Goal: Task Accomplishment & Management: Manage account settings

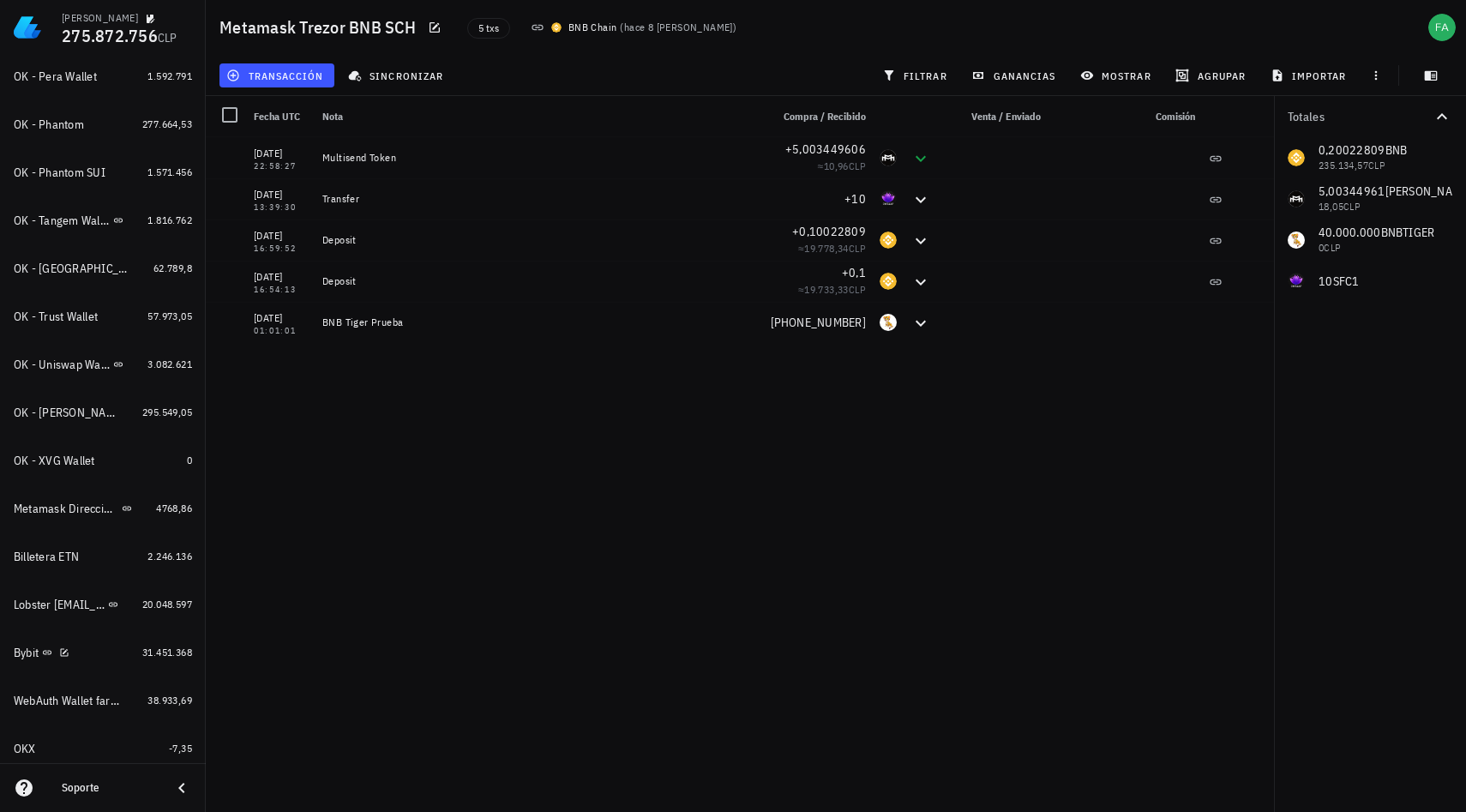
scroll to position [968, 0]
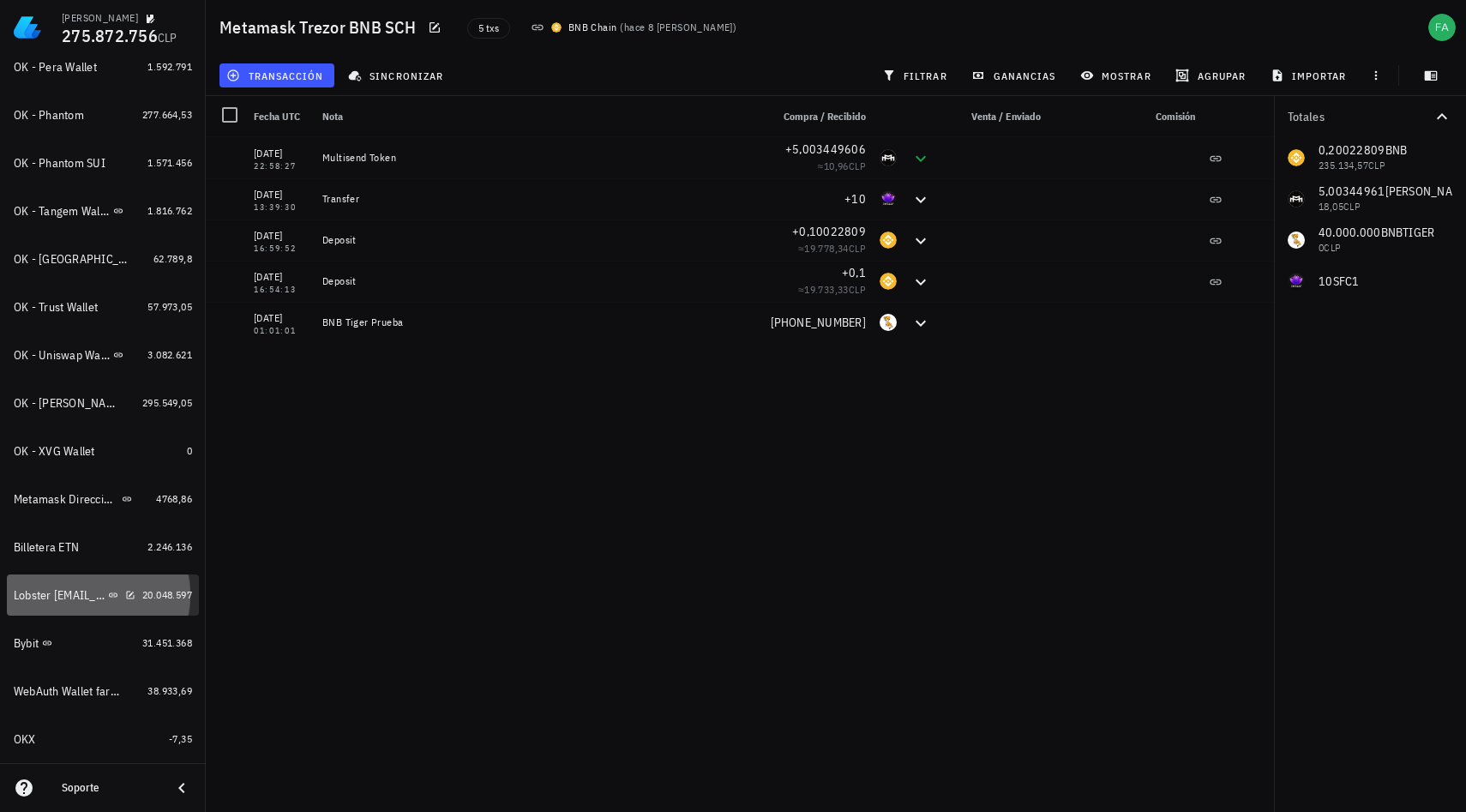
click at [49, 592] on div "Lobster farancibiat@me.com" at bounding box center [59, 596] width 91 height 15
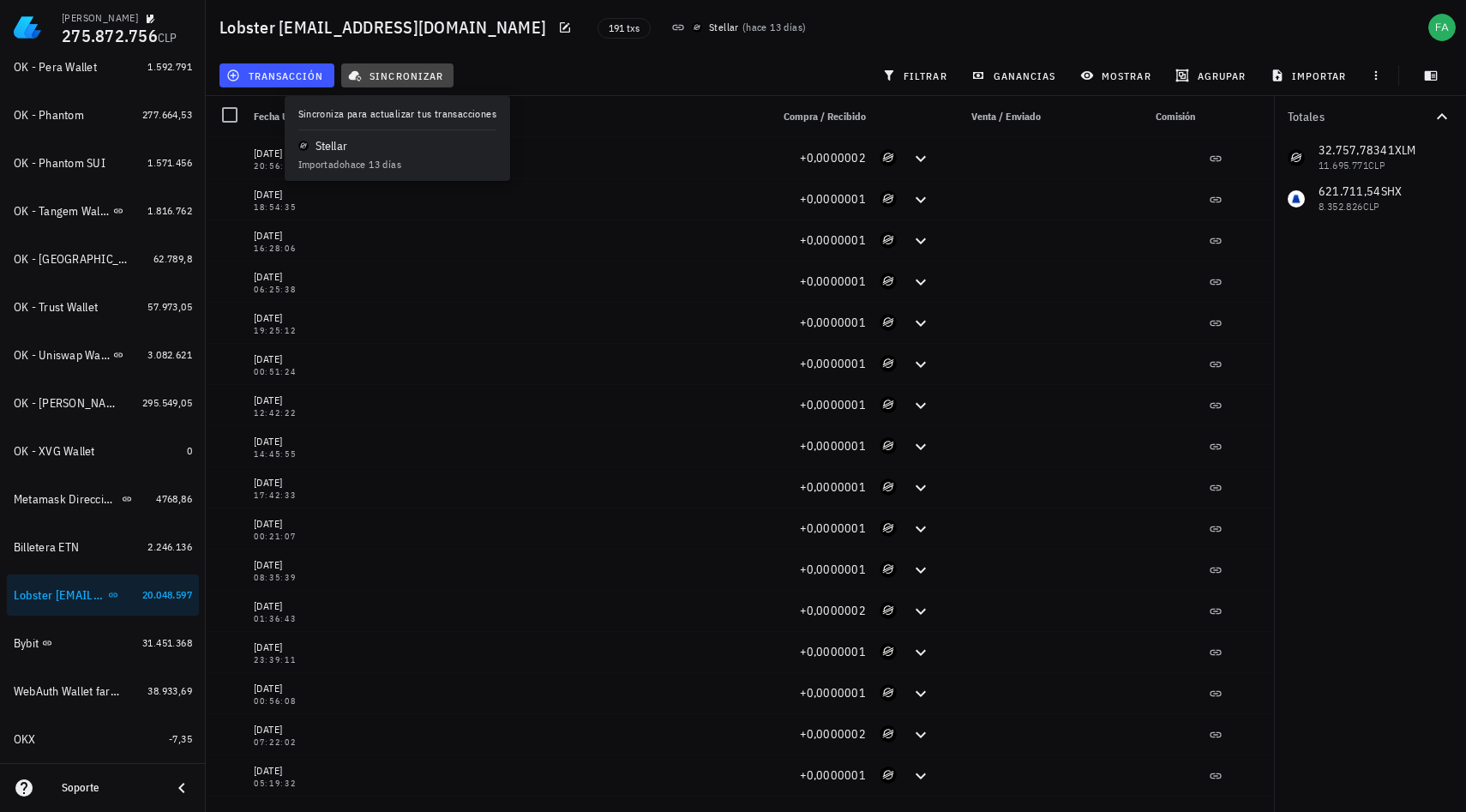
click at [388, 73] on span "sincronizar" at bounding box center [397, 76] width 92 height 14
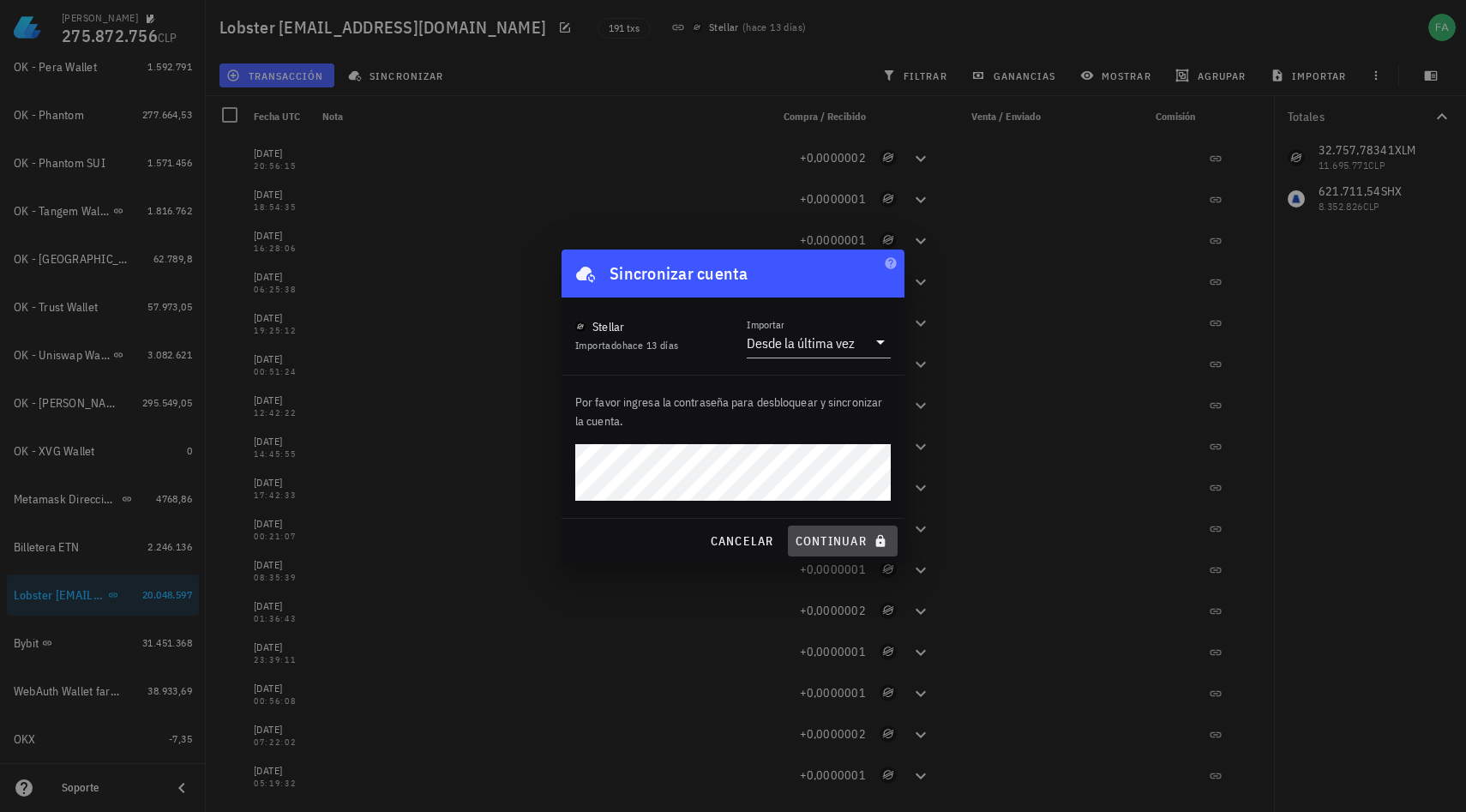
click at [830, 539] on span "continuar" at bounding box center [843, 541] width 96 height 16
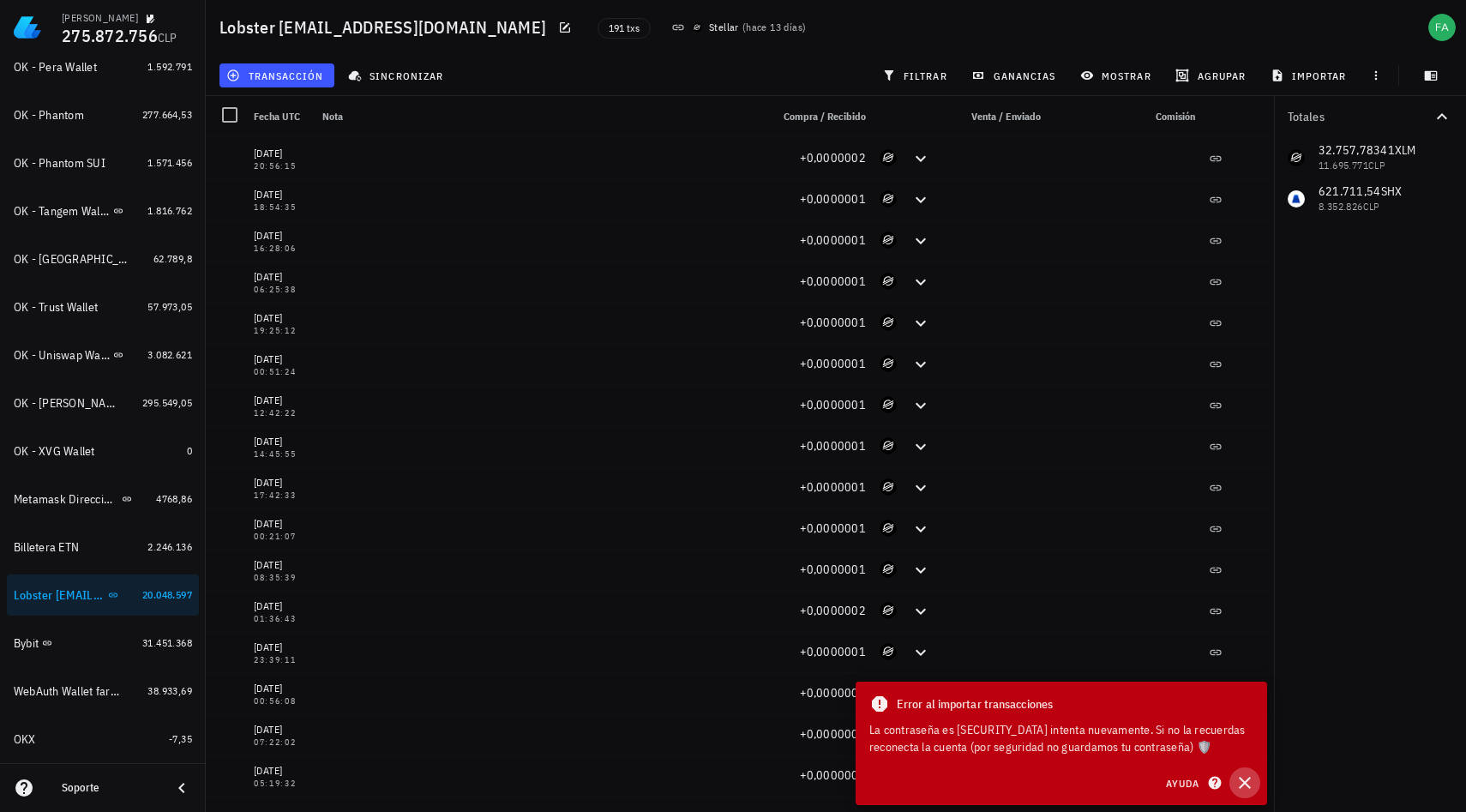
click at [1245, 784] on icon "button" at bounding box center [1245, 783] width 12 height 12
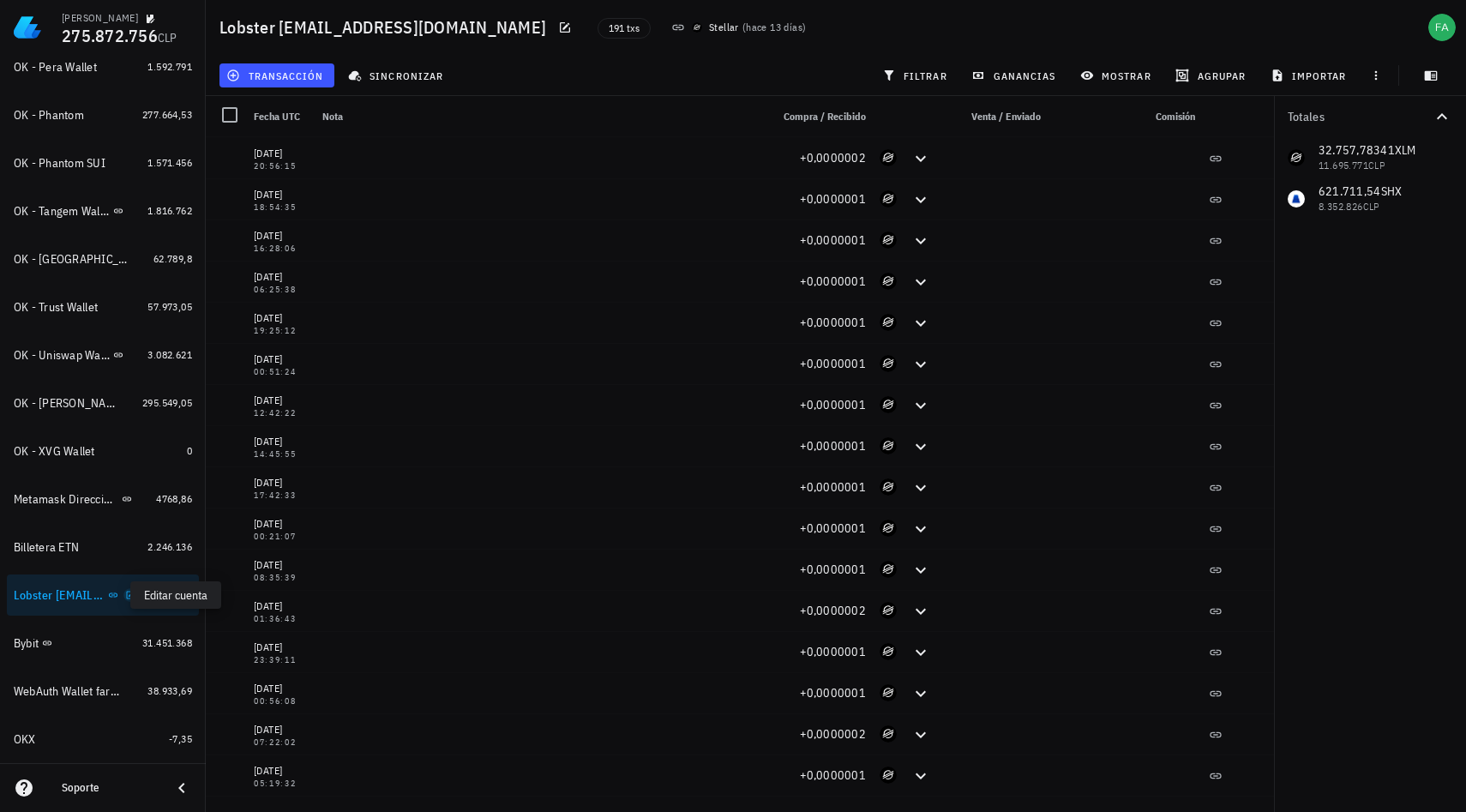
click at [125, 593] on icon "button" at bounding box center [130, 596] width 10 height 10
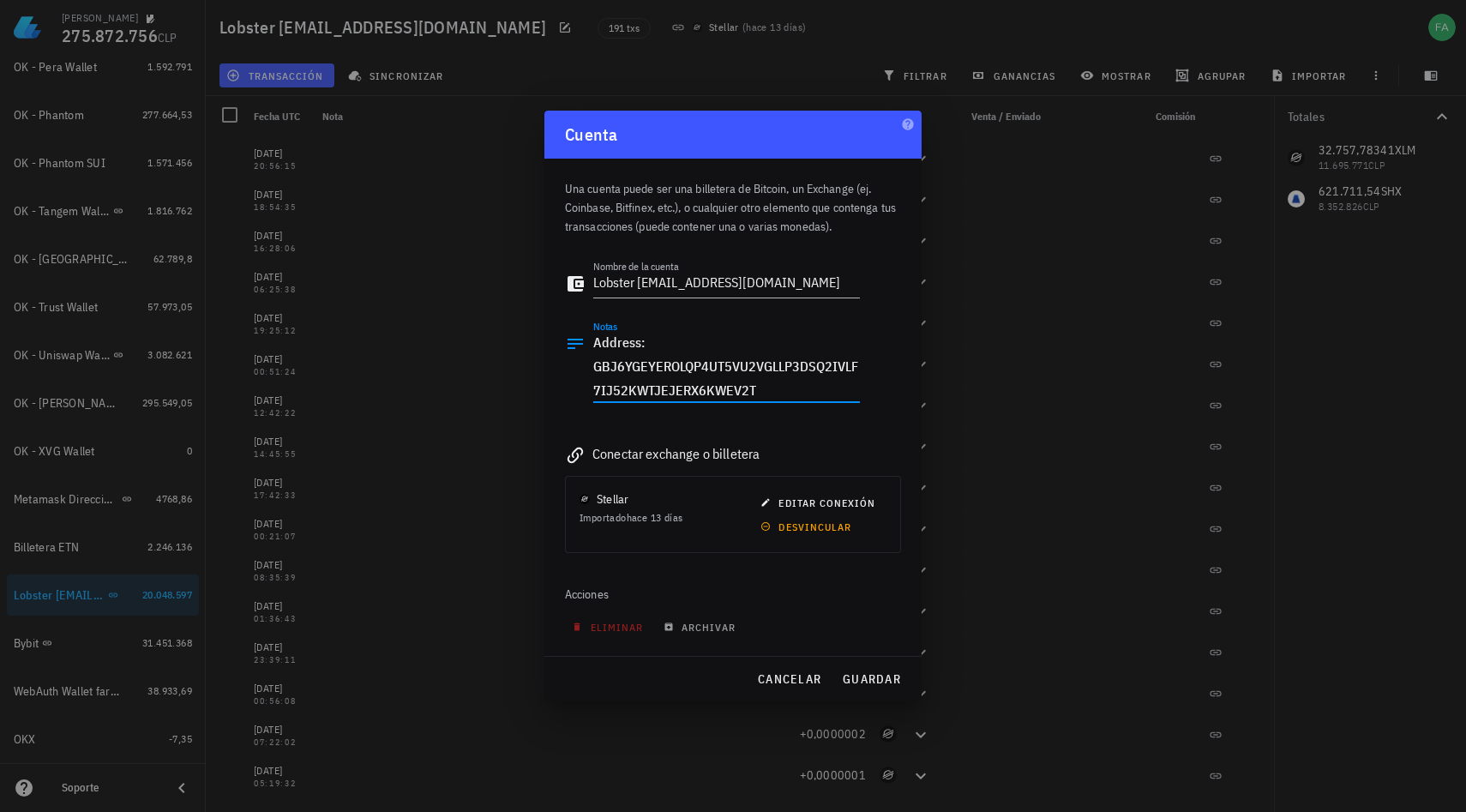
drag, startPoint x: 780, startPoint y: 392, endPoint x: 590, endPoint y: 371, distance: 191.2
click at [591, 369] on div "Notas Address: GBJ6YGEYEROLQP4UT5VU2VGLLP3DSQ2IVLF7IJ52KWTJEJERX6KWEV2T" at bounding box center [712, 370] width 295 height 101
click at [811, 500] on span "editar conexión" at bounding box center [820, 503] width 111 height 13
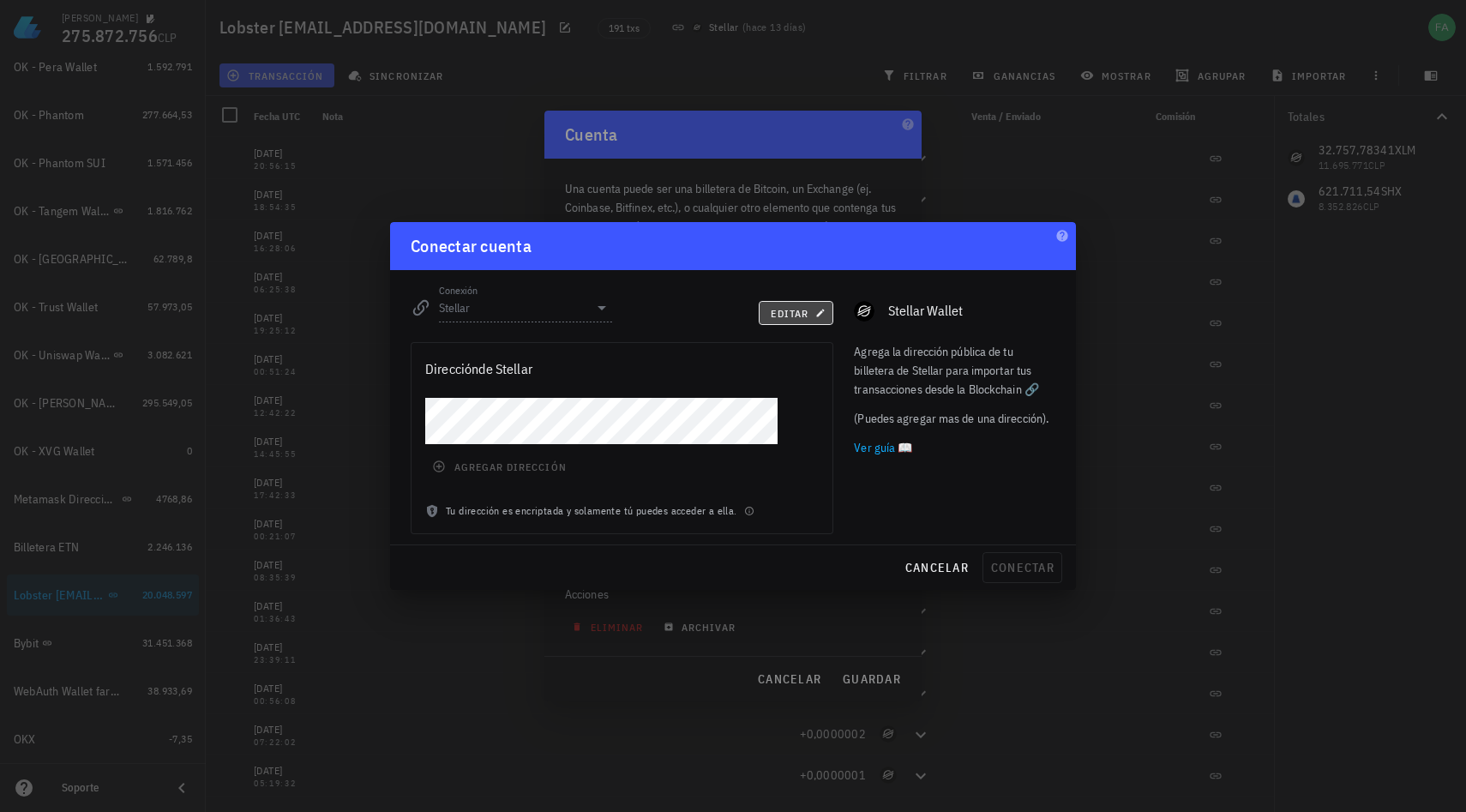
click at [803, 316] on span "editar" at bounding box center [796, 313] width 52 height 13
click at [511, 397] on div "dirección de Stellar agregar dirección Tu dirección es encriptada y solamente t…" at bounding box center [622, 438] width 423 height 192
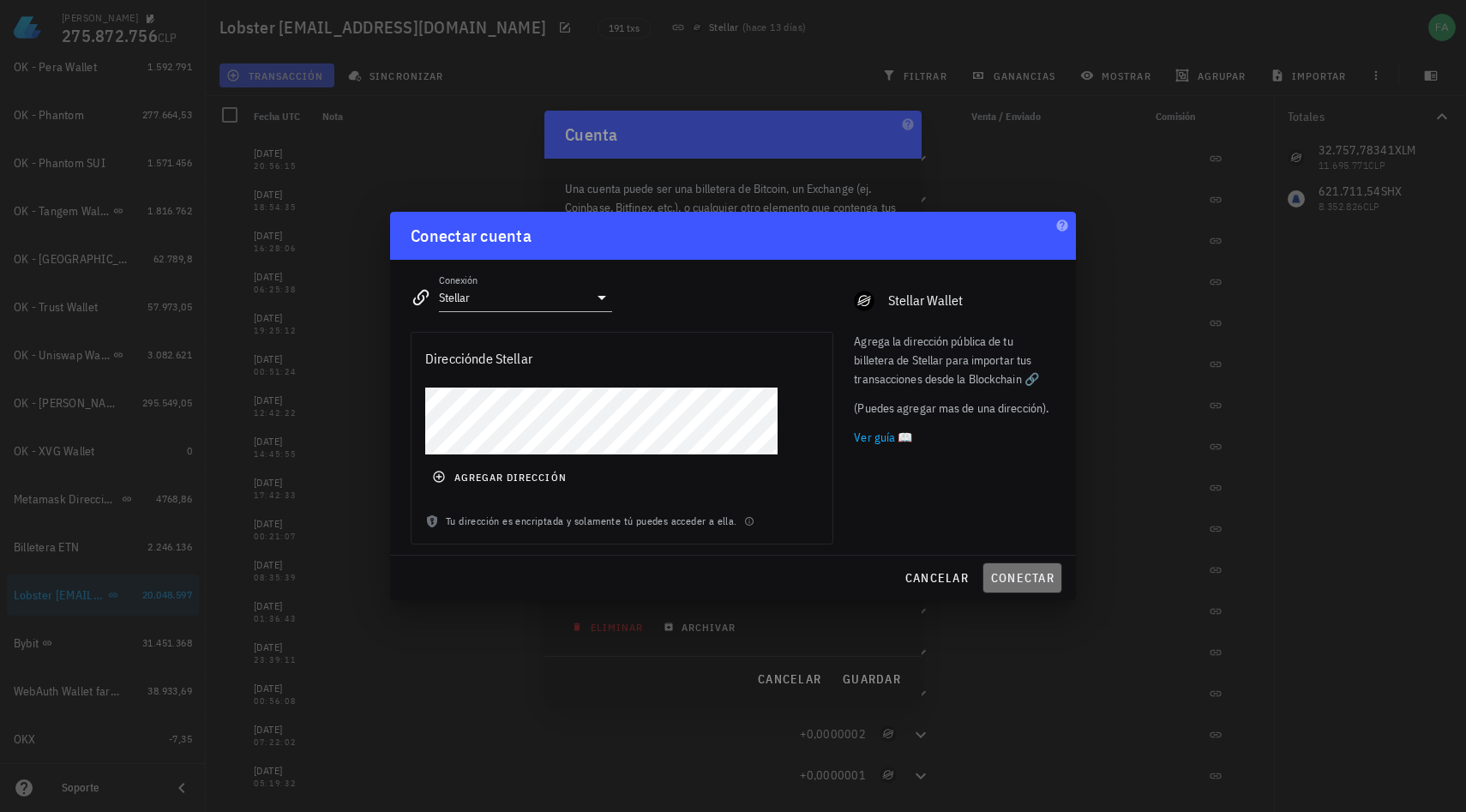
click at [1041, 576] on span "conectar" at bounding box center [1023, 578] width 64 height 16
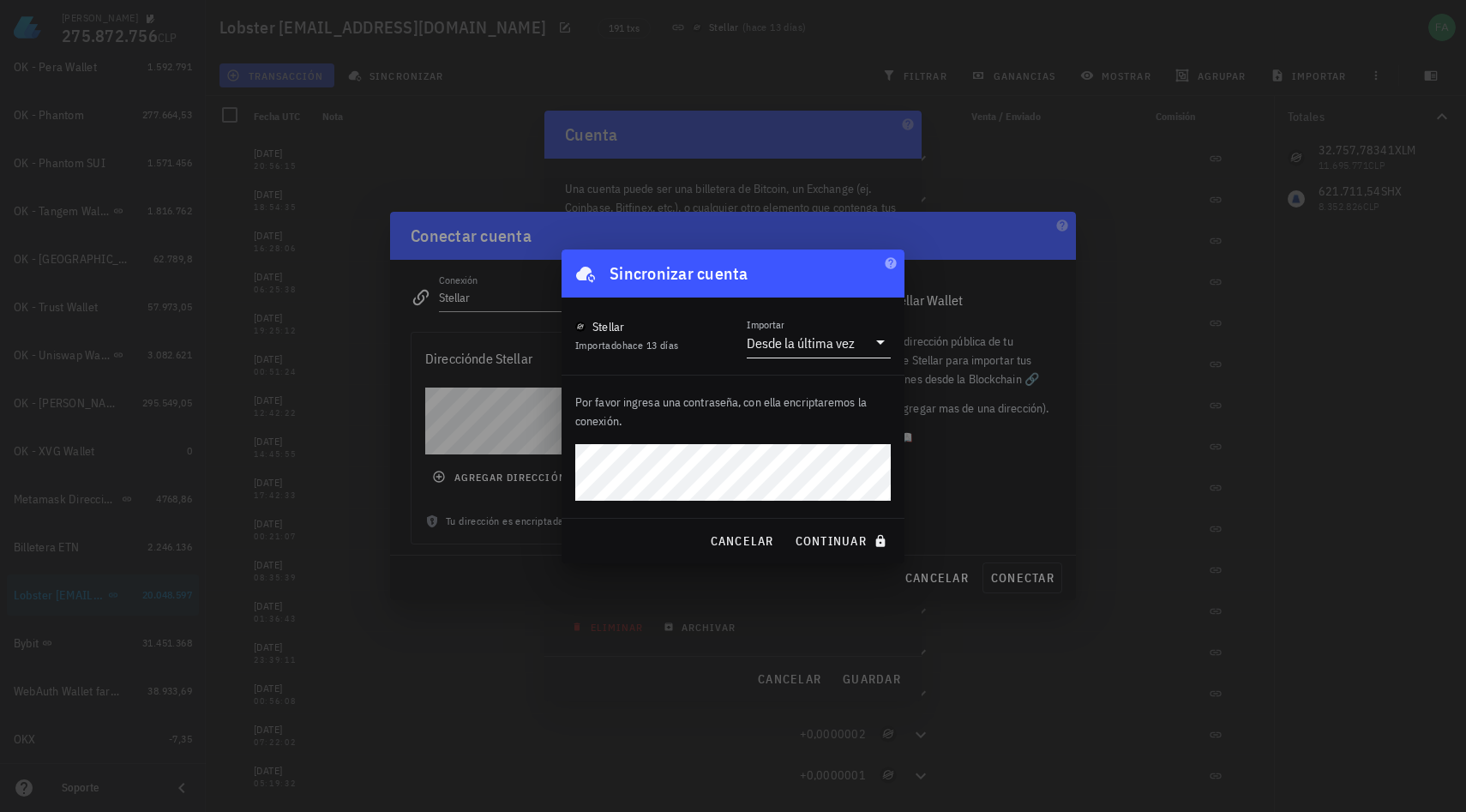
click at [881, 343] on icon at bounding box center [881, 343] width 9 height 4
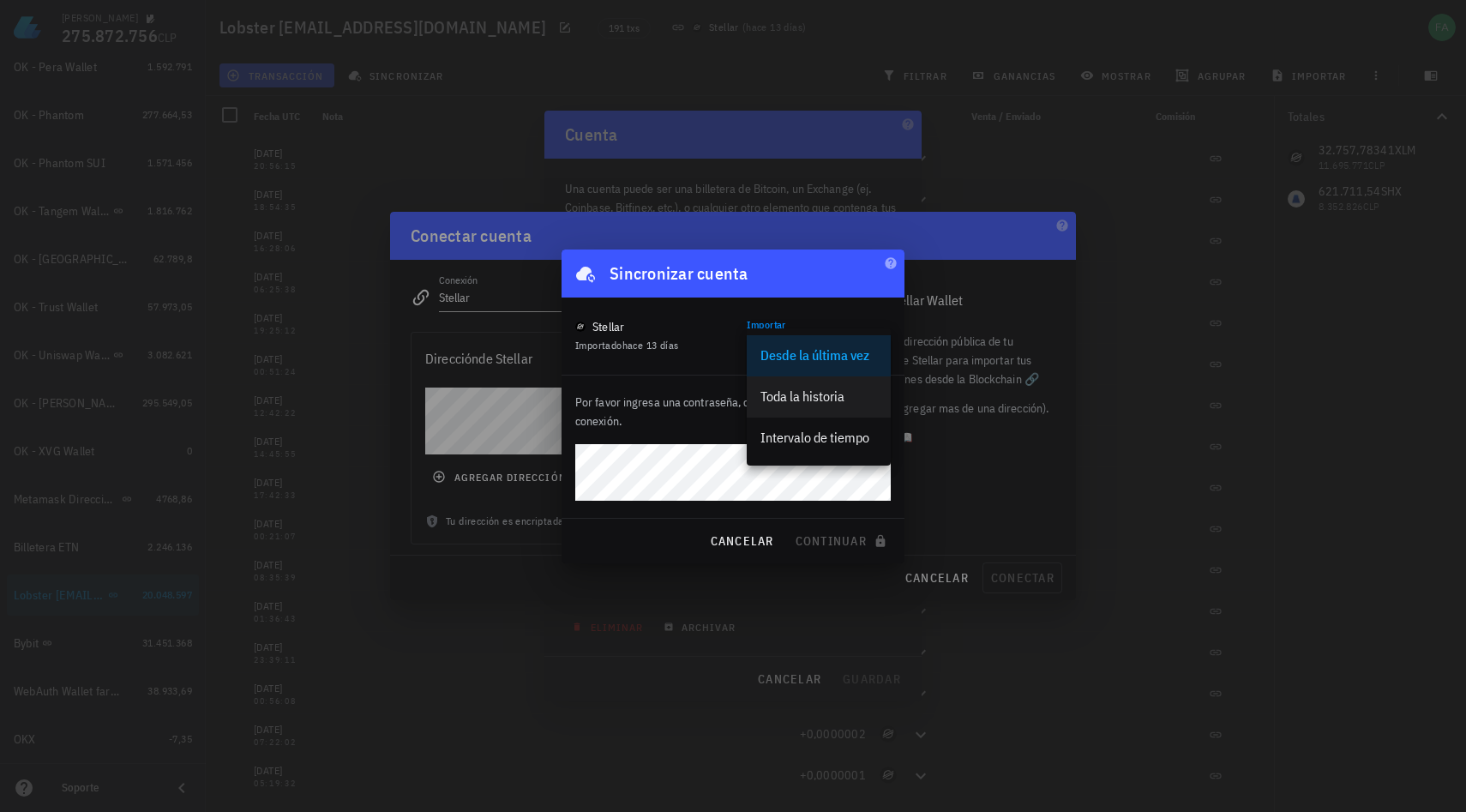
click at [841, 398] on div "Toda la historia" at bounding box center [819, 396] width 117 height 17
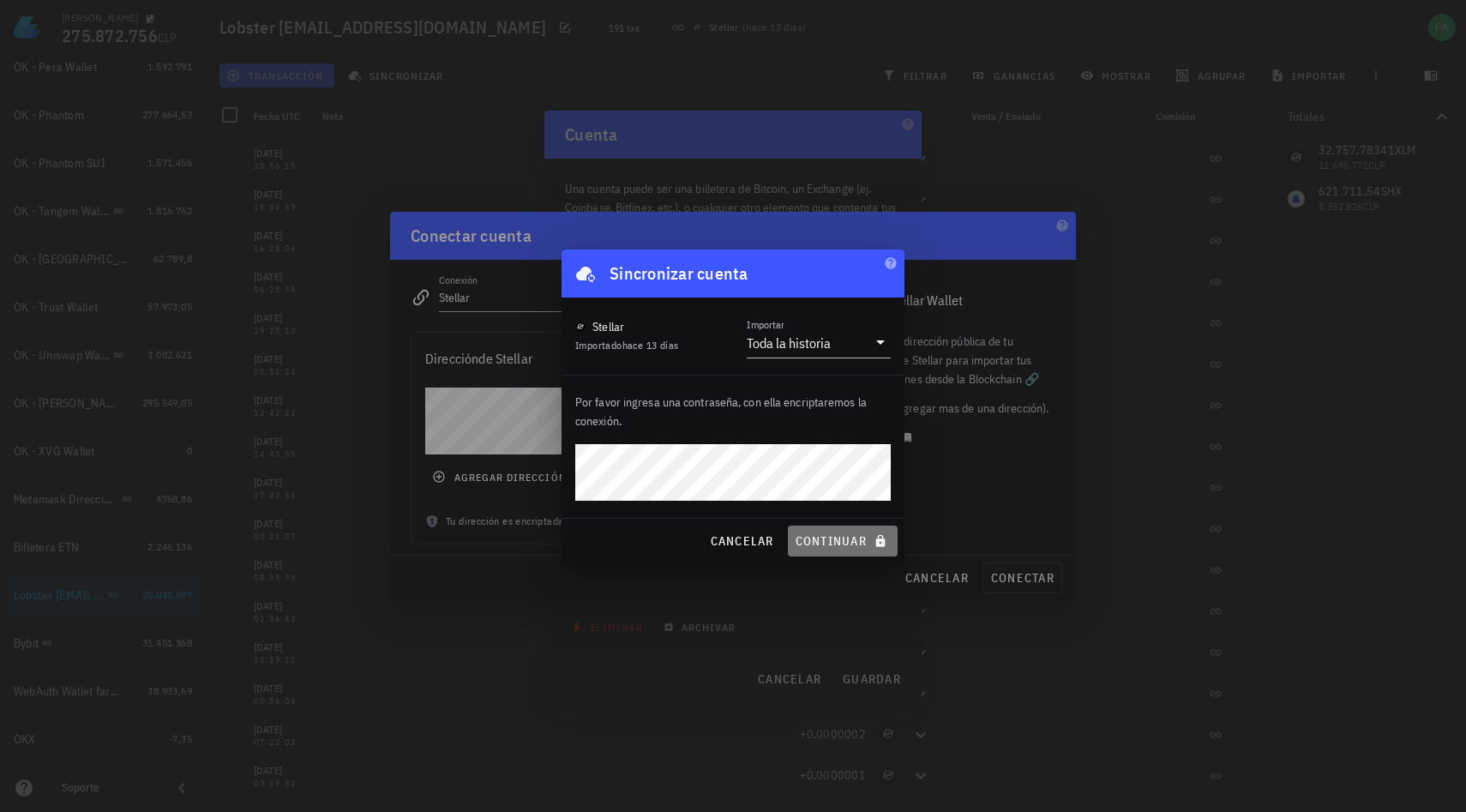
click at [830, 539] on span "continuar" at bounding box center [843, 541] width 96 height 16
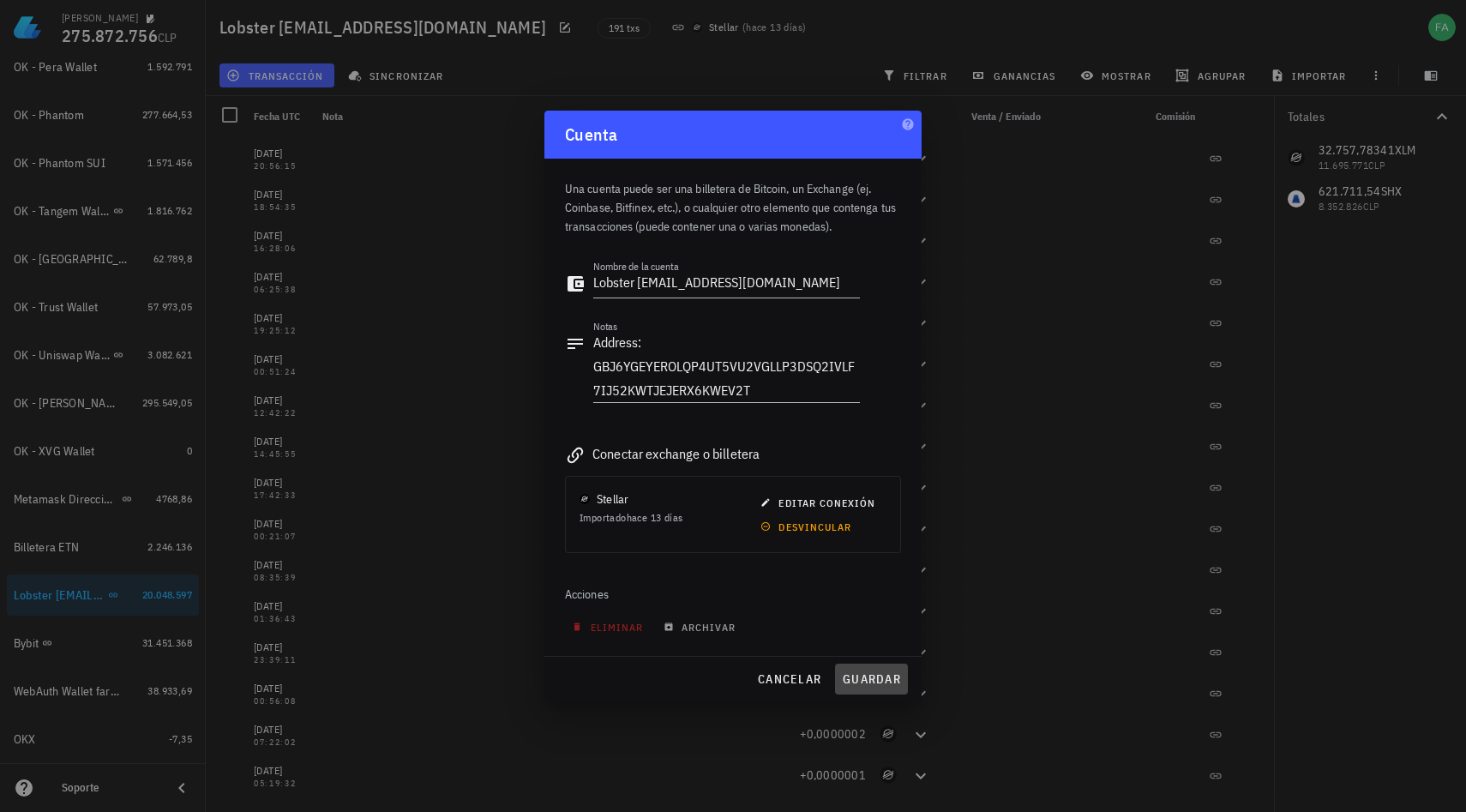
click at [862, 683] on span "guardar" at bounding box center [871, 679] width 59 height 16
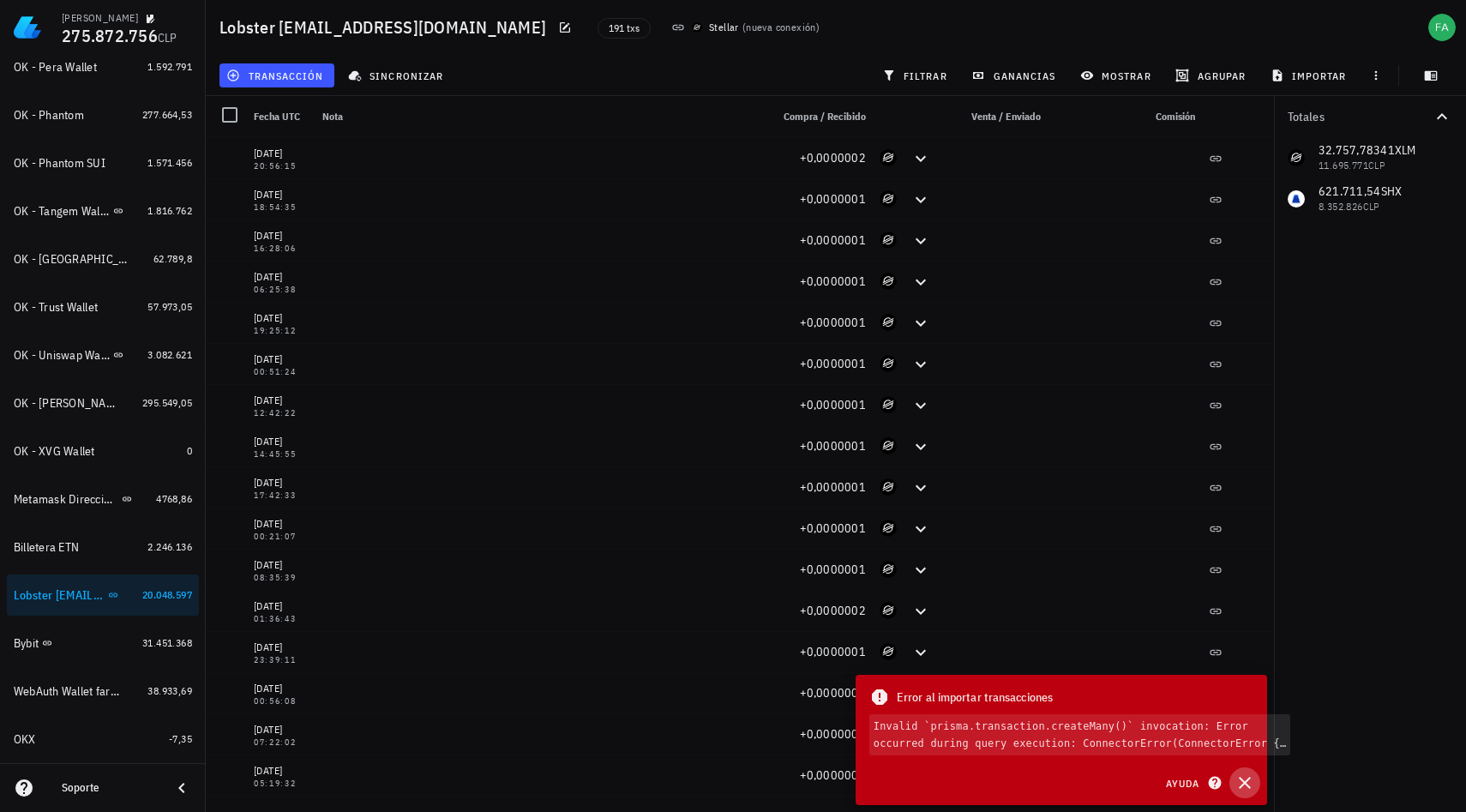
click at [1242, 782] on icon "button" at bounding box center [1245, 783] width 21 height 21
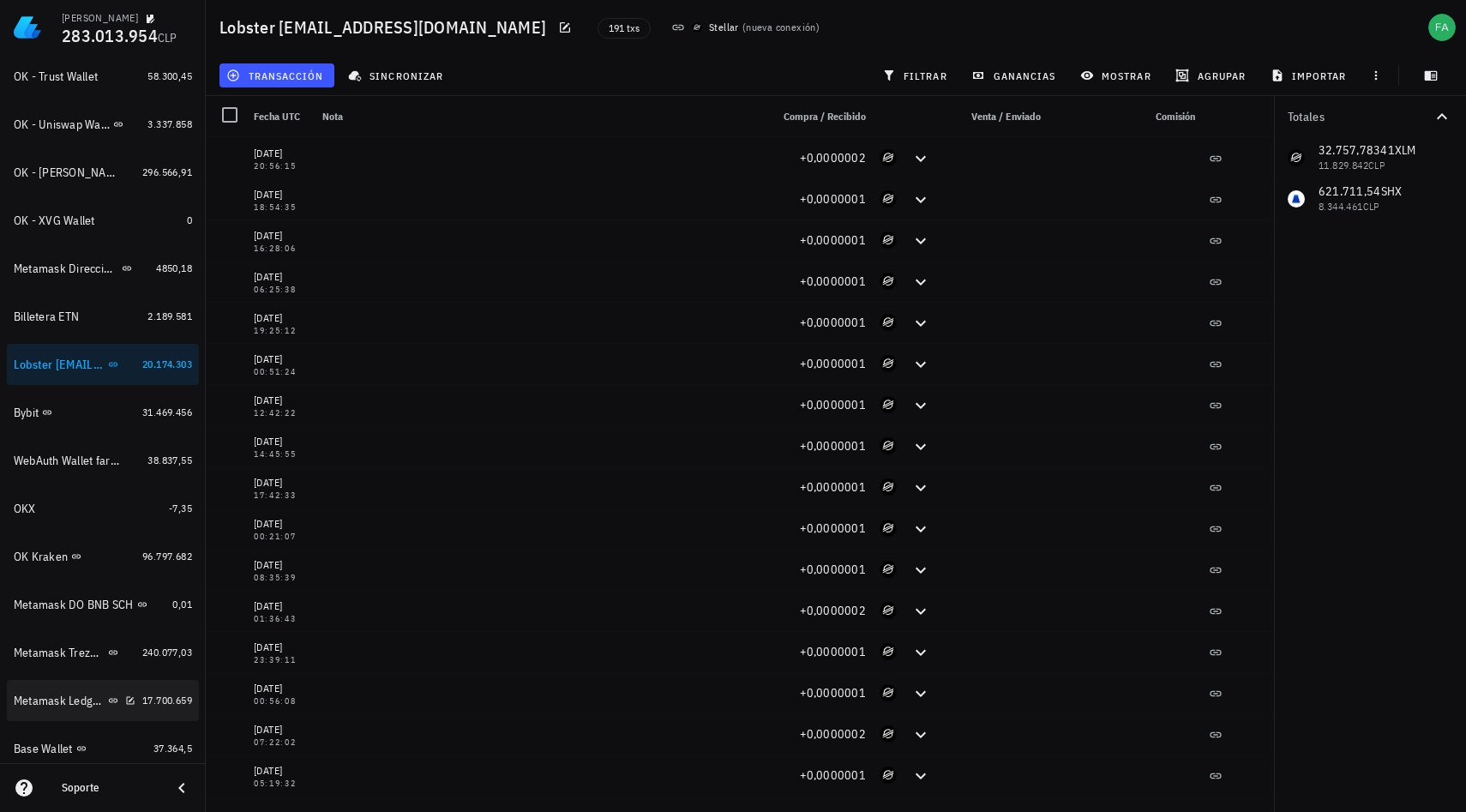
scroll to position [1196, 0]
click at [127, 368] on icon "button" at bounding box center [130, 367] width 8 height 8
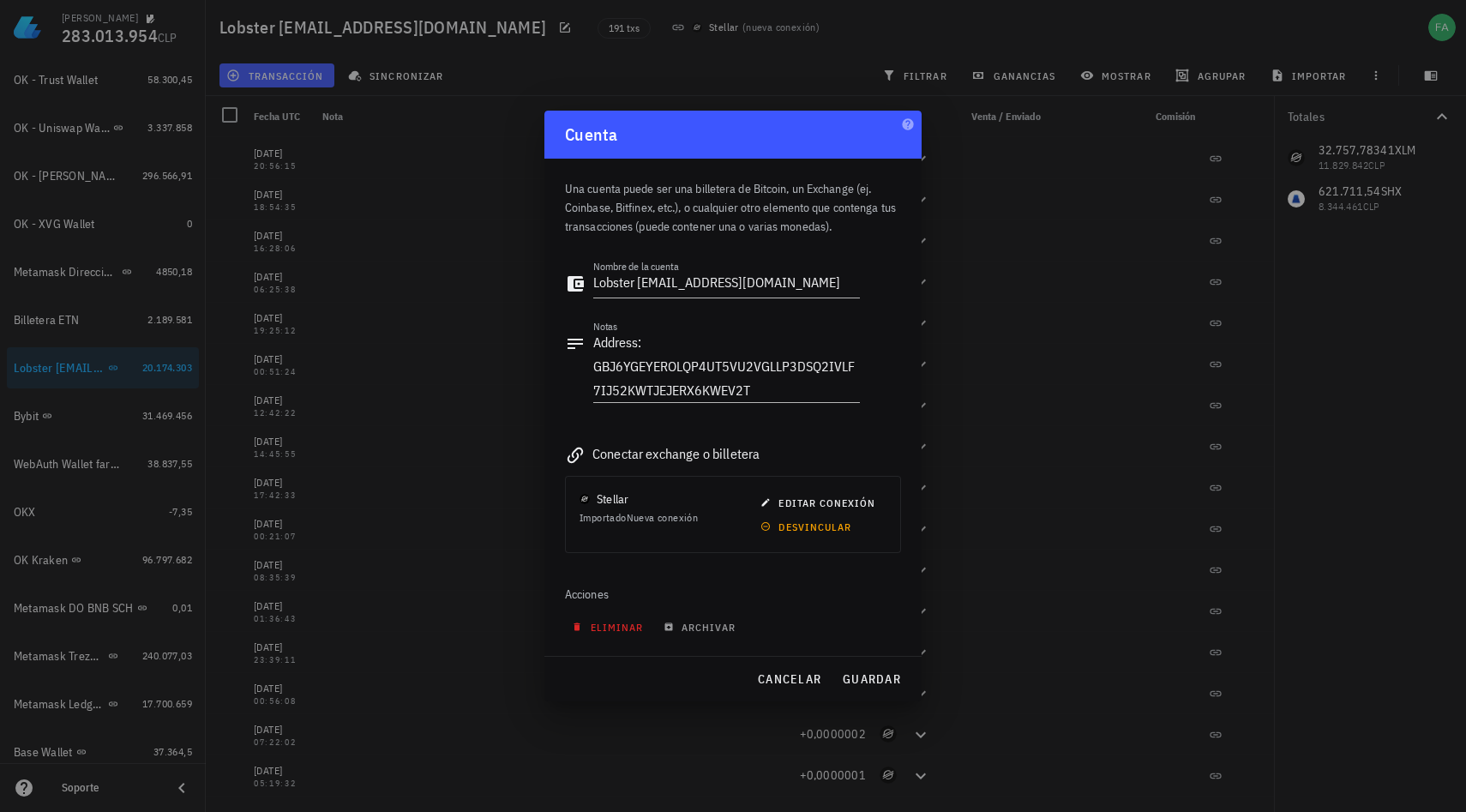
click at [609, 629] on span "eliminar" at bounding box center [610, 627] width 68 height 13
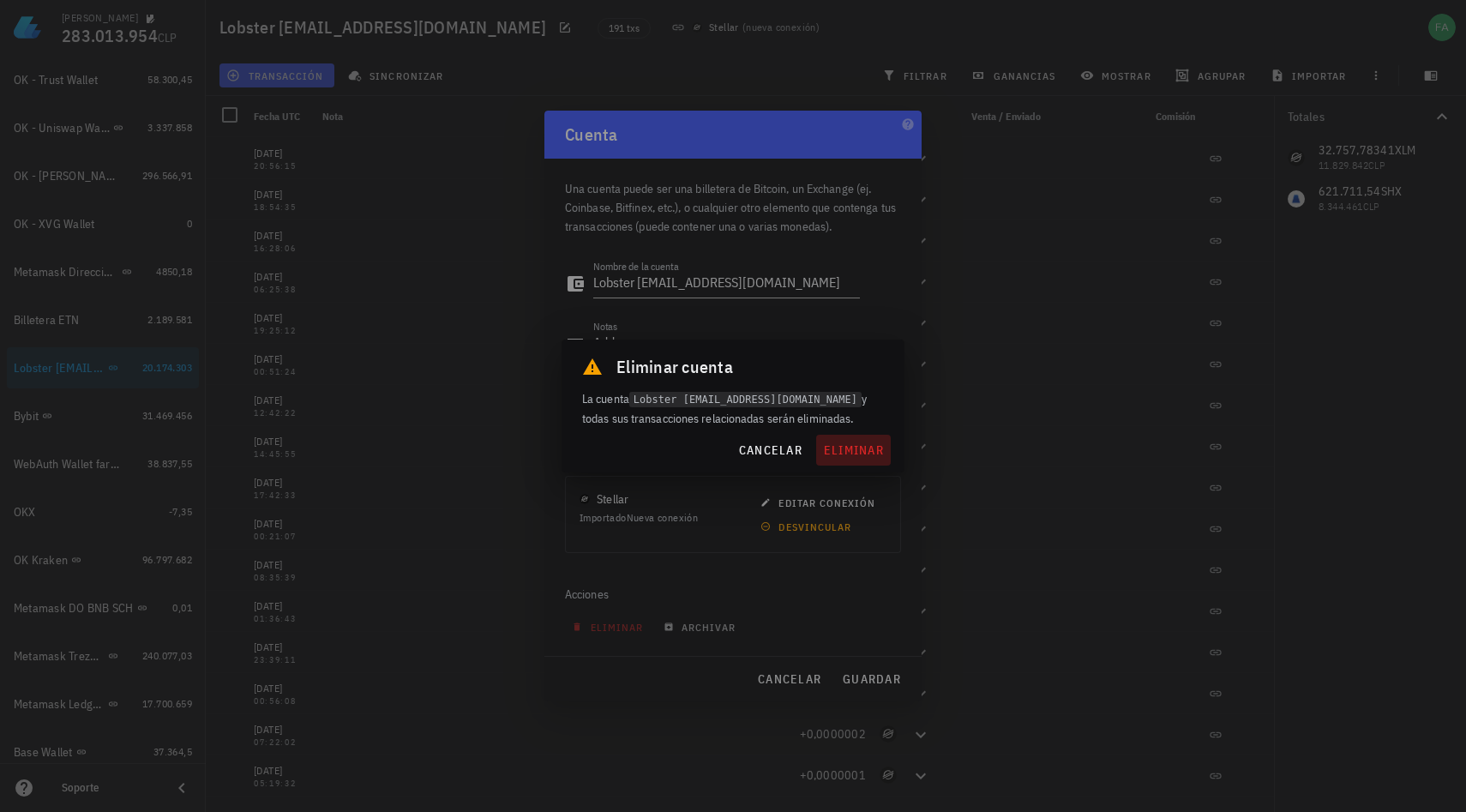
click at [859, 448] on span "eliminar" at bounding box center [854, 450] width 61 height 16
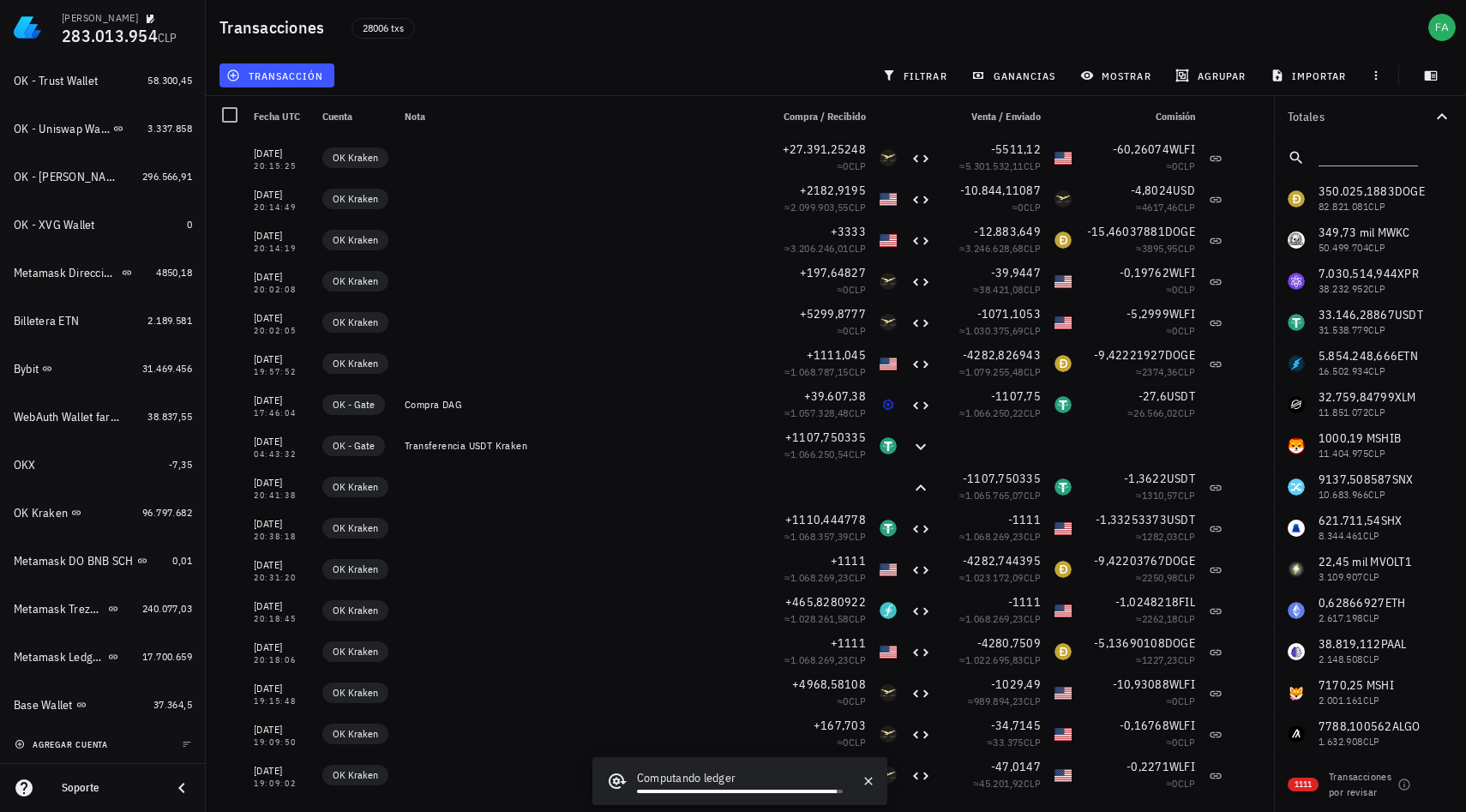
click at [103, 746] on span "agregar cuenta" at bounding box center [63, 744] width 90 height 11
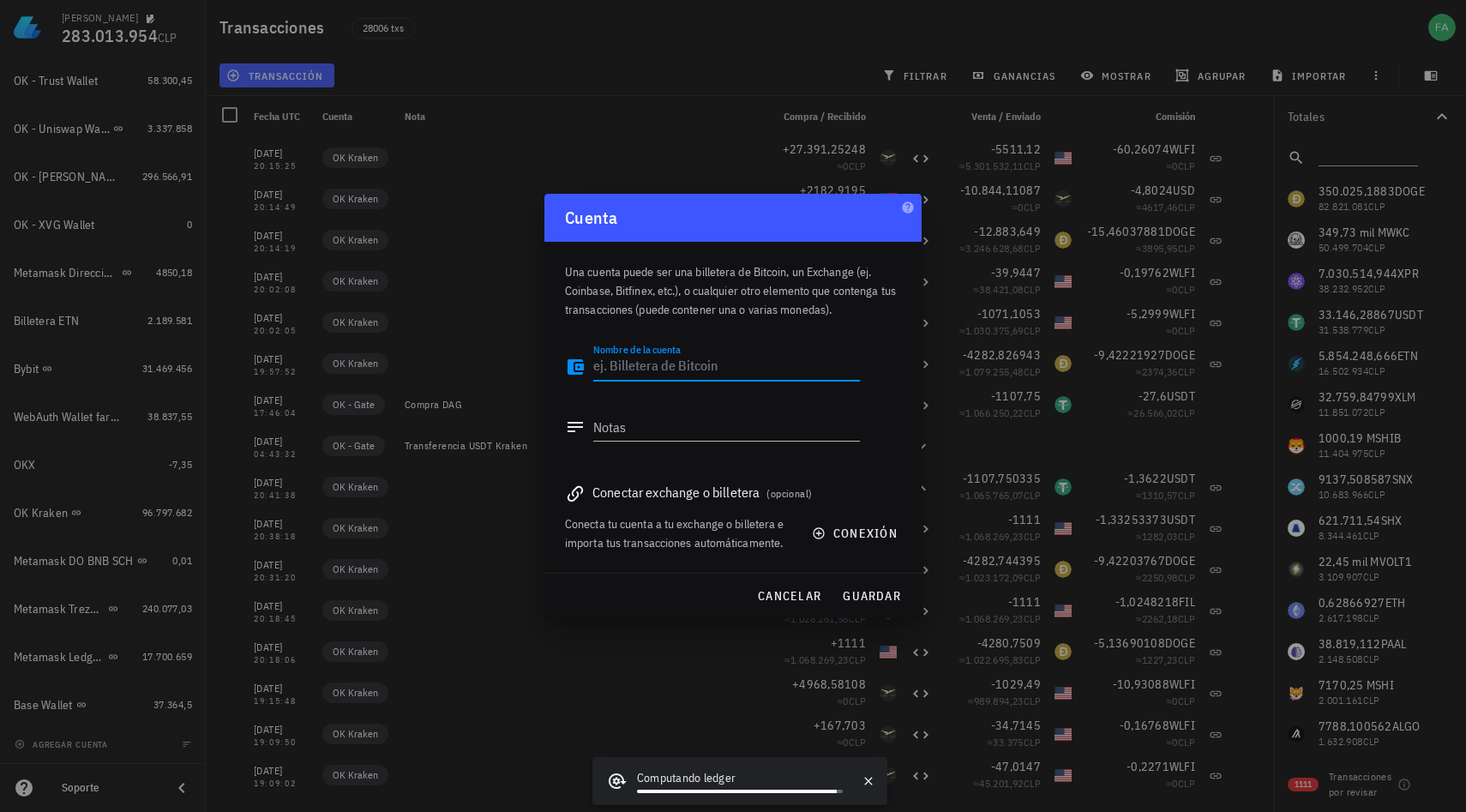
click at [662, 366] on textarea "Nombre de la cuenta" at bounding box center [726, 367] width 267 height 28
type textarea "Lobster farancibiat@me"
click at [623, 426] on textarea "Notas" at bounding box center [726, 427] width 267 height 28
paste textarea "GBJ6YGEYEROLQP4UT5VU2VGLLP3DSQ2IVLF7IJ52KWTJEJERX6KWEV2T"
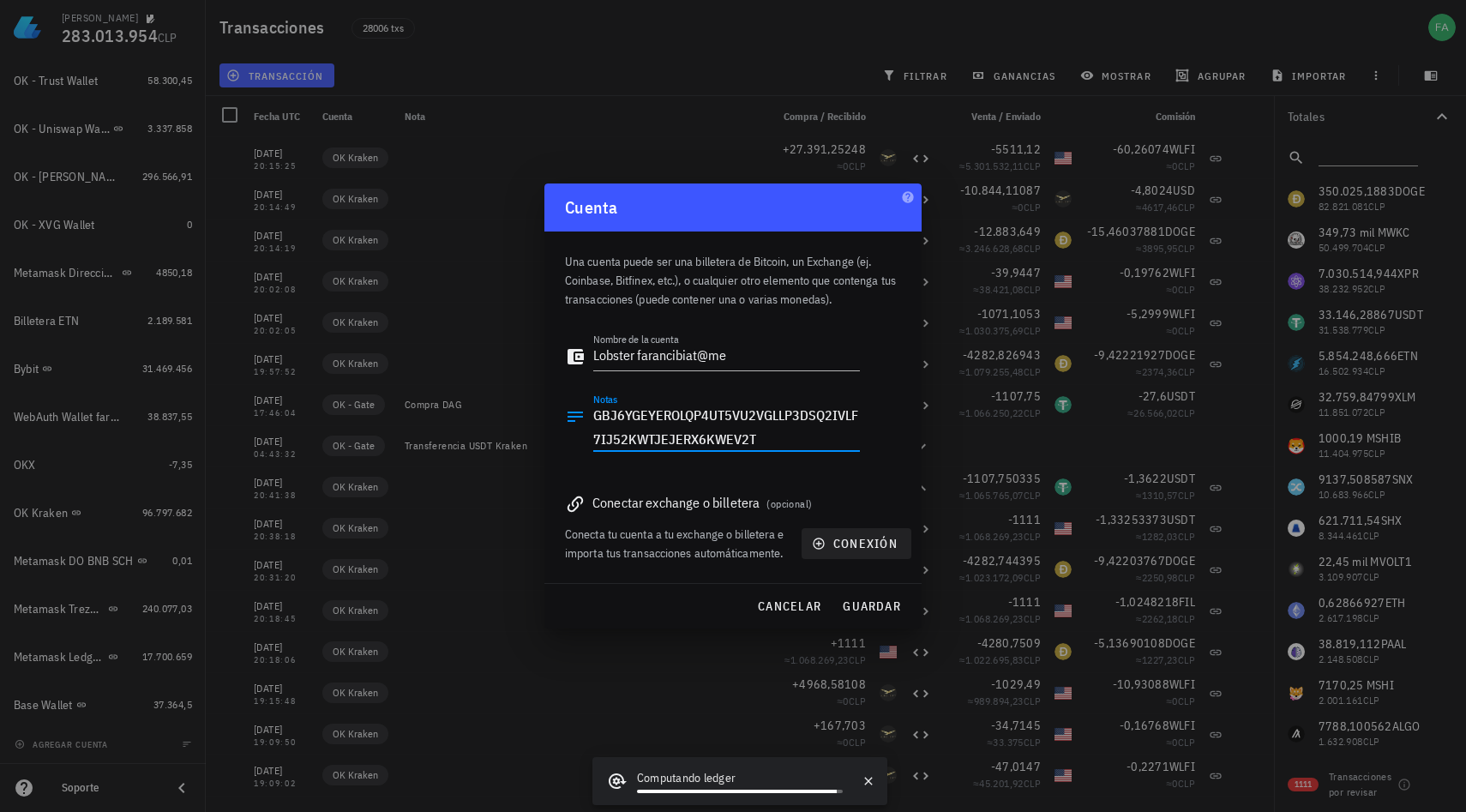
type textarea "GBJ6YGEYEROLQP4UT5VU2VGLLP3DSQ2IVLF7IJ52KWTJEJERX6KWEV2T"
click at [874, 546] on span "conexión" at bounding box center [856, 543] width 83 height 16
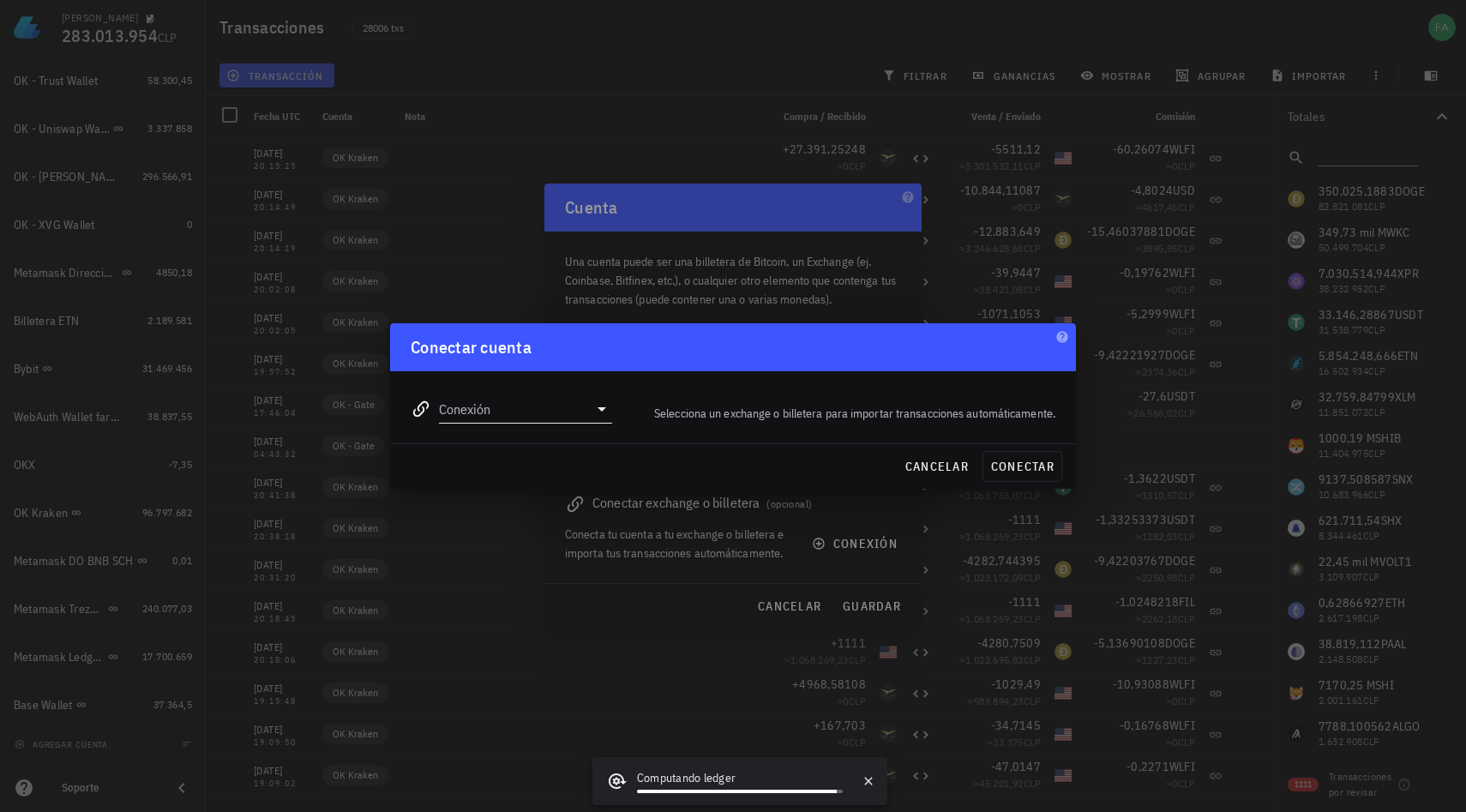
click at [603, 409] on icon at bounding box center [602, 409] width 9 height 4
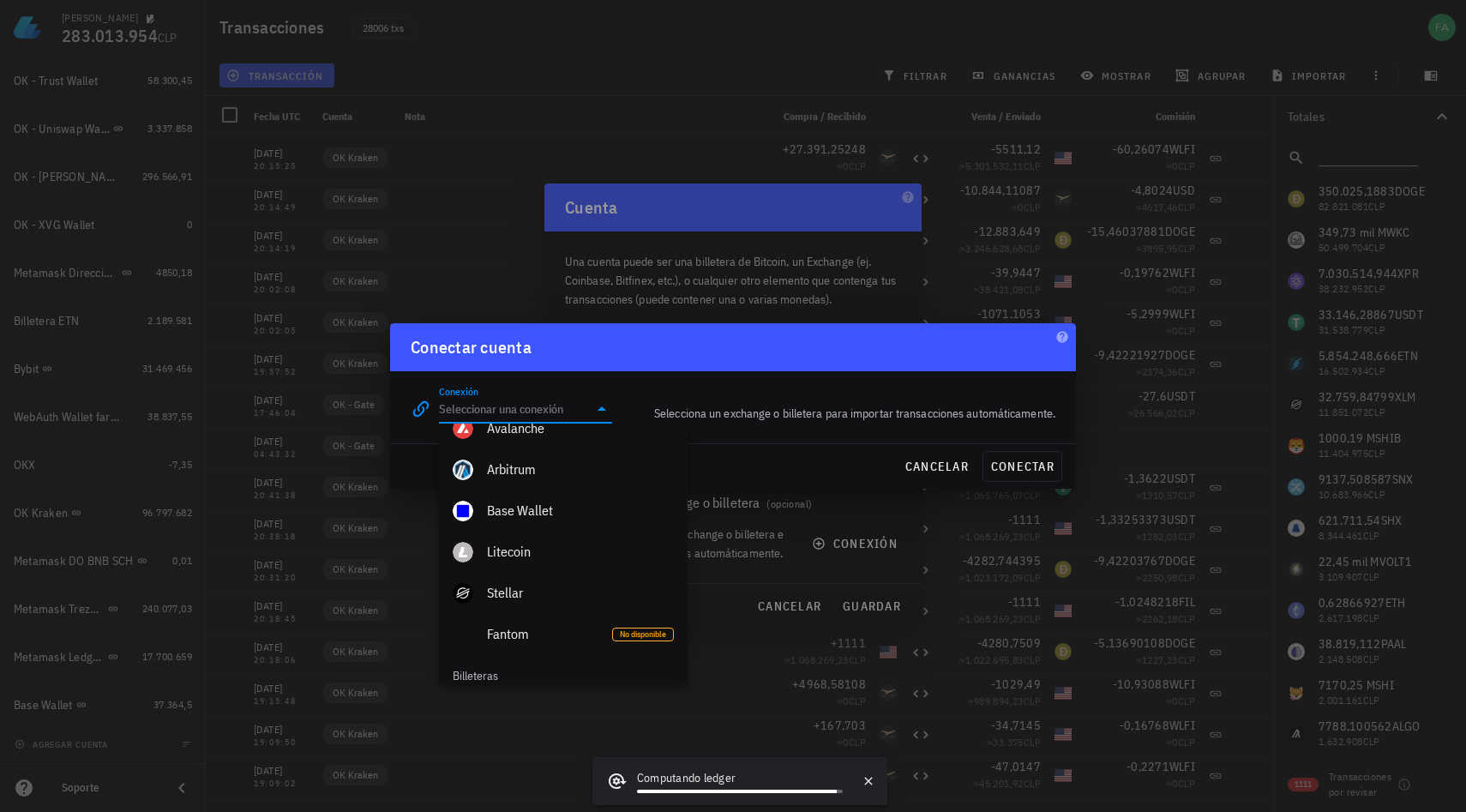
scroll to position [977, 0]
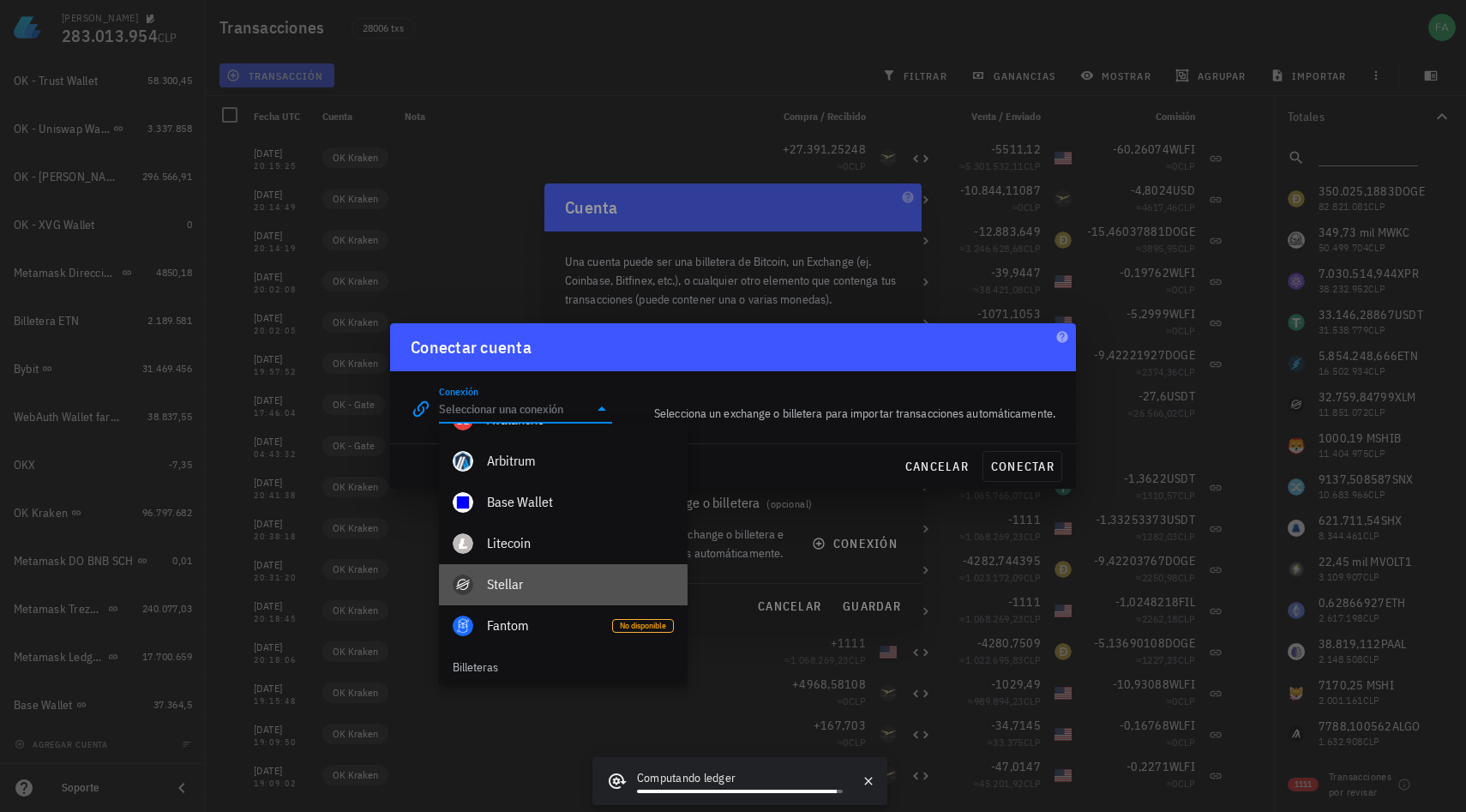
click at [504, 587] on div "Stellar" at bounding box center [580, 584] width 187 height 17
type input "Stellar"
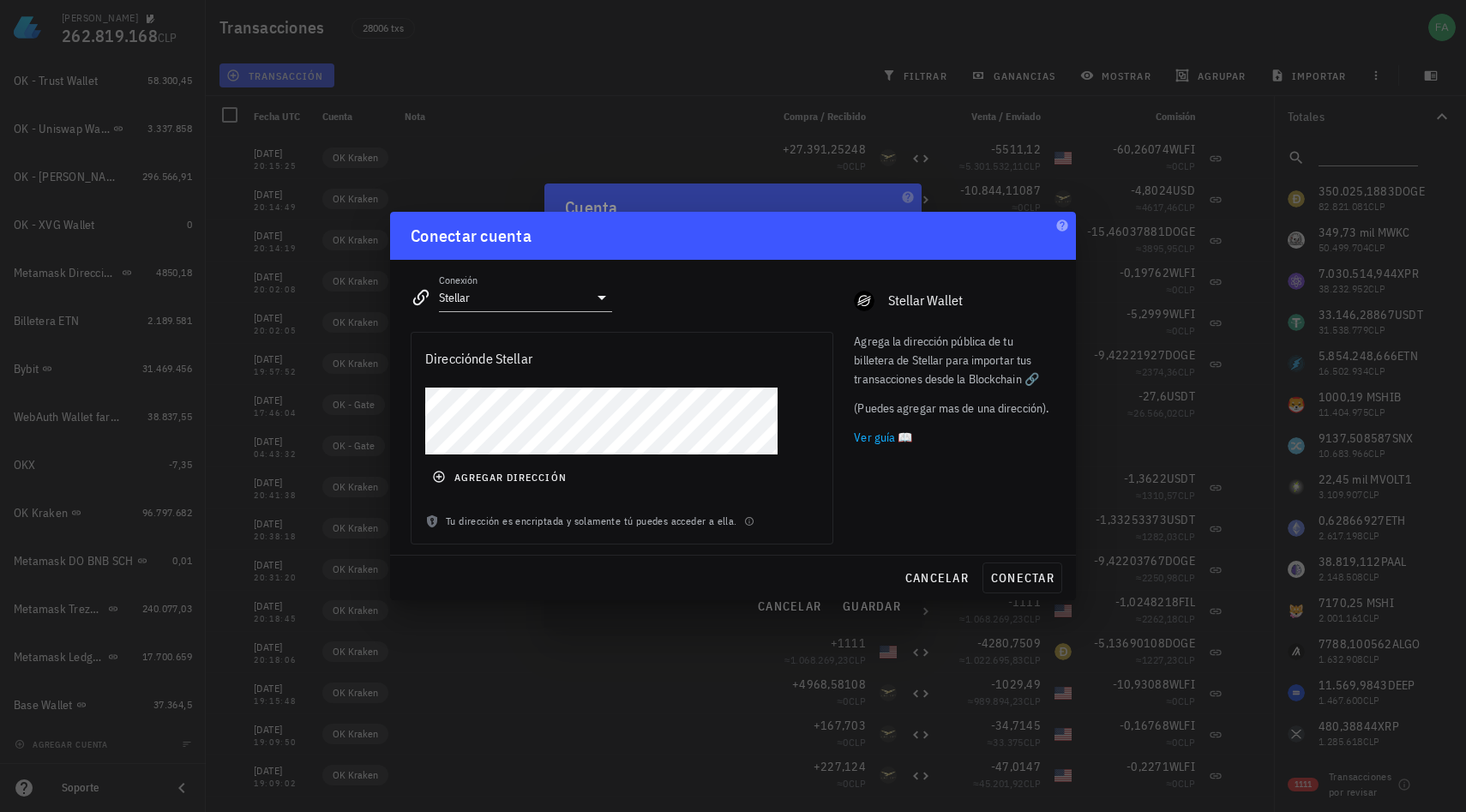
click at [750, 467] on div "agregar dirección" at bounding box center [622, 450] width 421 height 125
click at [1035, 582] on span "conectar" at bounding box center [1023, 578] width 64 height 16
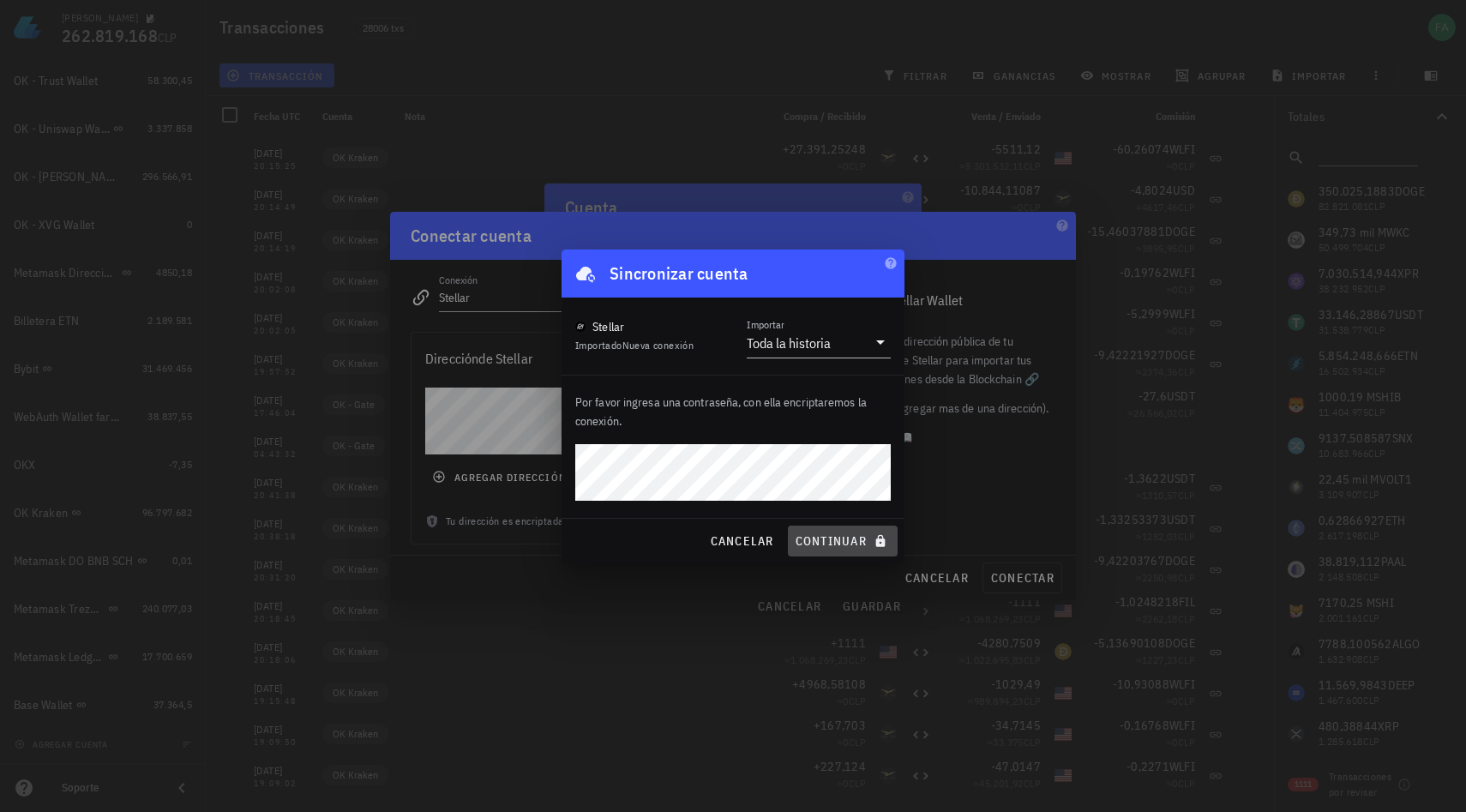
click at [848, 540] on span "continuar" at bounding box center [843, 541] width 96 height 16
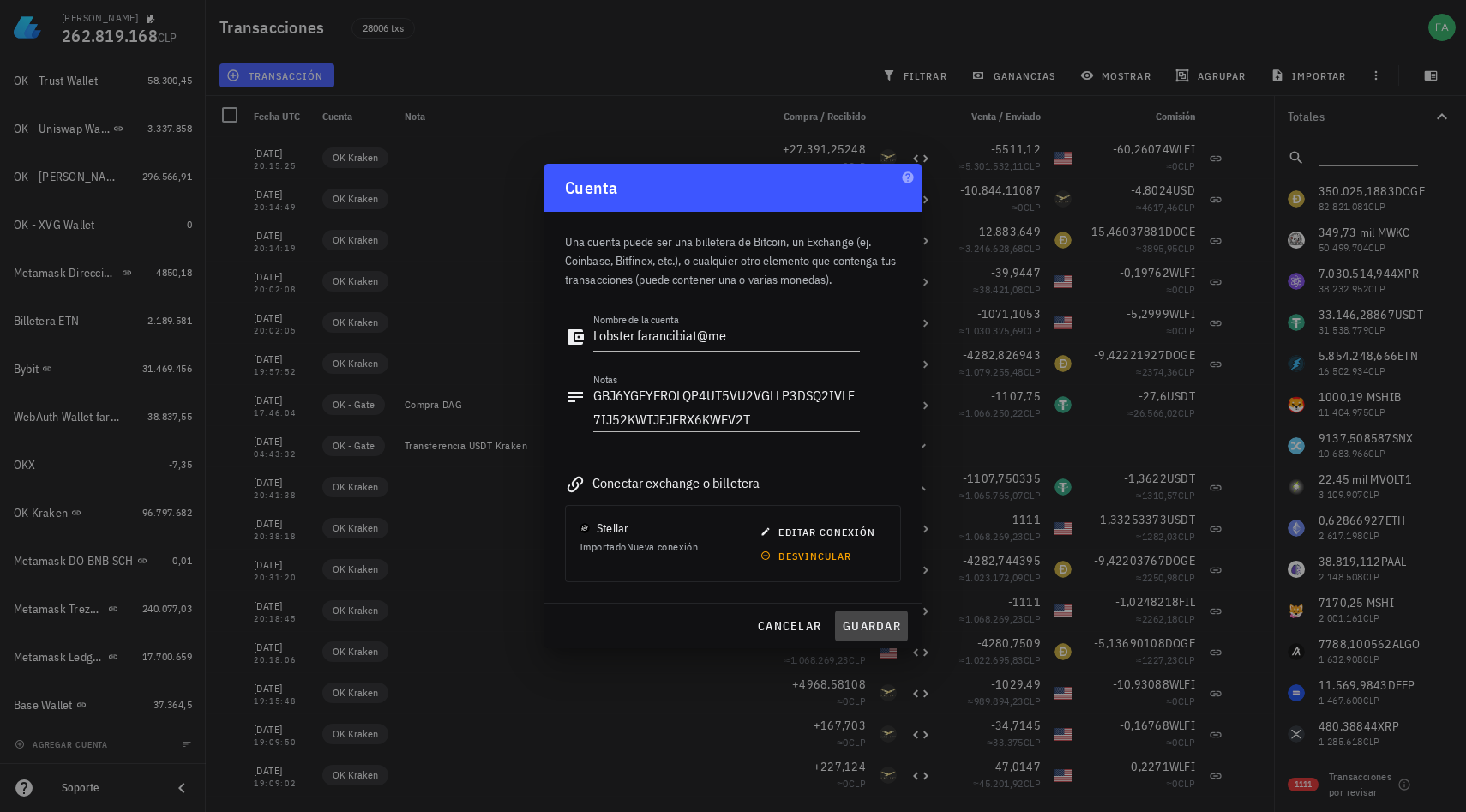
click at [880, 627] on span "guardar" at bounding box center [871, 626] width 59 height 16
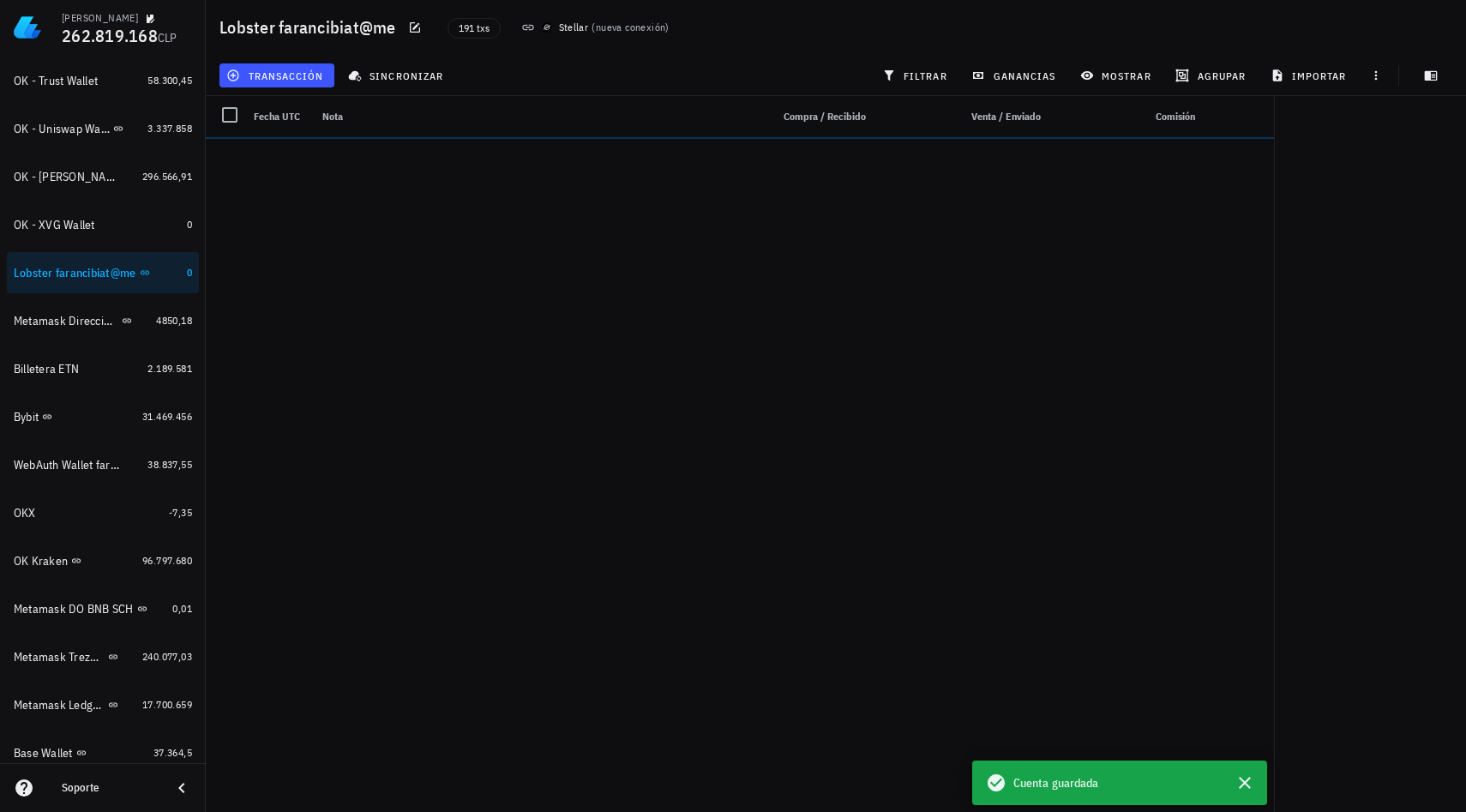
scroll to position [1243, 0]
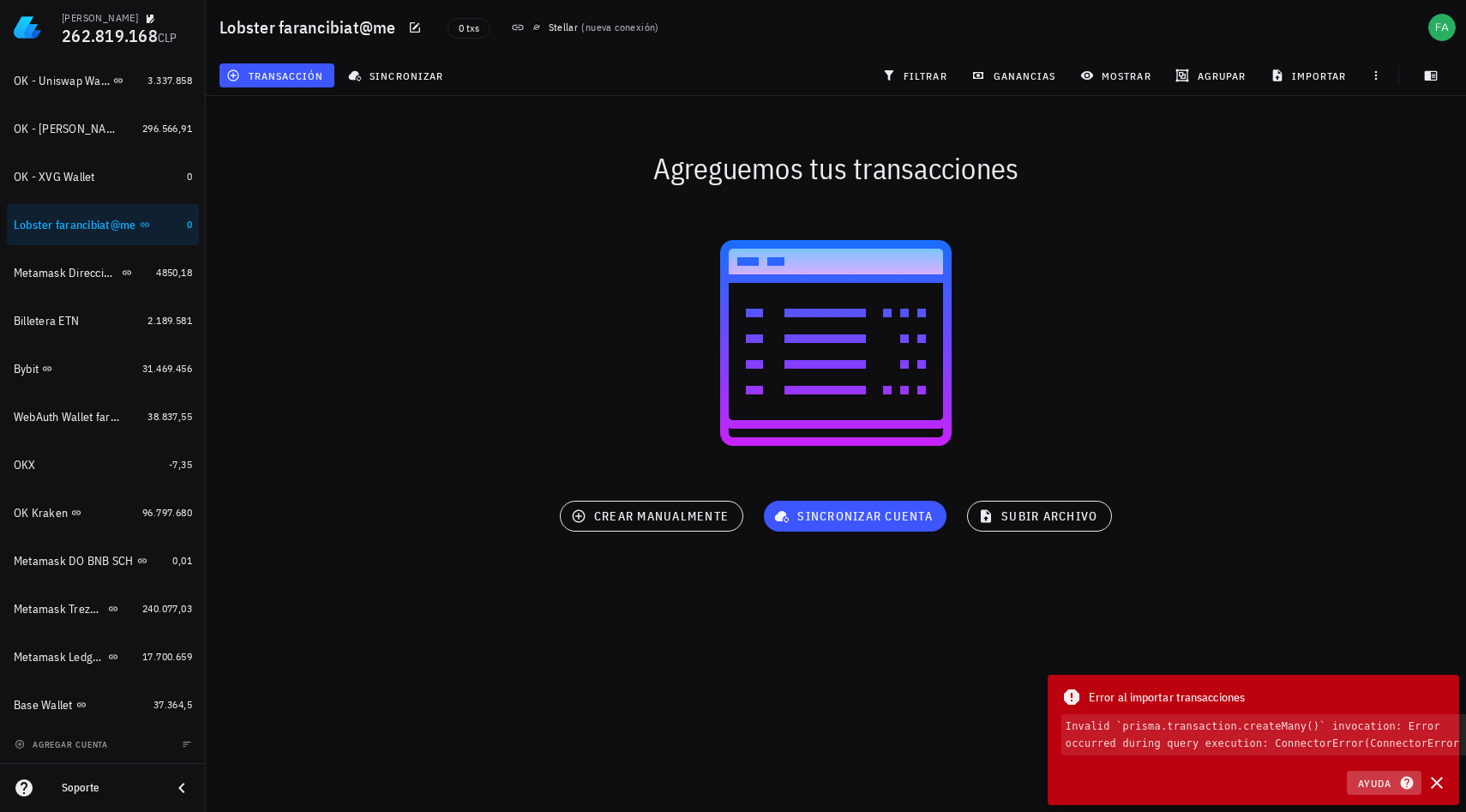
click at [1402, 780] on icon "button" at bounding box center [1407, 783] width 13 height 13
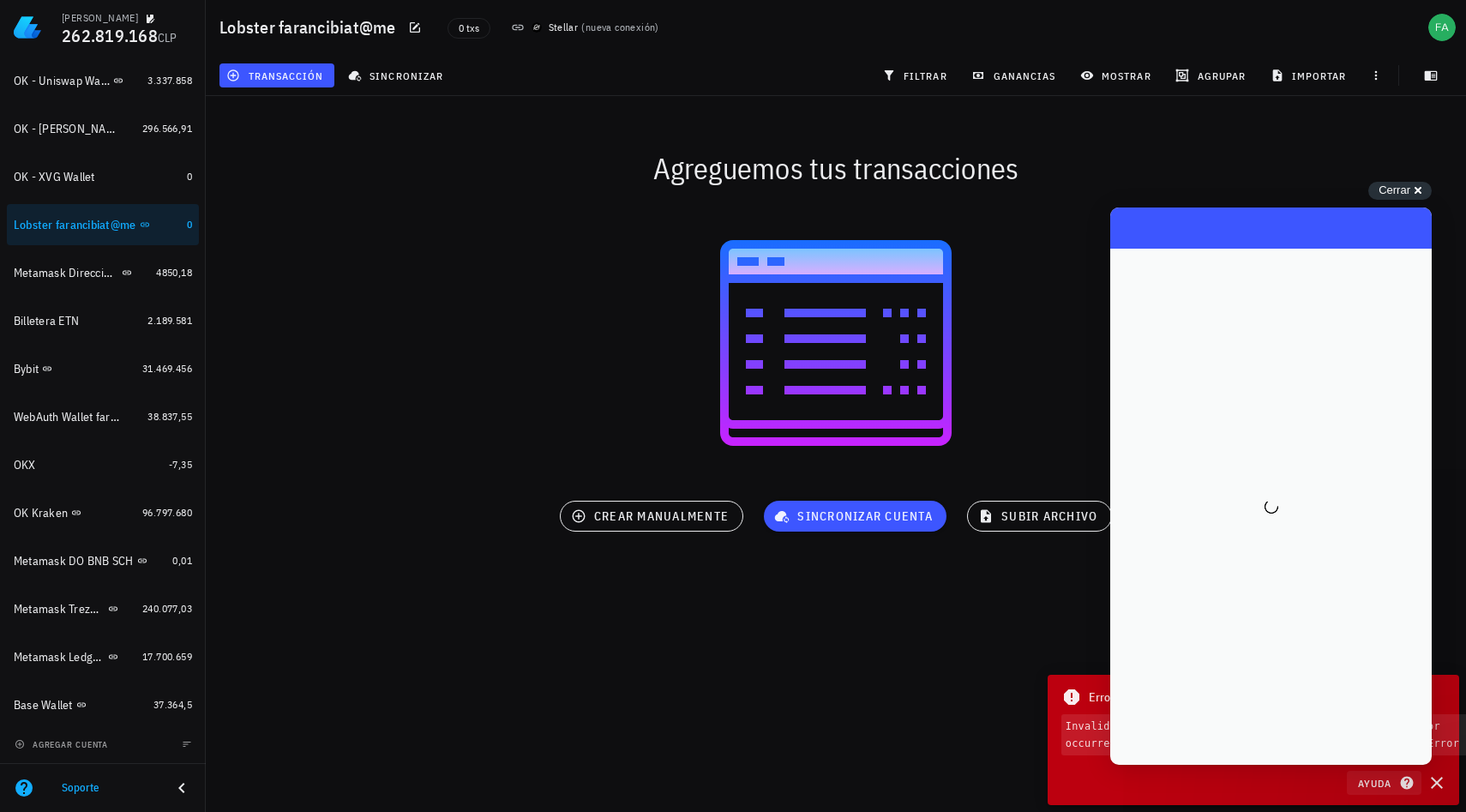
scroll to position [0, 0]
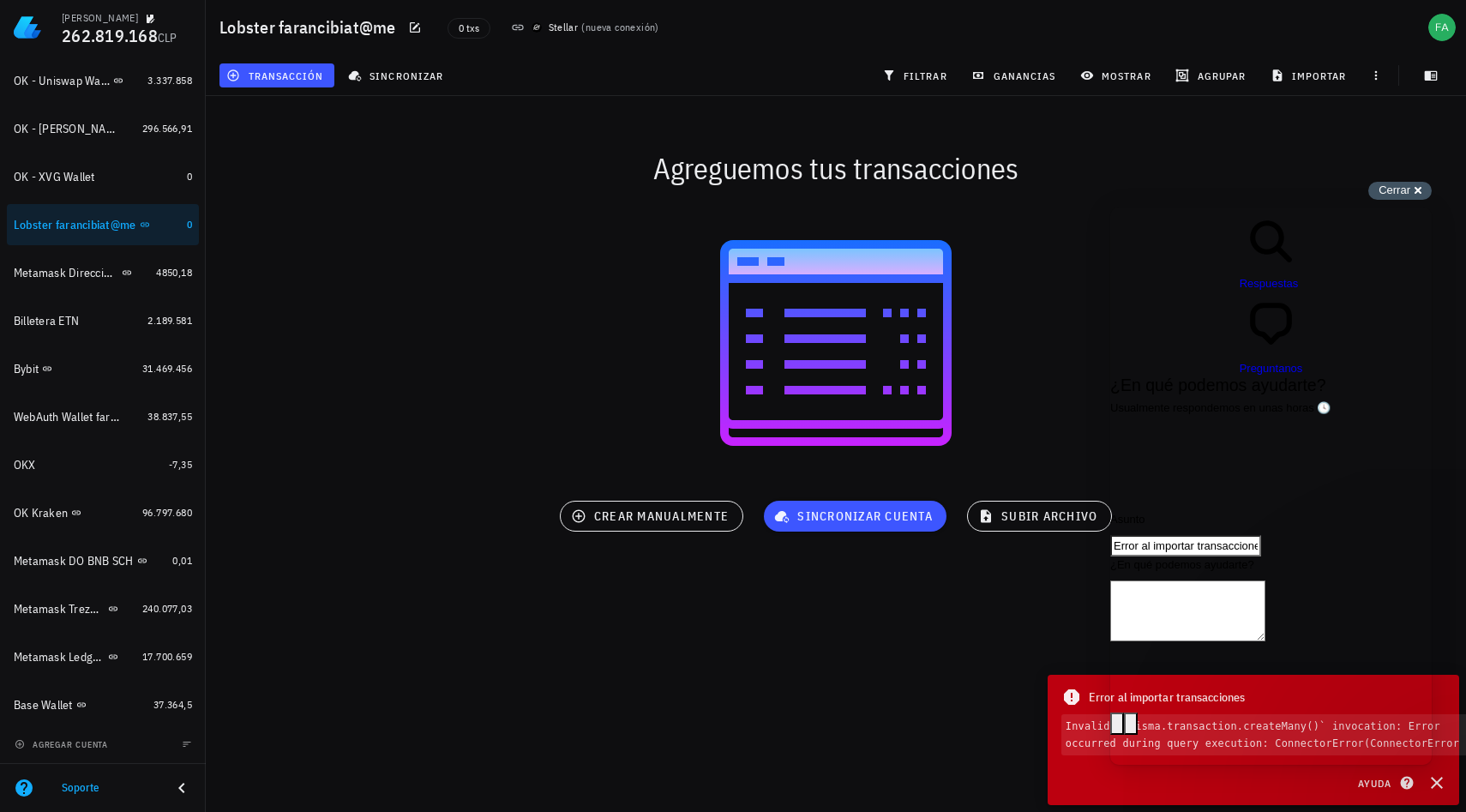
click at [1402, 189] on span "Cerrar" at bounding box center [1395, 190] width 31 height 13
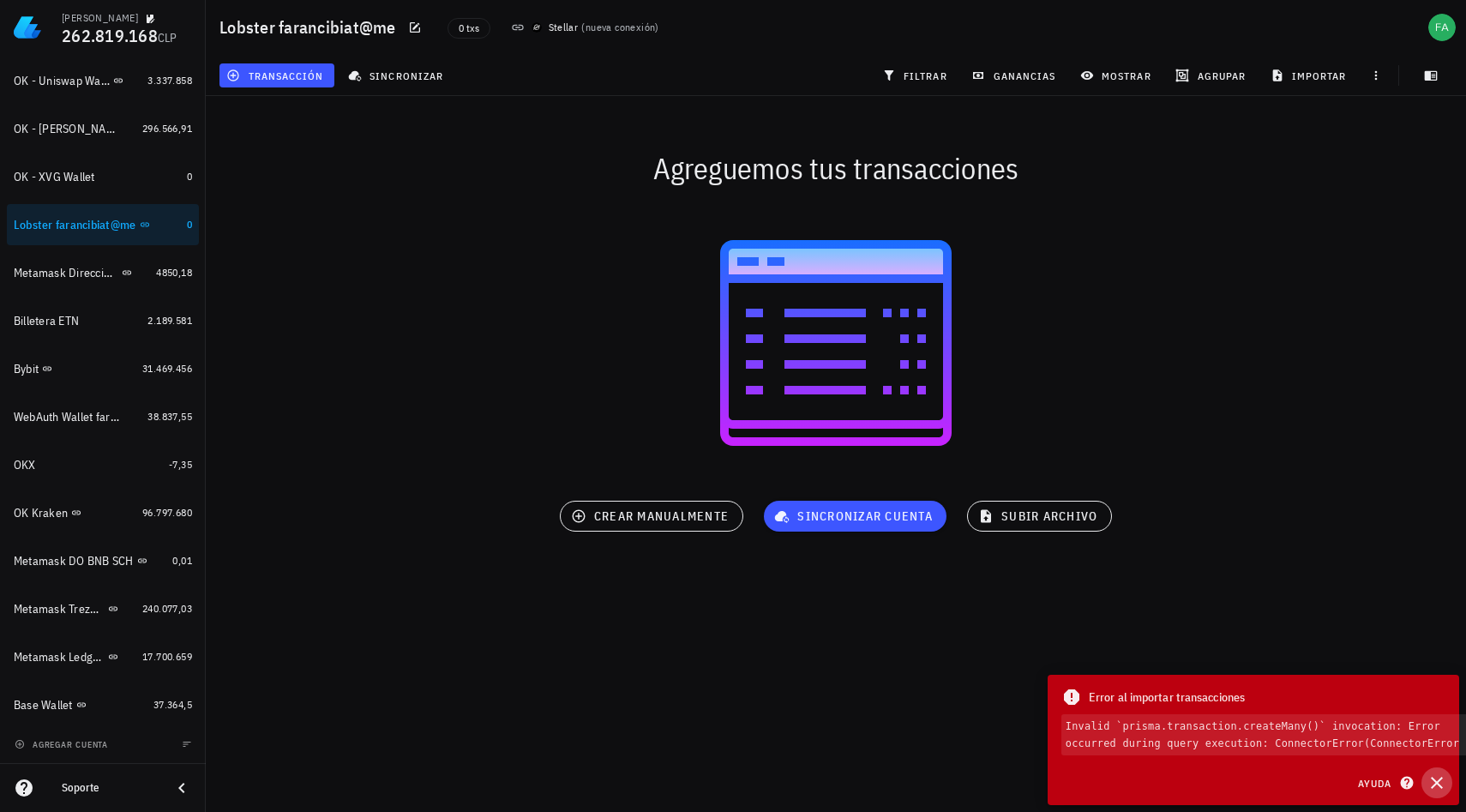
click at [1432, 784] on icon "button" at bounding box center [1437, 783] width 21 height 21
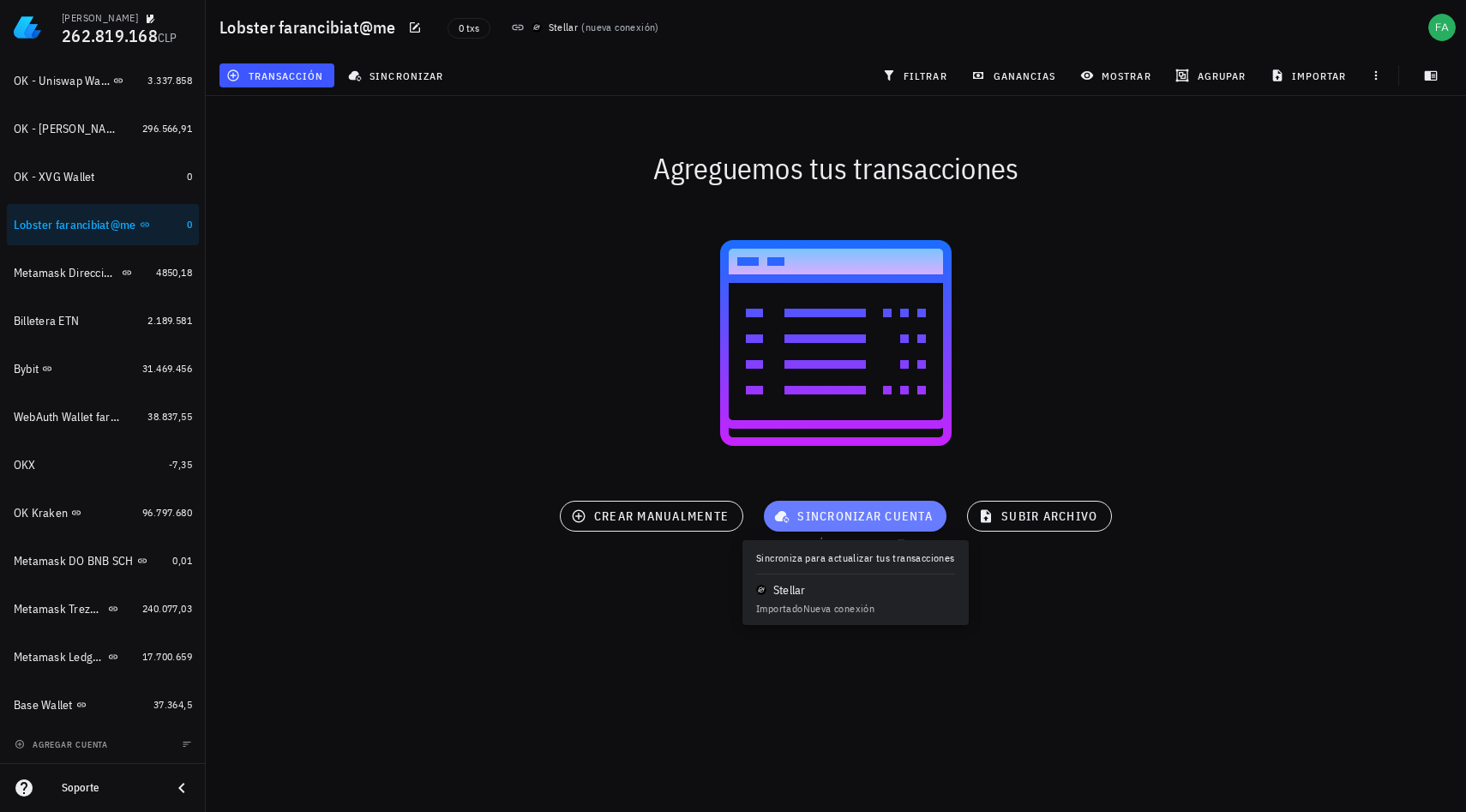
click at [827, 521] on span "sincronizar cuenta" at bounding box center [856, 516] width 156 height 16
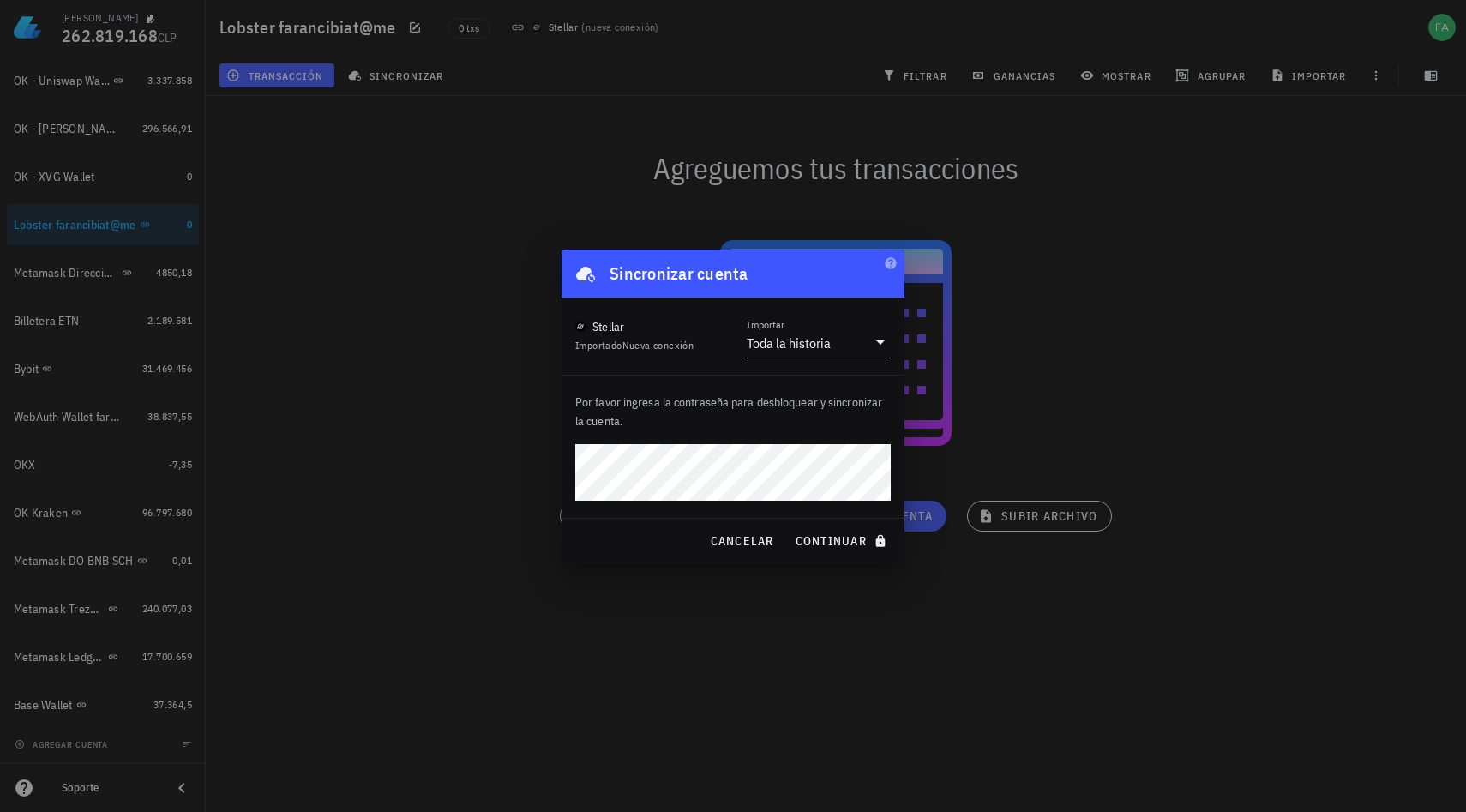
click at [878, 341] on icon at bounding box center [881, 343] width 9 height 4
click at [876, 345] on div "Toda la historia" at bounding box center [819, 356] width 117 height 37
click at [876, 345] on icon at bounding box center [881, 343] width 21 height 21
click at [885, 340] on icon at bounding box center [881, 343] width 21 height 21
click at [825, 394] on div "Intervalo de tiempo" at bounding box center [819, 396] width 117 height 17
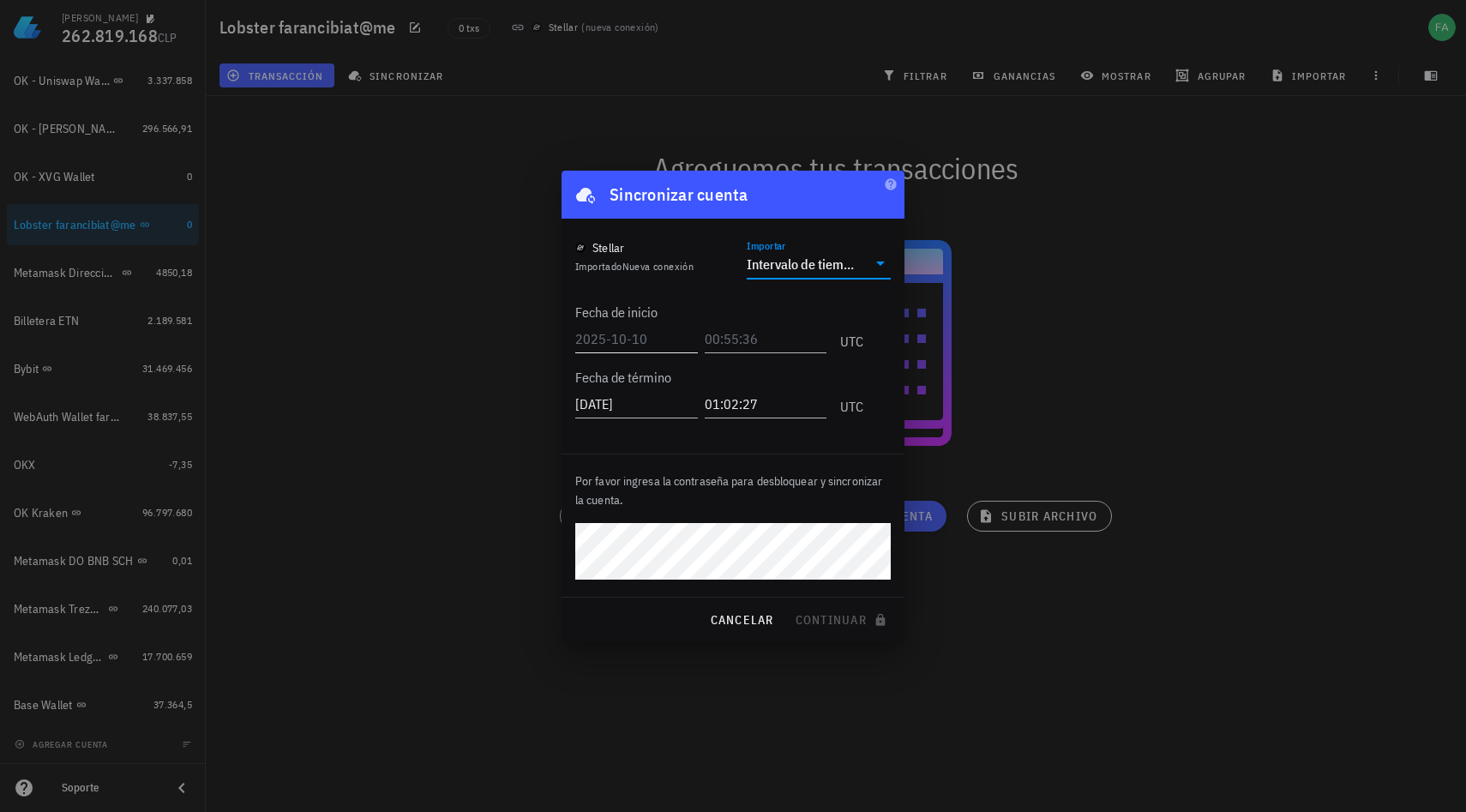
click at [625, 340] on input "text" at bounding box center [636, 339] width 123 height 28
type input "2025-09-10"
click at [726, 342] on input "text" at bounding box center [768, 339] width 118 height 28
type input "00:00:00"
click at [842, 621] on span "continuar" at bounding box center [843, 620] width 96 height 16
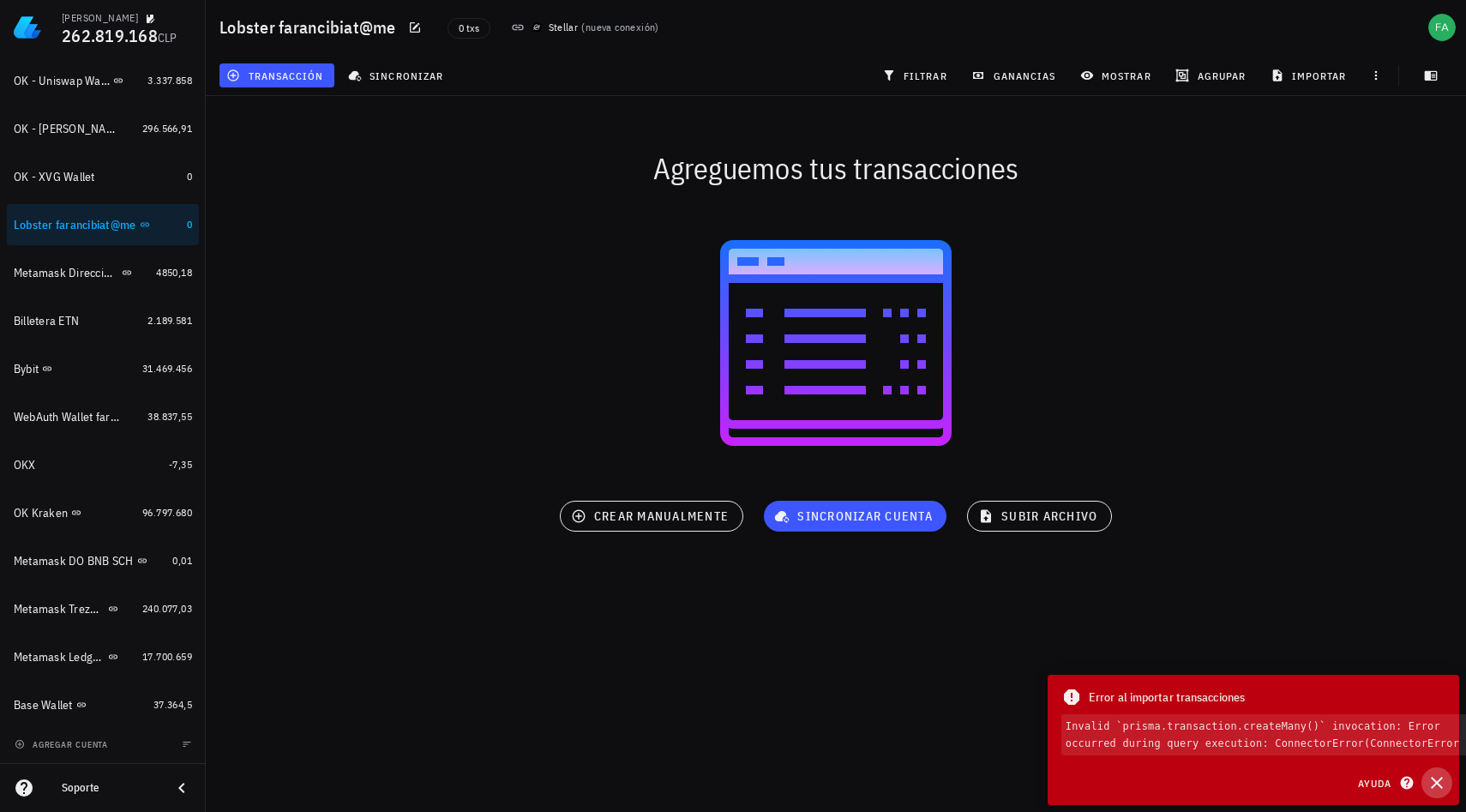
click at [1439, 784] on icon "button" at bounding box center [1437, 783] width 12 height 12
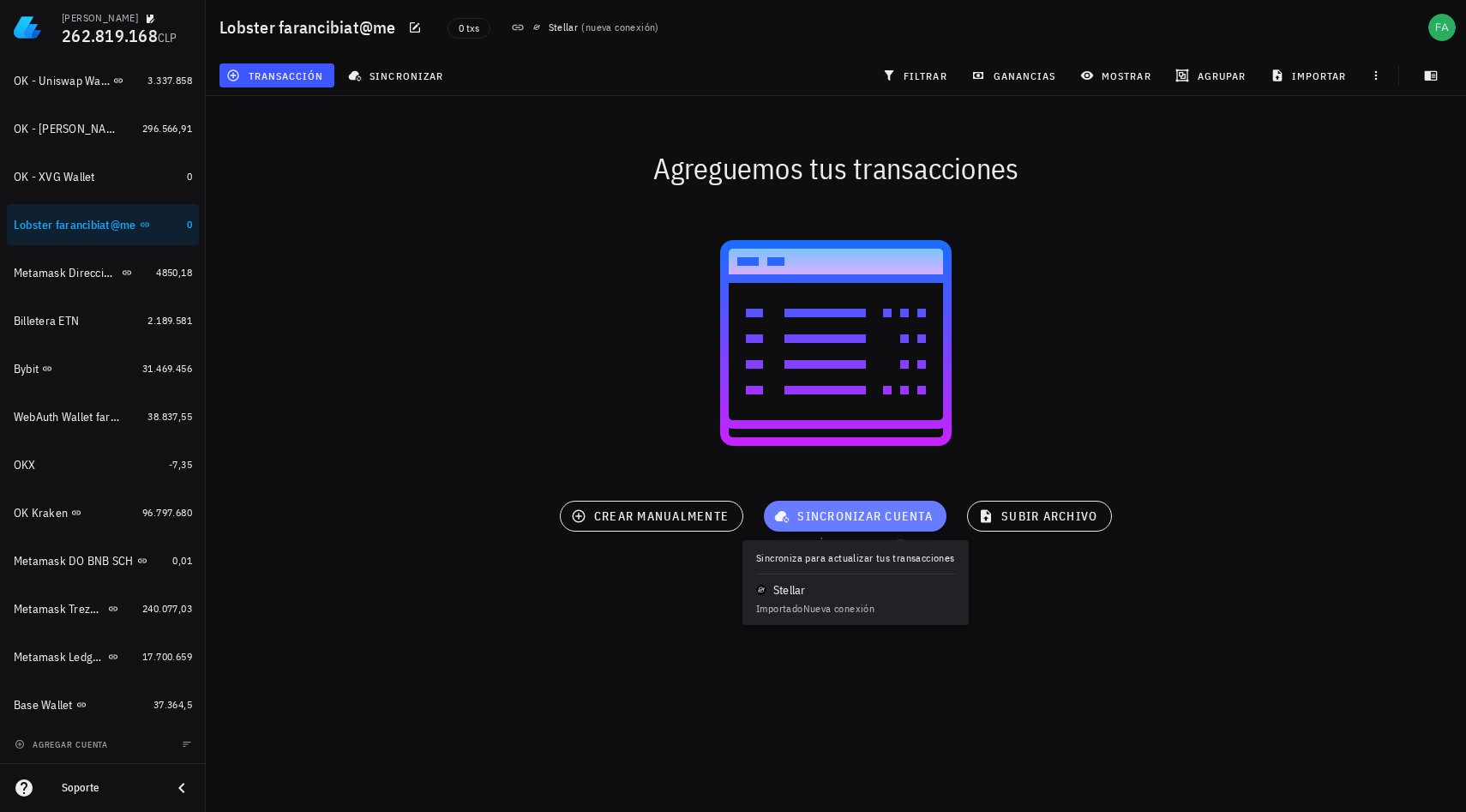
click at [836, 526] on button "sincronizar cuenta" at bounding box center [856, 516] width 183 height 31
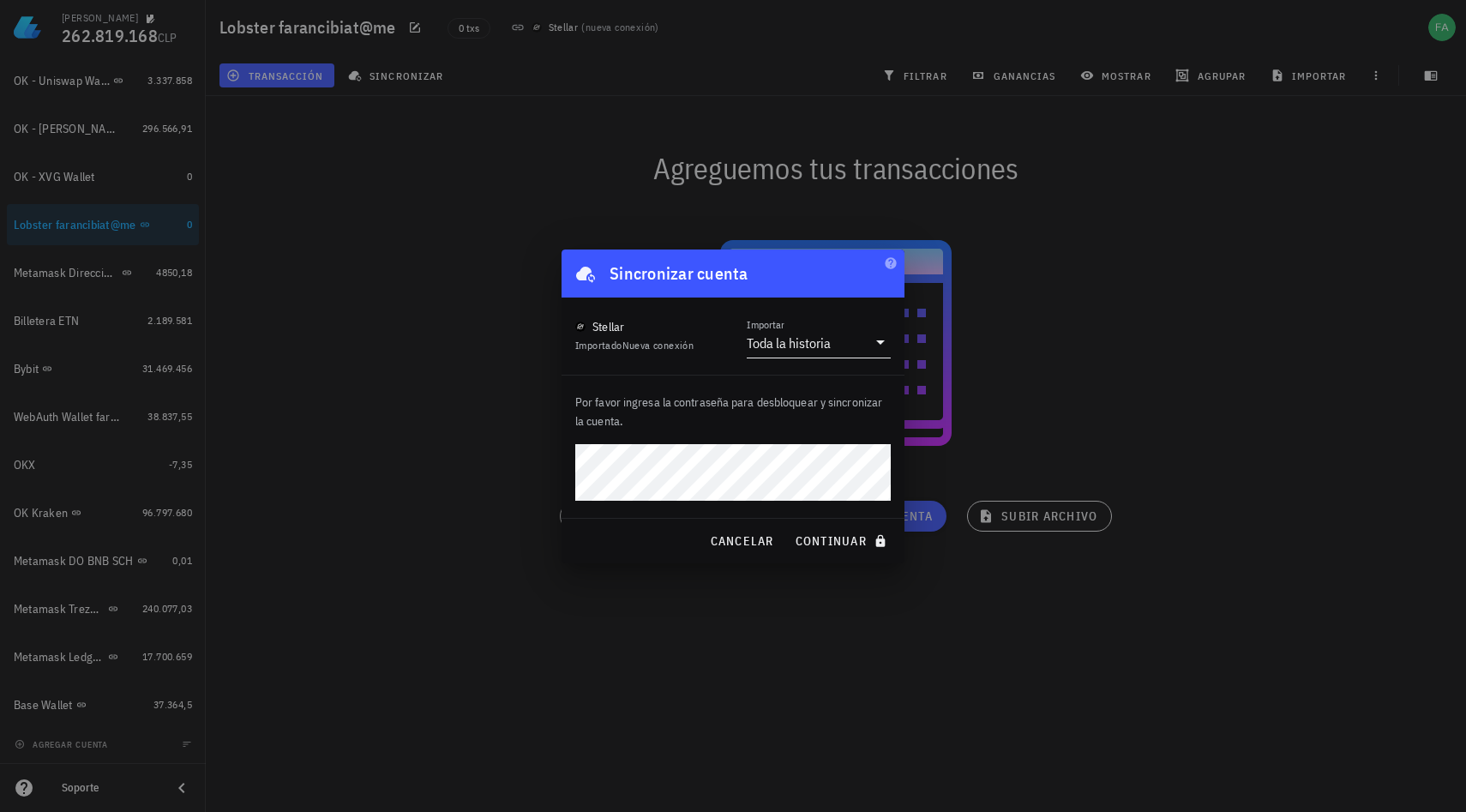
click at [860, 343] on input "Importar" at bounding box center [850, 343] width 32 height 28
click at [828, 396] on div "Intervalo de tiempo" at bounding box center [819, 396] width 117 height 17
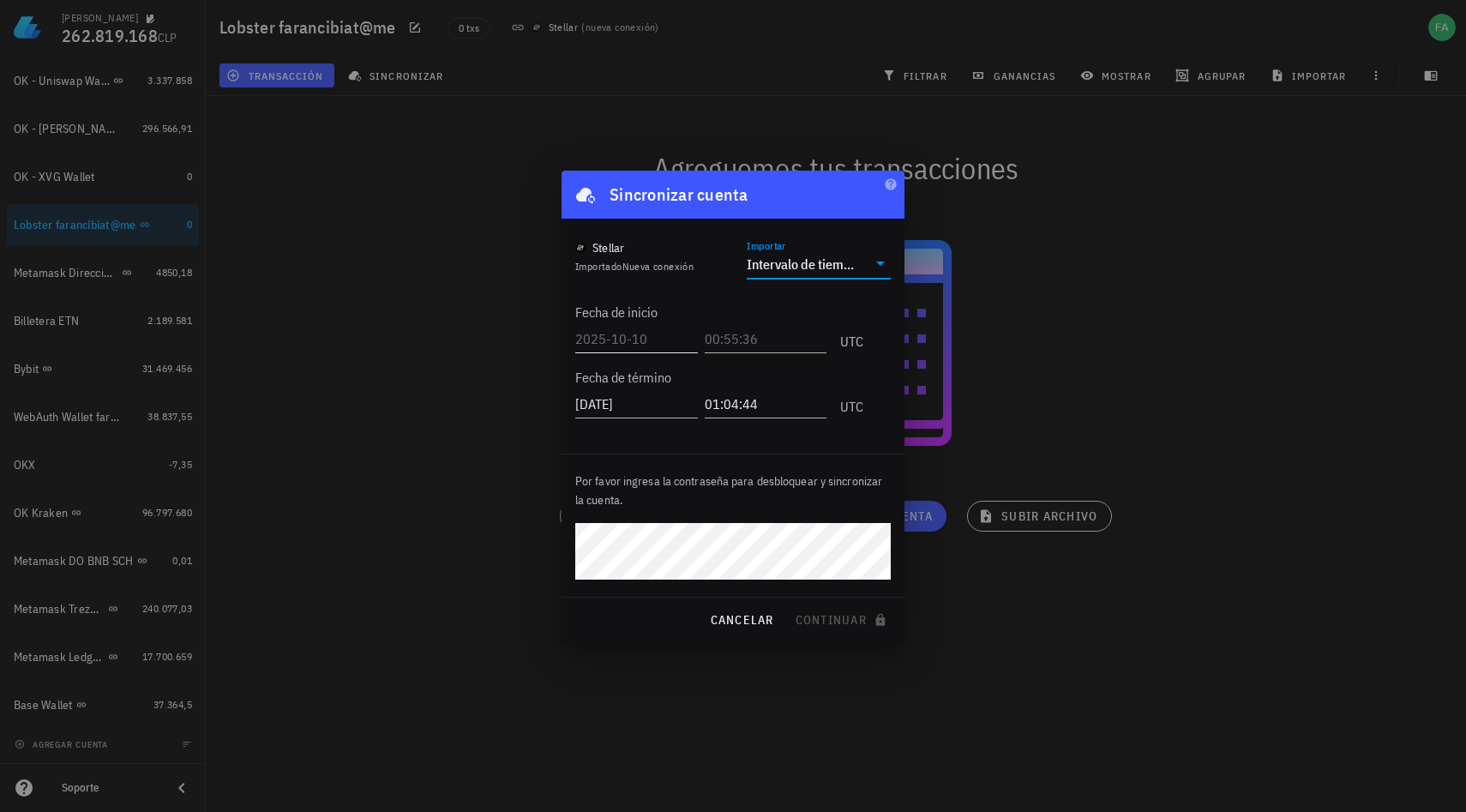
click at [636, 343] on input "text" at bounding box center [636, 339] width 123 height 28
type input "2025-10-10"
click at [723, 340] on input "text" at bounding box center [768, 339] width 118 height 28
type input "00:00:00"
click at [845, 617] on span "continuar" at bounding box center [843, 620] width 96 height 16
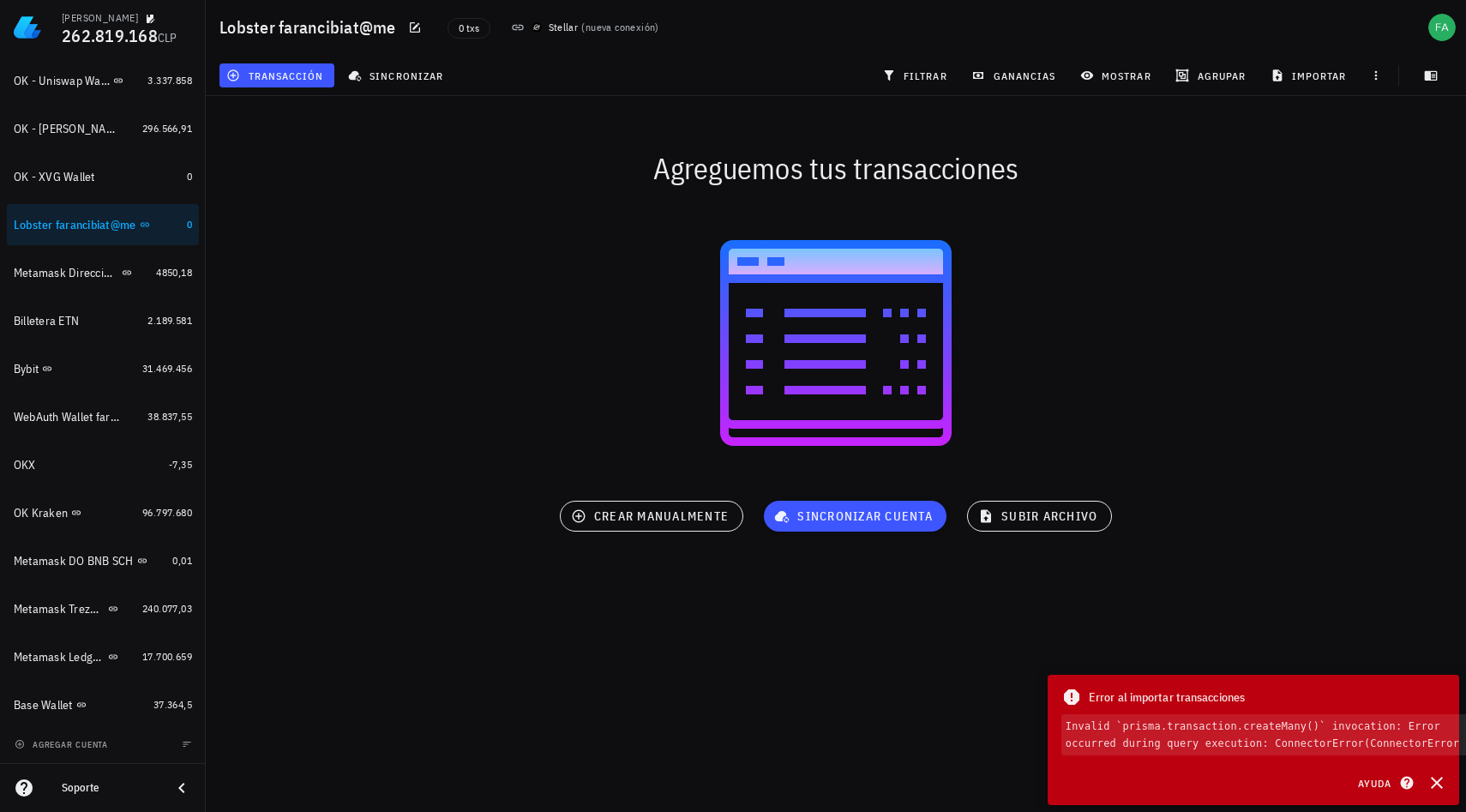
click at [1090, 696] on span "Error al importar transacciones" at bounding box center [1167, 697] width 156 height 19
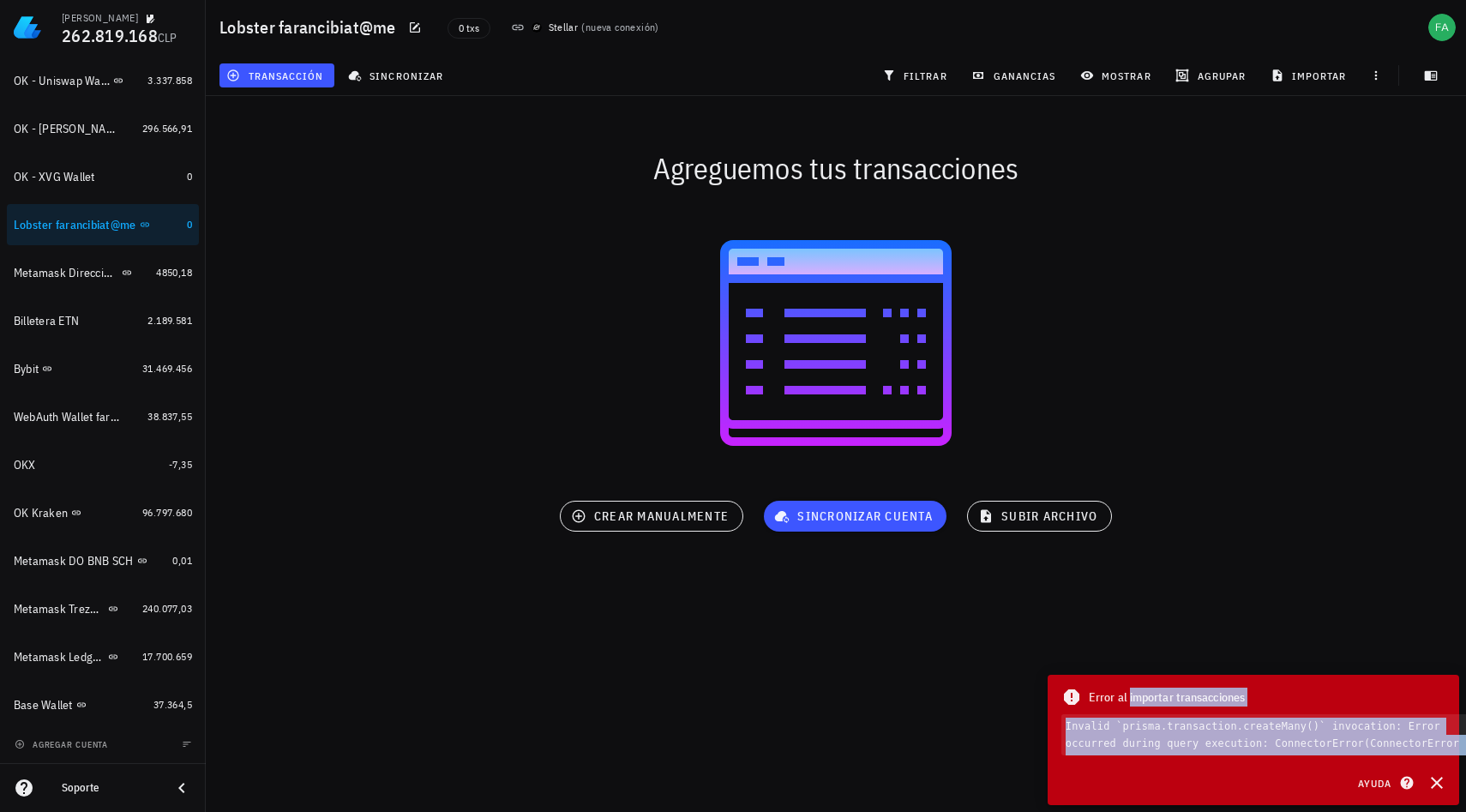
drag, startPoint x: 1090, startPoint y: 696, endPoint x: 1422, endPoint y: 753, distance: 336.9
click at [1422, 753] on div "Error al importar transacciones Invalid `prisma.transaction.createMany()` invoc…" at bounding box center [1272, 721] width 449 height 93
copy div "Error al importar transacciones Invalid `prisma.transaction.createMany()` invoc…"
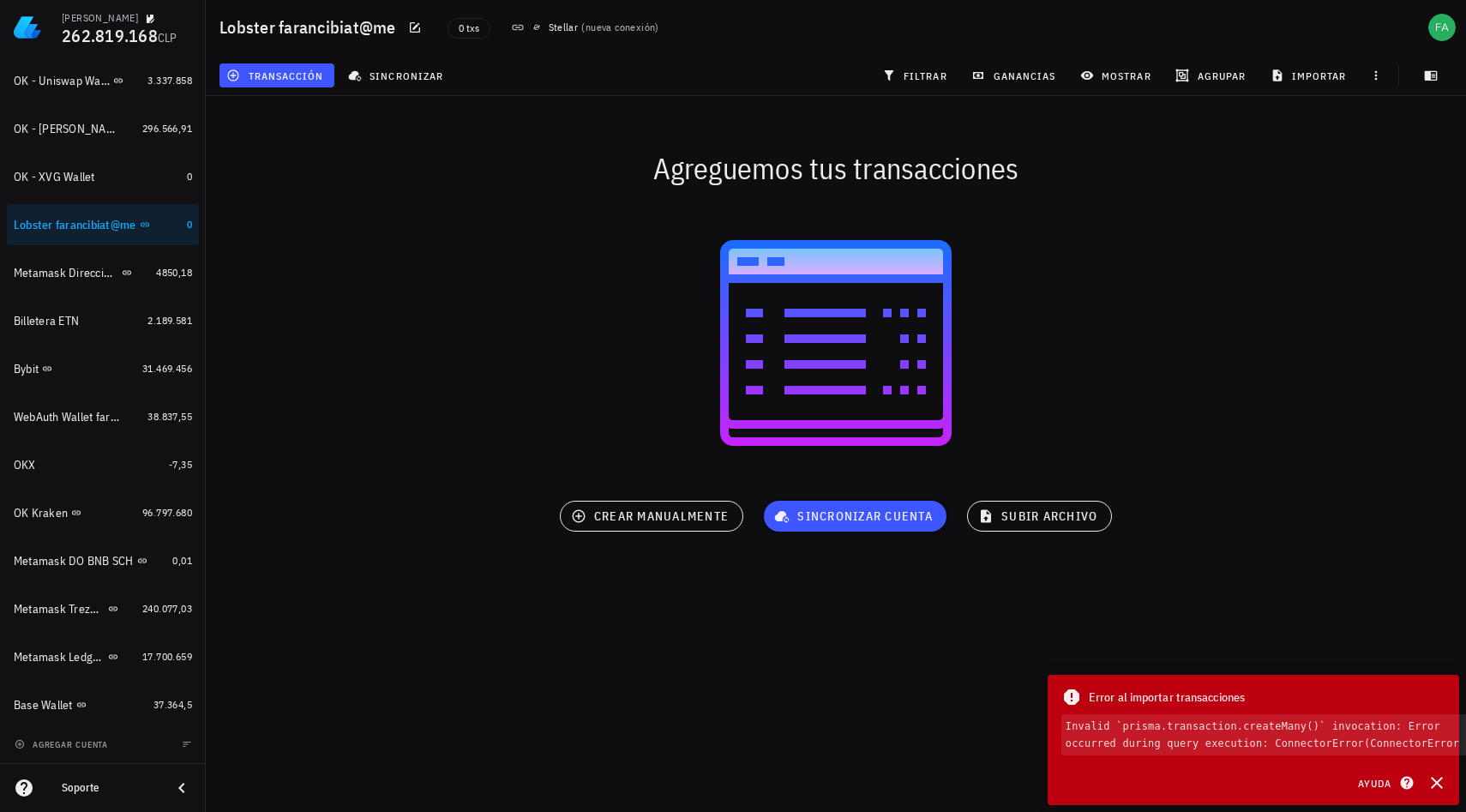
click at [1248, 498] on div "Agreguemos tus transacciones sincronizar cuenta crear manualmente subir archivo" at bounding box center [836, 347] width 1281 height 522
click at [1400, 784] on icon "button" at bounding box center [1408, 783] width 16 height 21
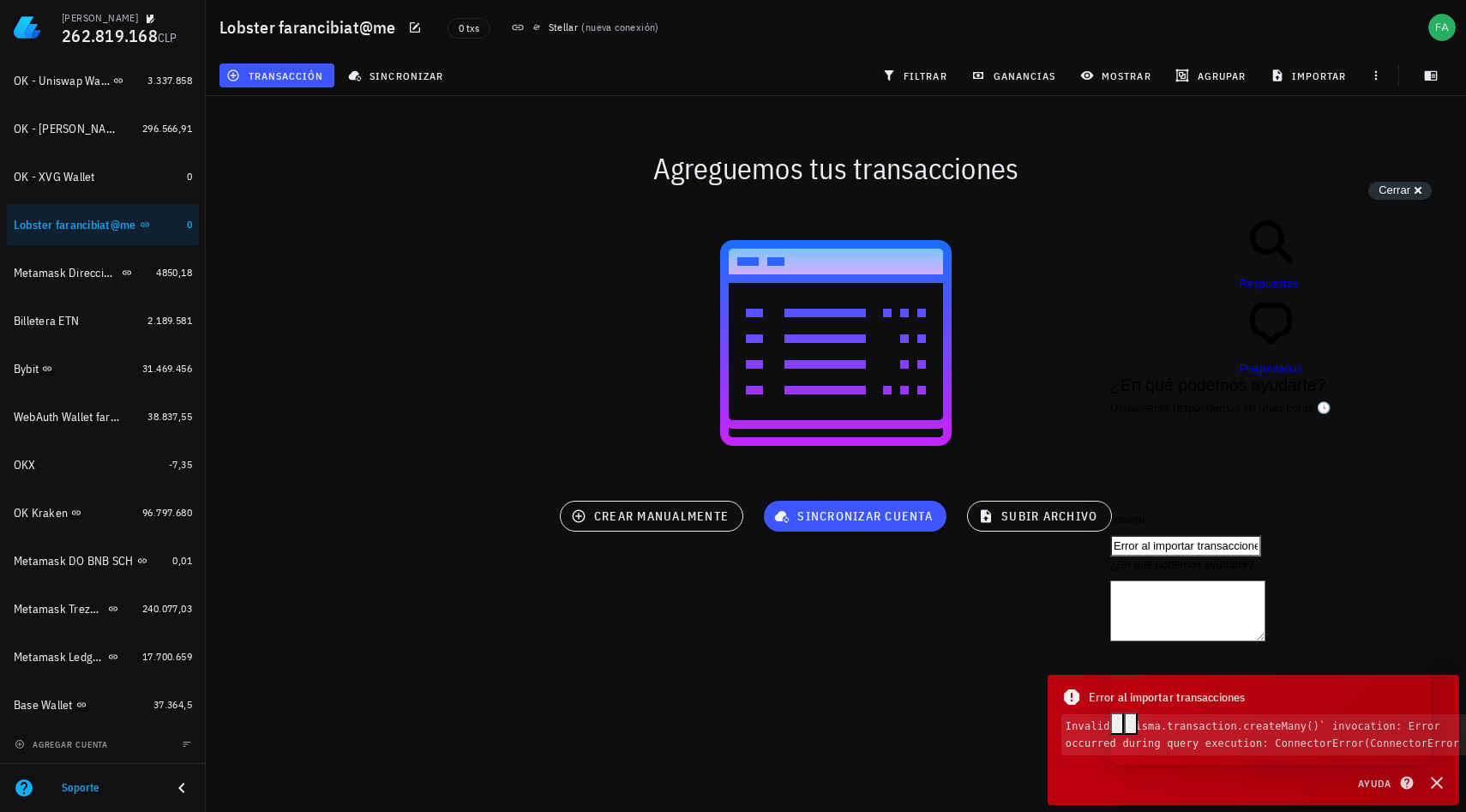
click at [1227, 581] on textarea "¿En qué podemos ayudarte?" at bounding box center [1188, 611] width 156 height 61
paste textarea "Error al importar transacciones Invalid `prisma.transaction.createMany()` invoc…"
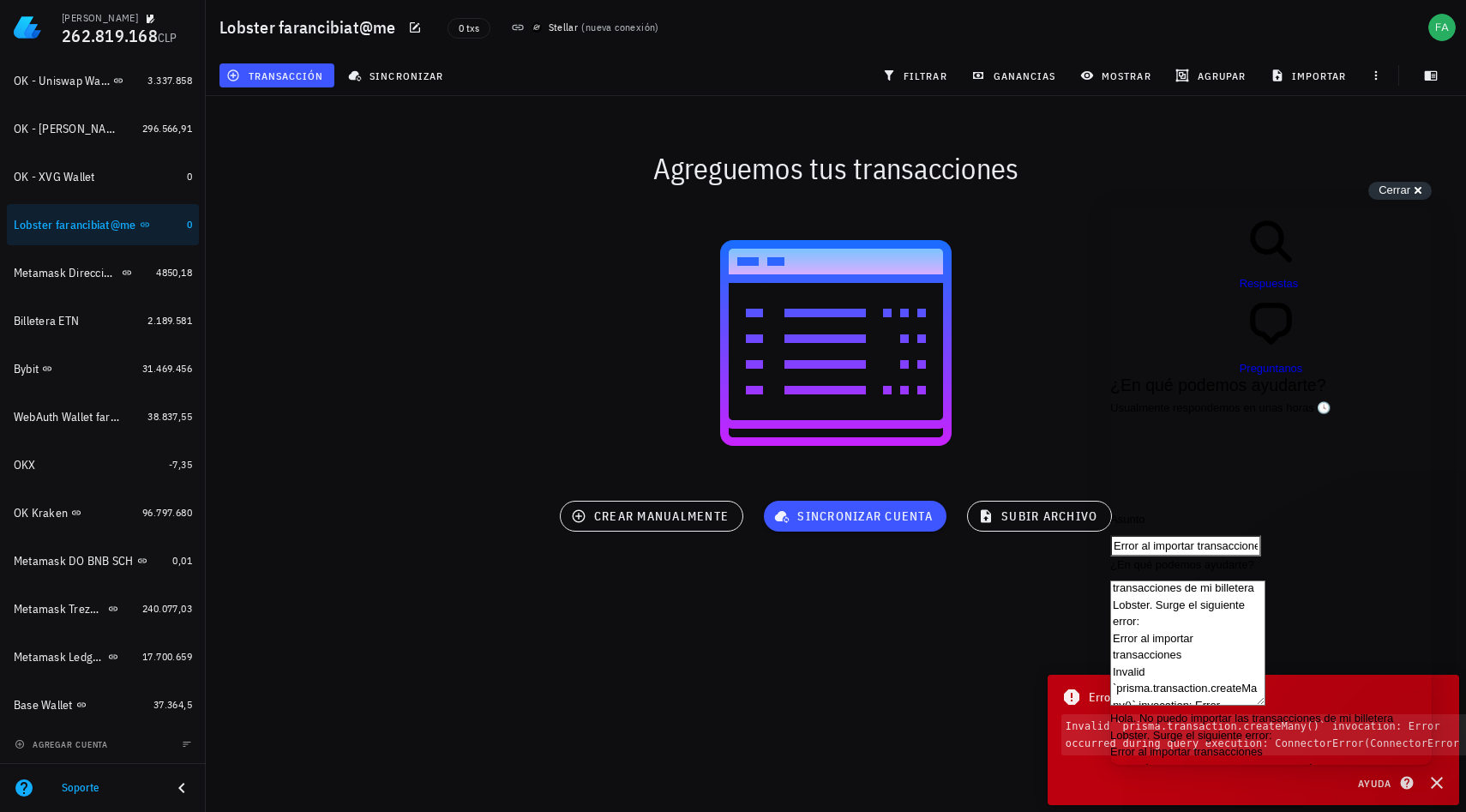
scroll to position [0, 0]
click at [1147, 581] on textarea "Hola. No puedo importar las transacciones de mi billetera Lobster. Surge el sig…" at bounding box center [1188, 643] width 156 height 125
type textarea "Hola. No puedo importar las transacciones de mi billetera Lobster. Surge el sig…"
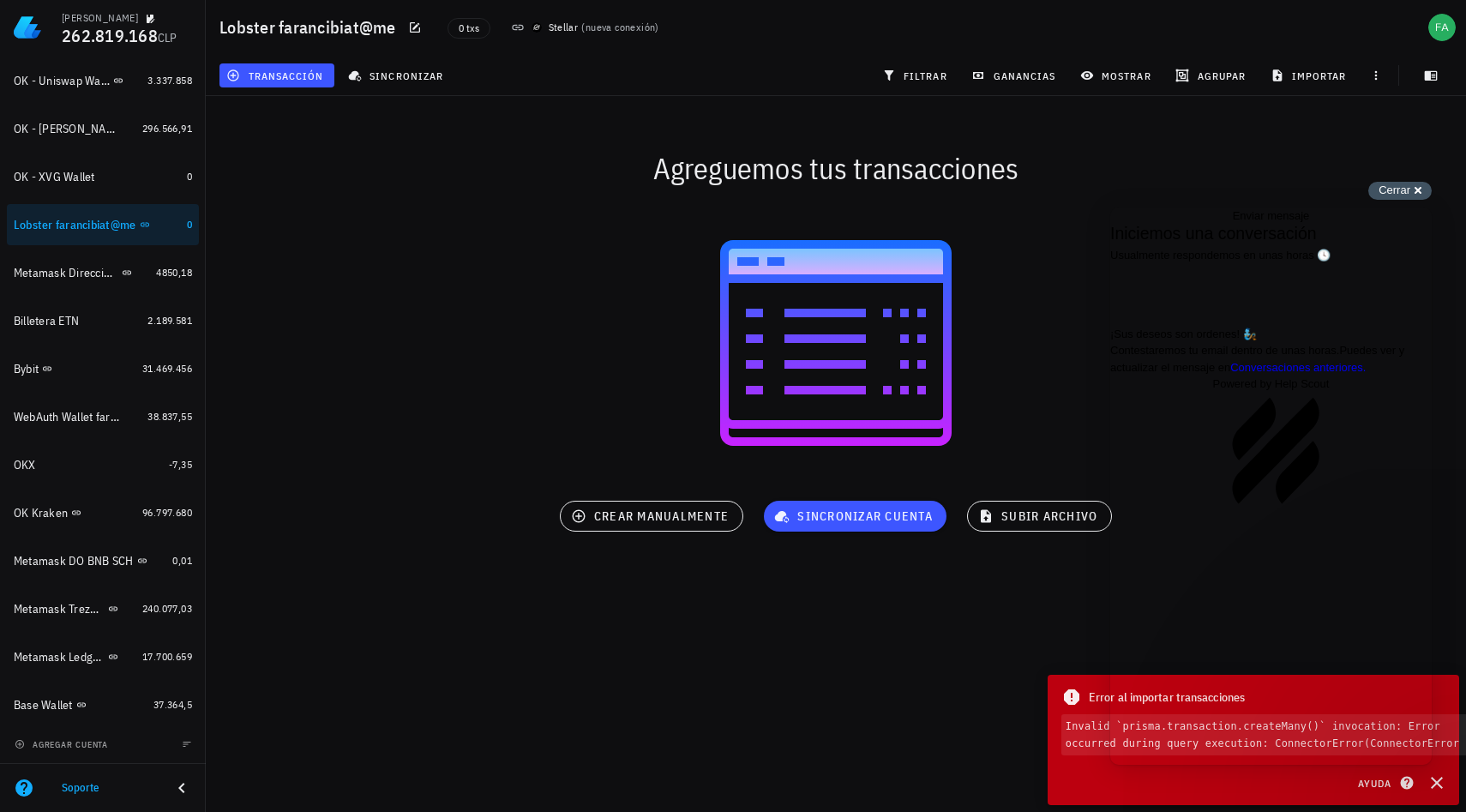
click at [1396, 186] on span "Cerrar" at bounding box center [1395, 190] width 31 height 13
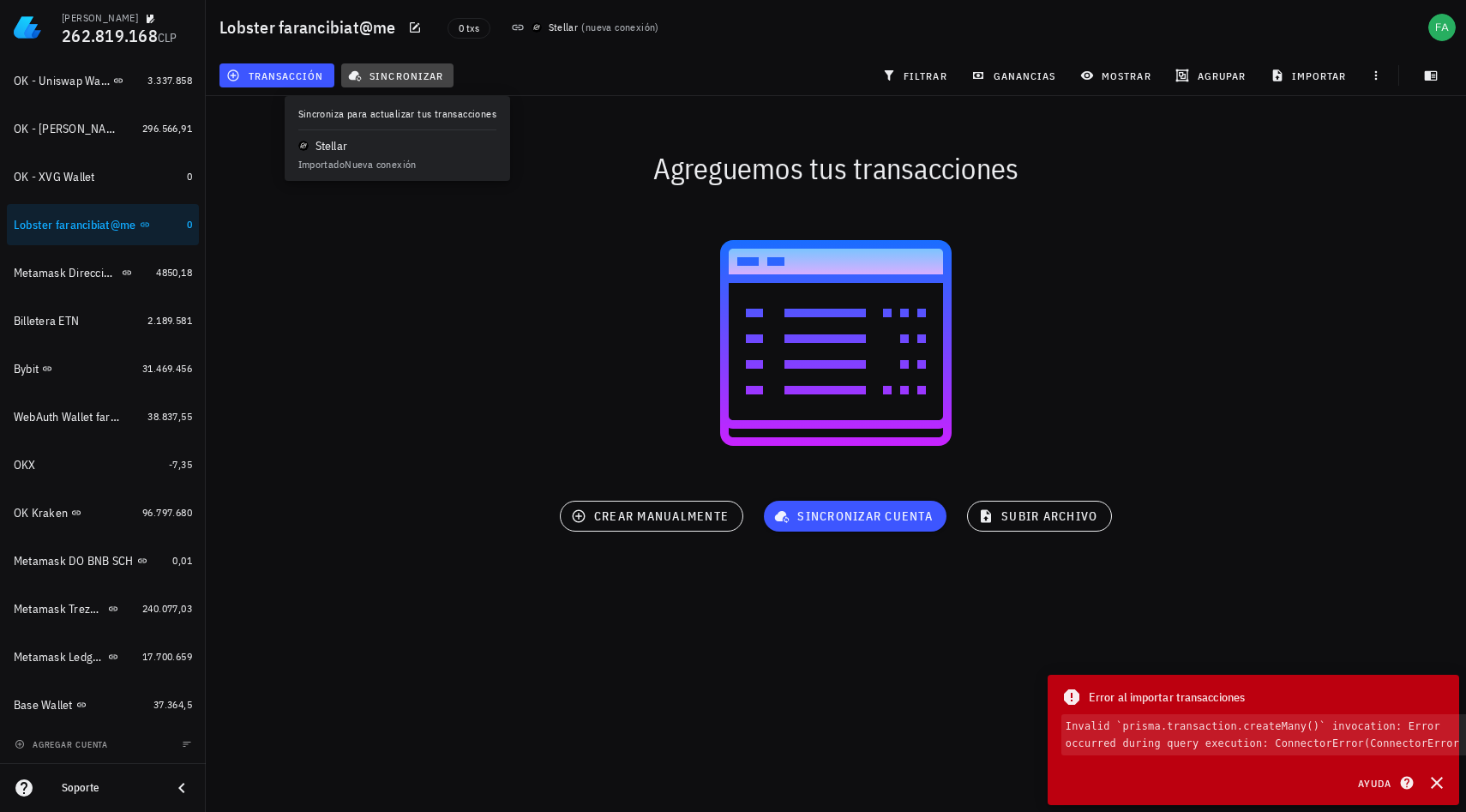
click at [409, 75] on span "sincronizar" at bounding box center [397, 76] width 92 height 14
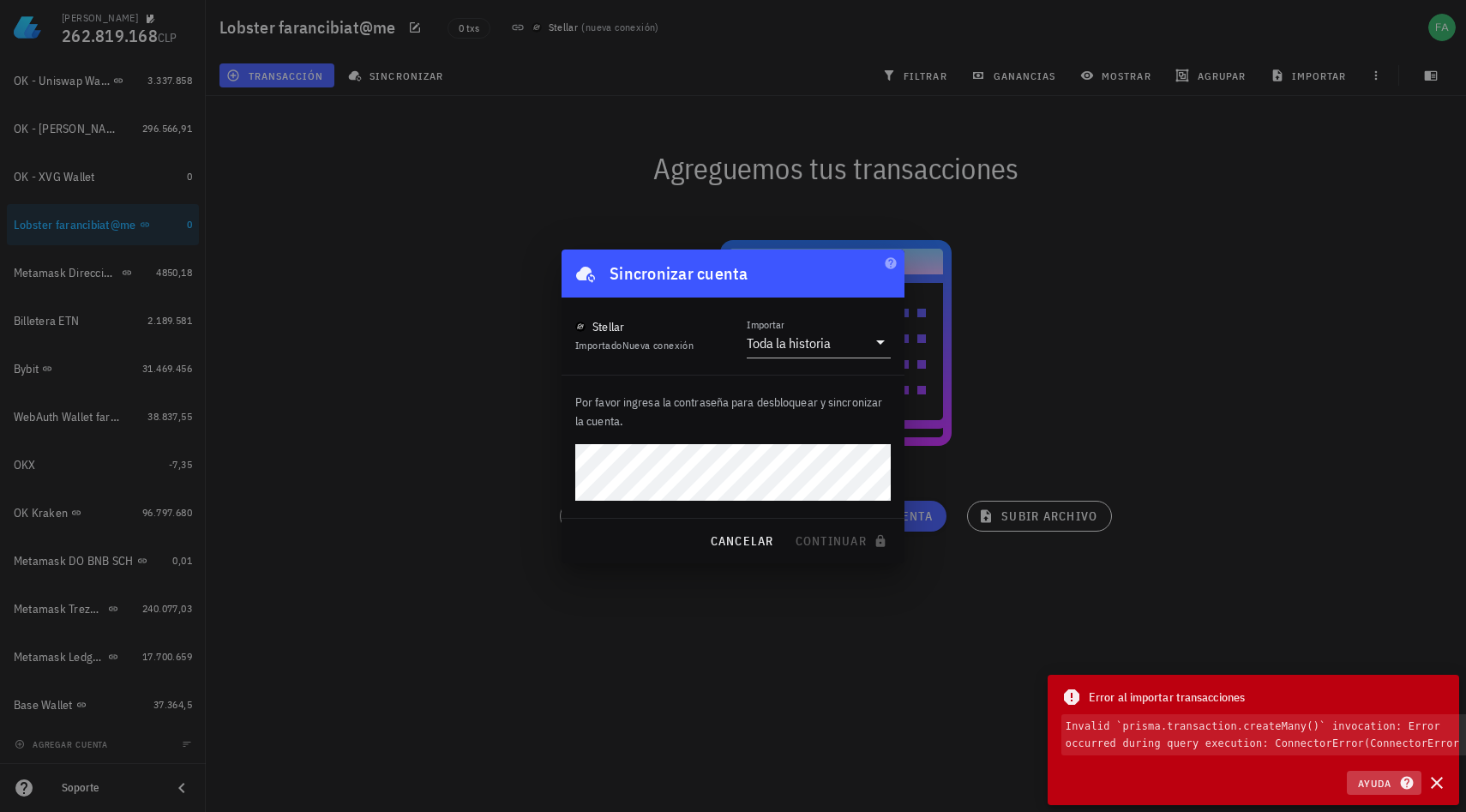
click at [1405, 779] on icon "button" at bounding box center [1408, 783] width 16 height 21
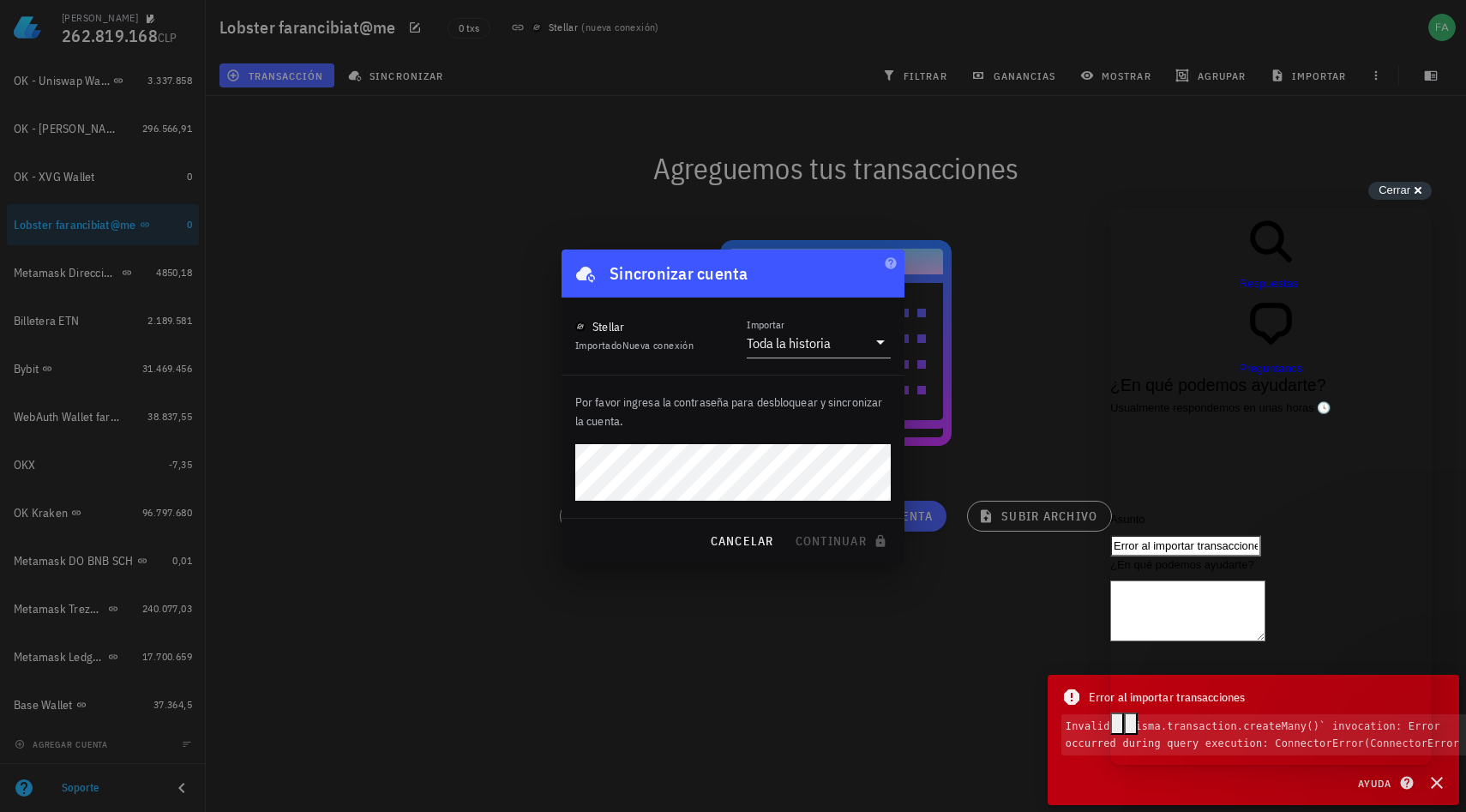
click at [1206, 581] on textarea "¿En qué podemos ayudarte?" at bounding box center [1188, 611] width 156 height 61
click at [1216, 581] on textarea "Tambien intente importar solo las transacciones de la ultima hora y surge el mi…" at bounding box center [1188, 611] width 156 height 61
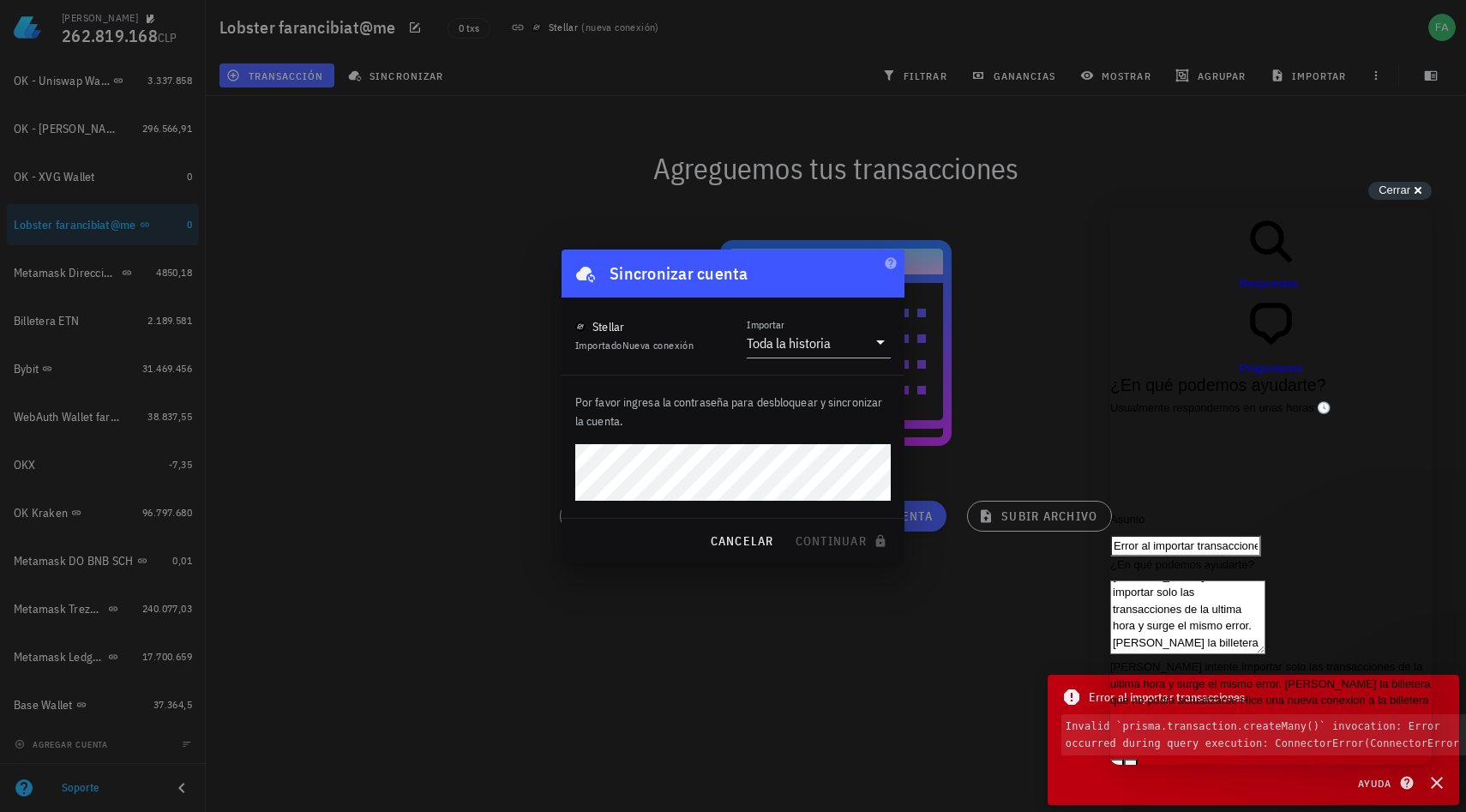
scroll to position [32, 0]
click at [1266, 581] on textarea "Tambien intente importar solo las transacciones de la ultima hora y surge el mi…" at bounding box center [1188, 617] width 156 height 74
type textarea "Tambien intente importar solo las transacciones de la ultima hora y surge el mi…"
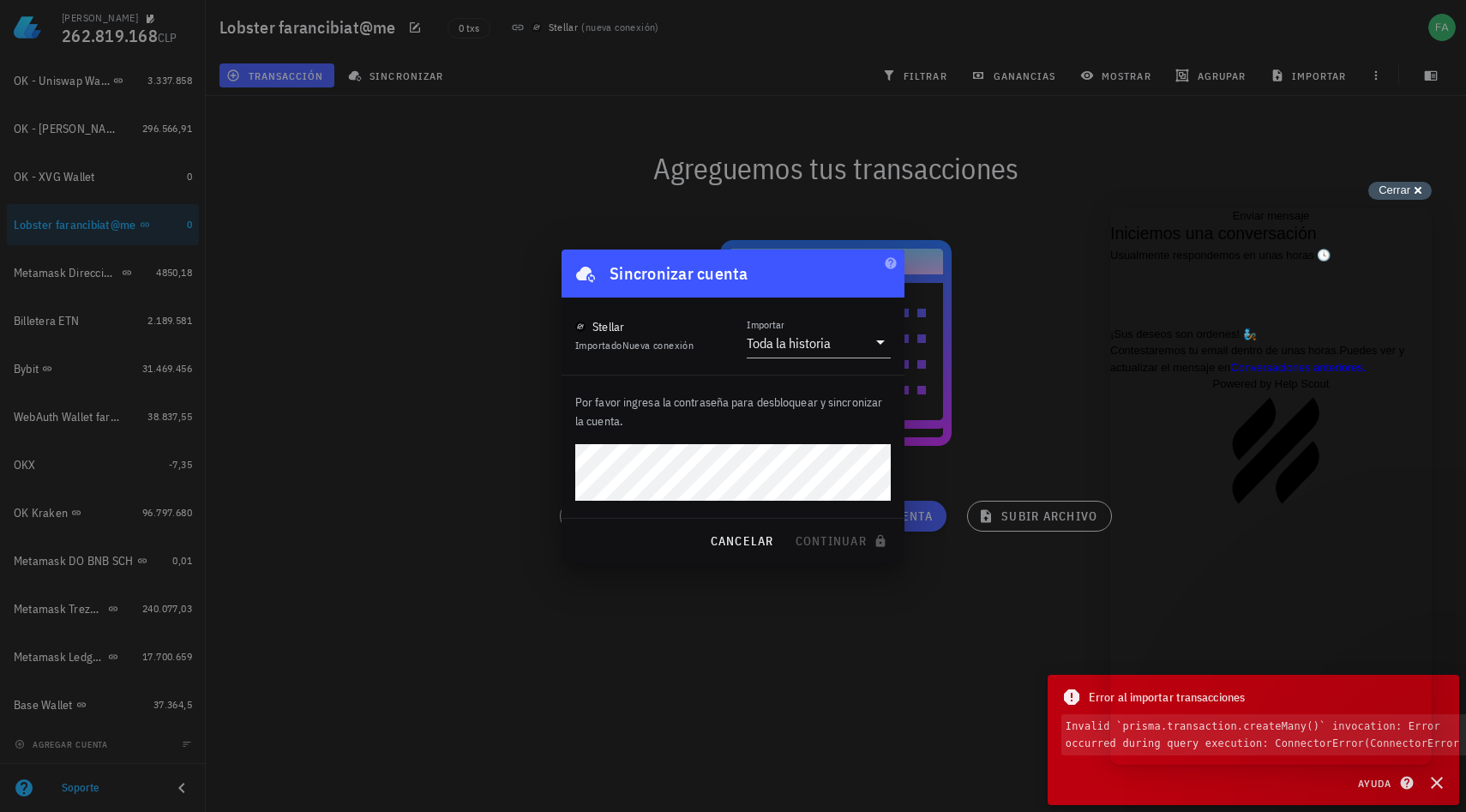
click at [1409, 190] on span "Cerrar" at bounding box center [1395, 190] width 31 height 13
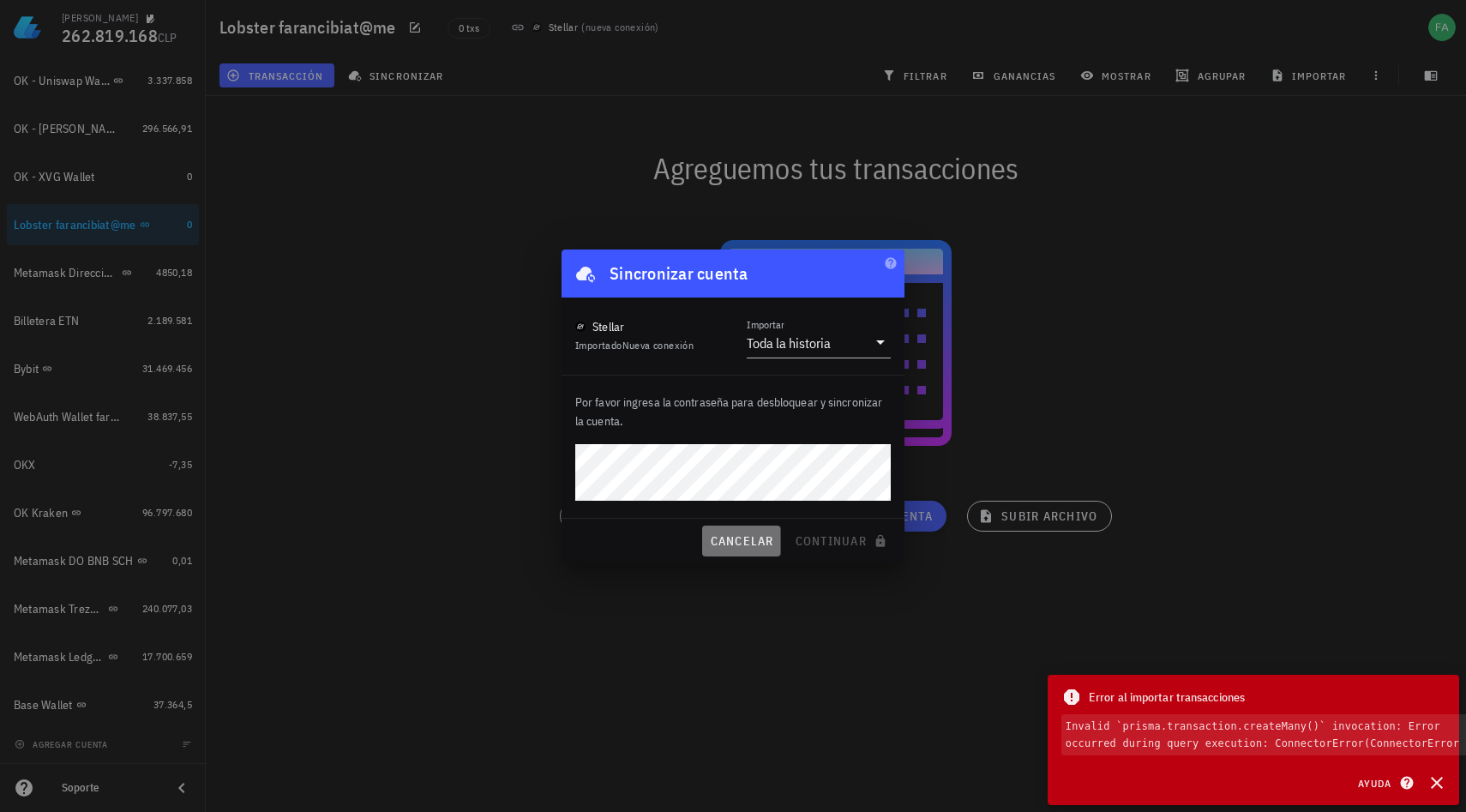
click at [732, 534] on span "cancelar" at bounding box center [742, 541] width 64 height 16
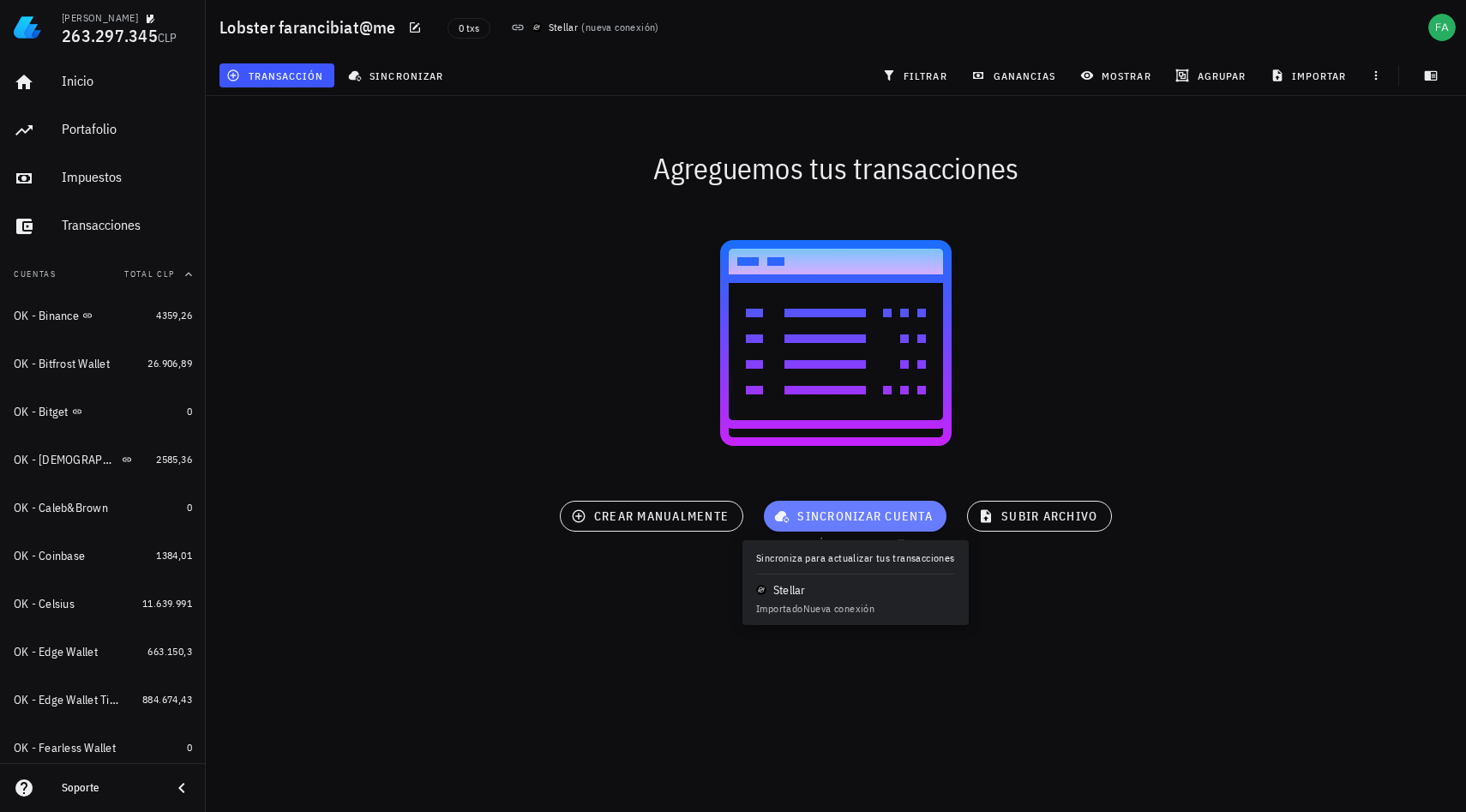
click at [865, 507] on button "sincronizar cuenta" at bounding box center [856, 516] width 183 height 31
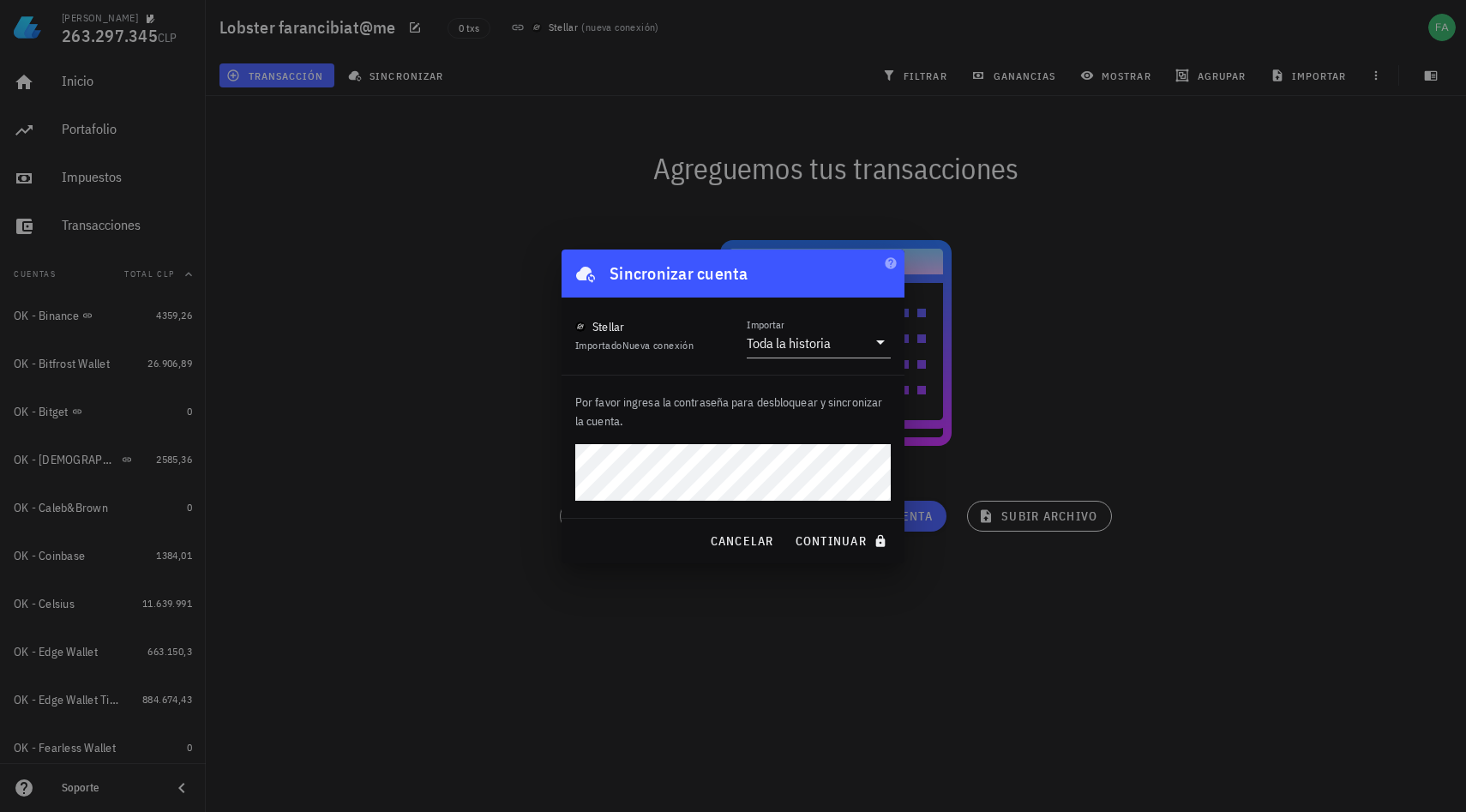
click at [830, 442] on div "Por favor ingresa la contraseña para desbloquear y sincronizar la cuenta." at bounding box center [733, 447] width 343 height 143
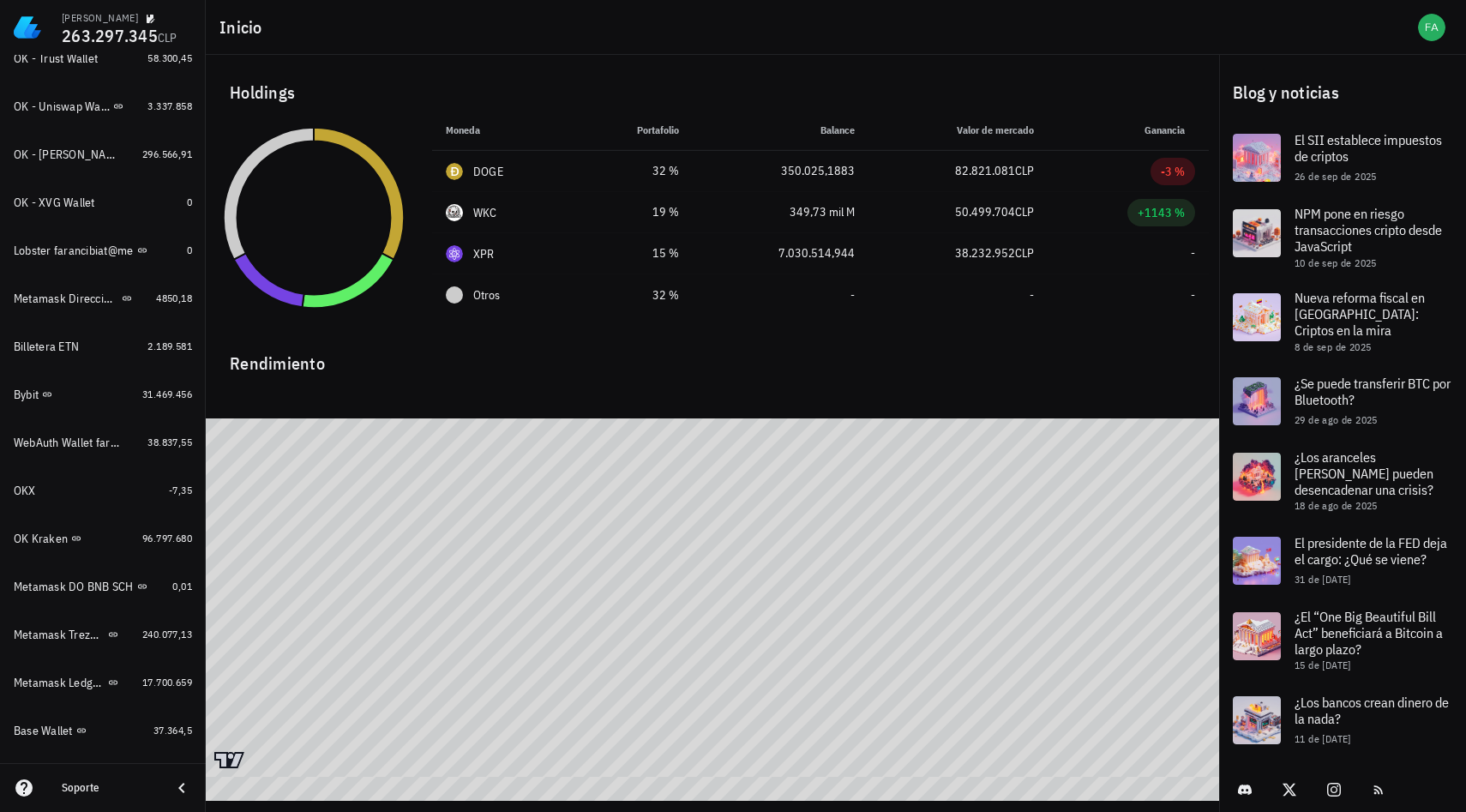
scroll to position [1243, 0]
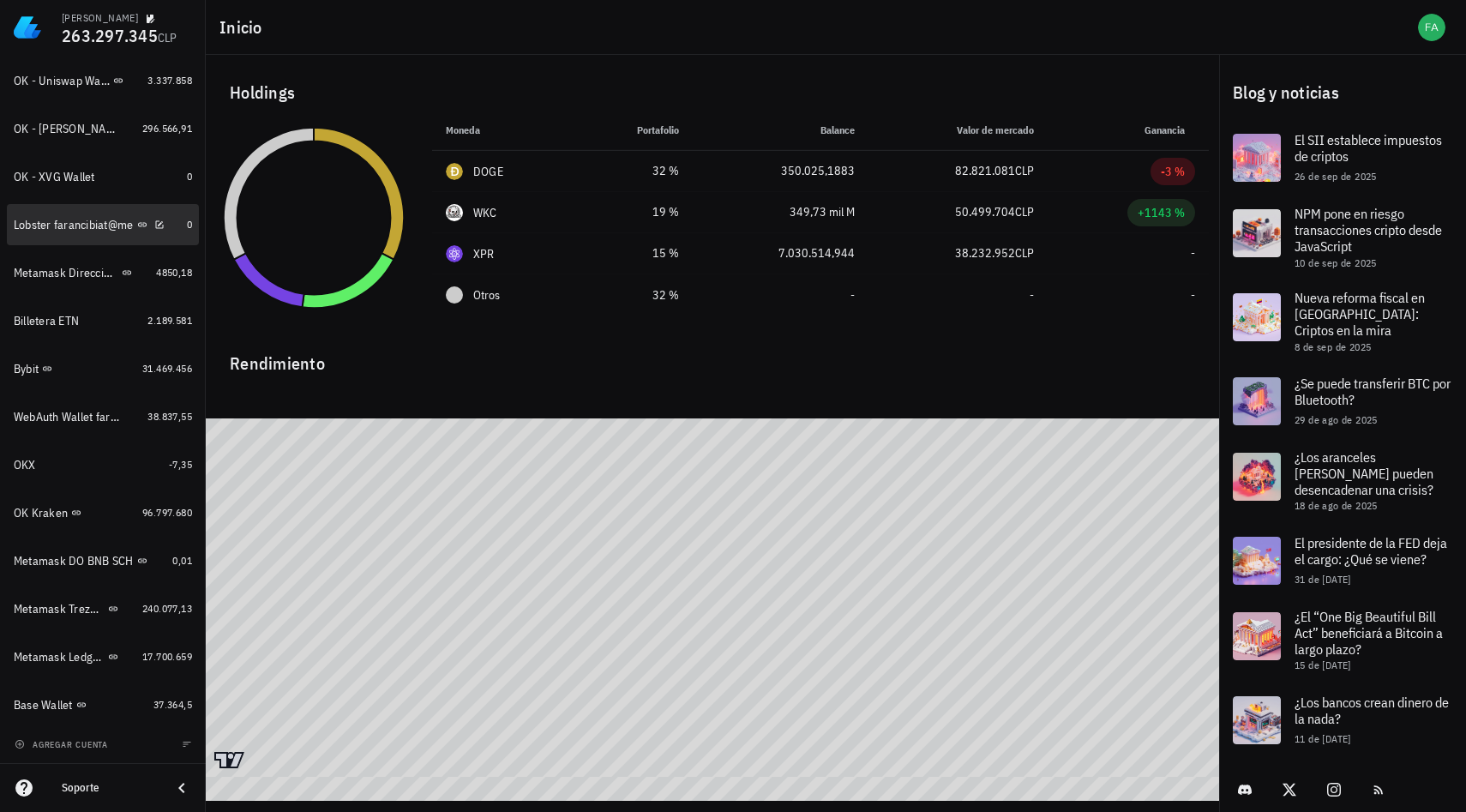
click at [106, 228] on div "Lobster farancibiat@me" at bounding box center [74, 225] width 120 height 15
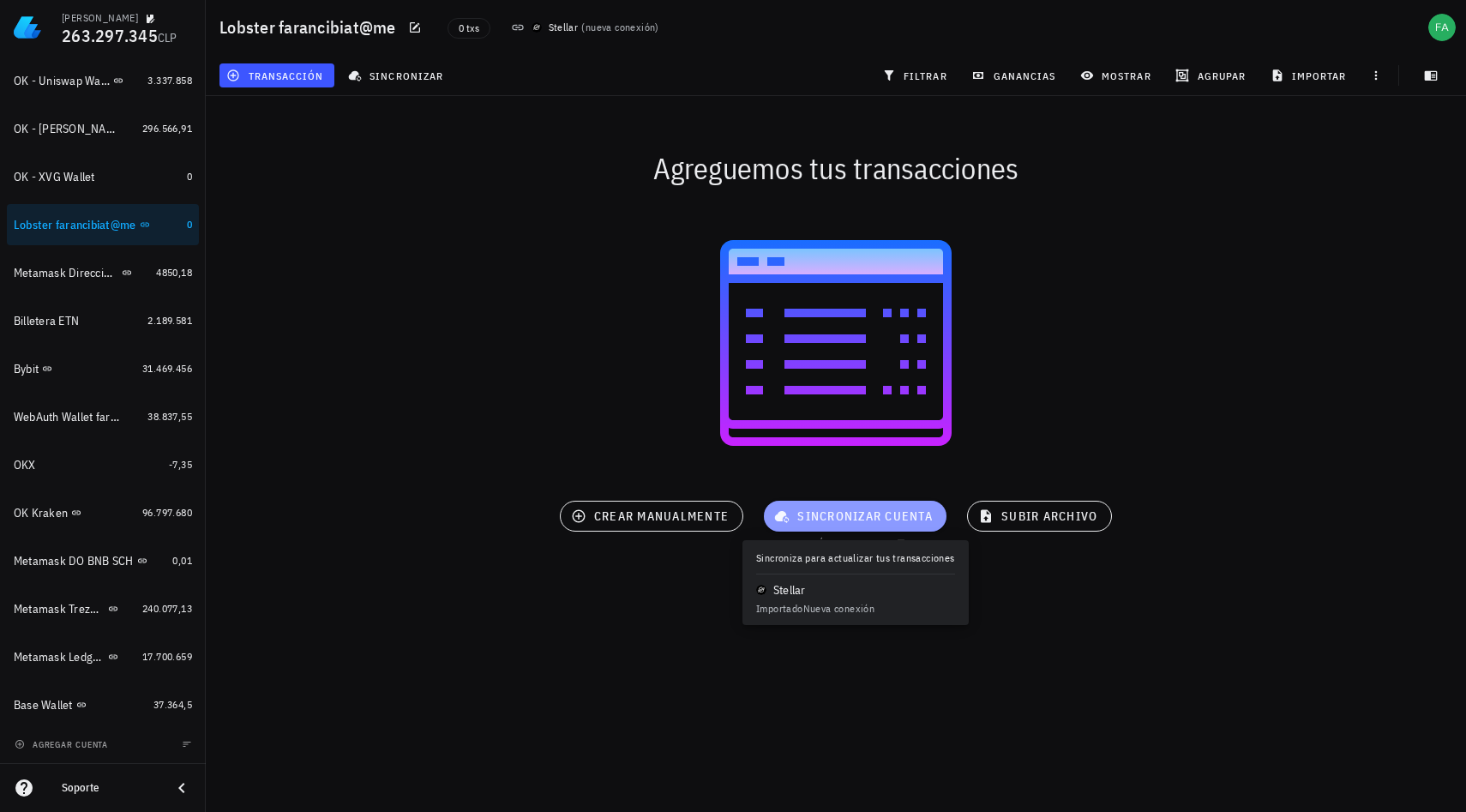
click at [833, 521] on span "sincronizar cuenta" at bounding box center [856, 516] width 156 height 16
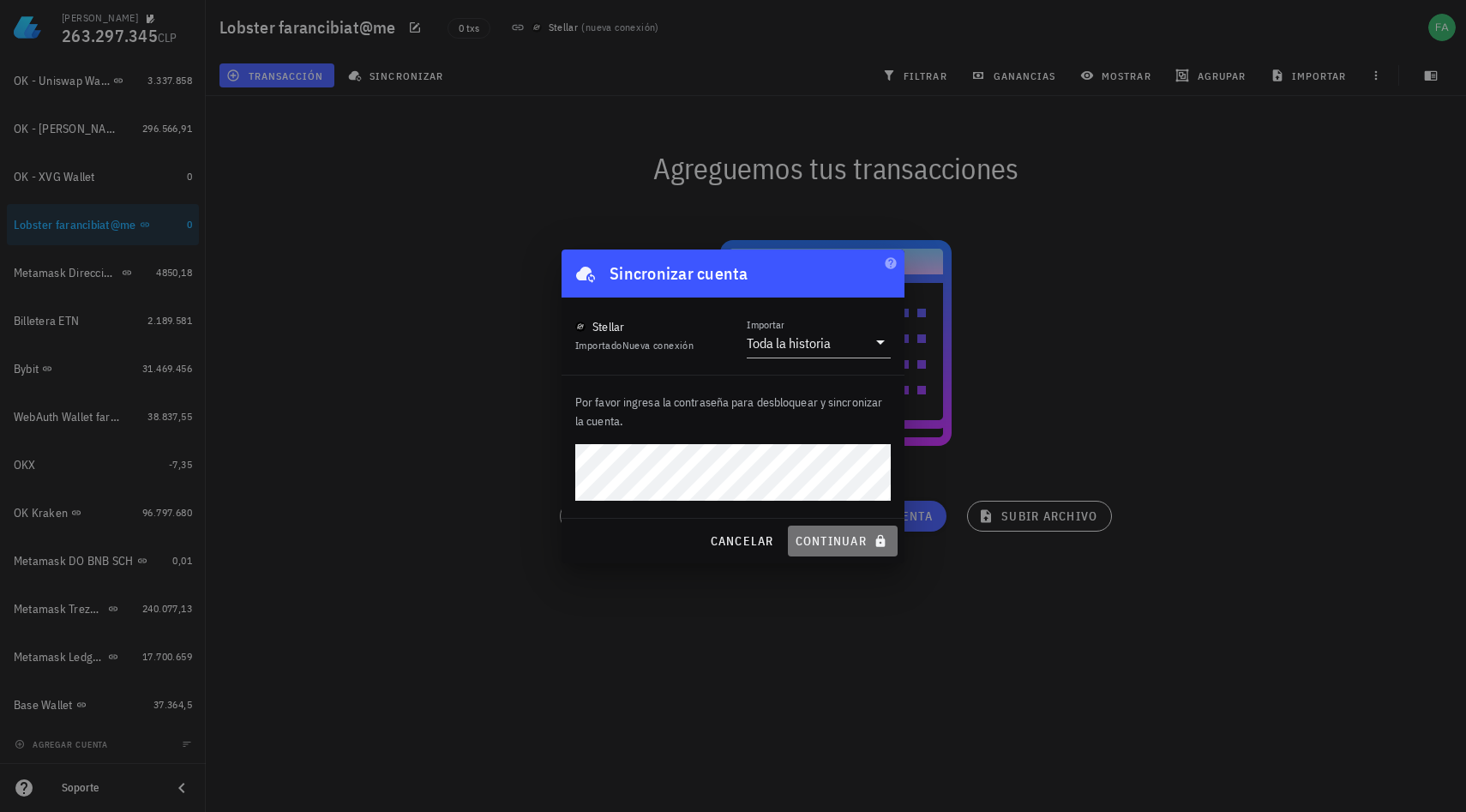
click at [850, 541] on span "continuar" at bounding box center [843, 541] width 96 height 16
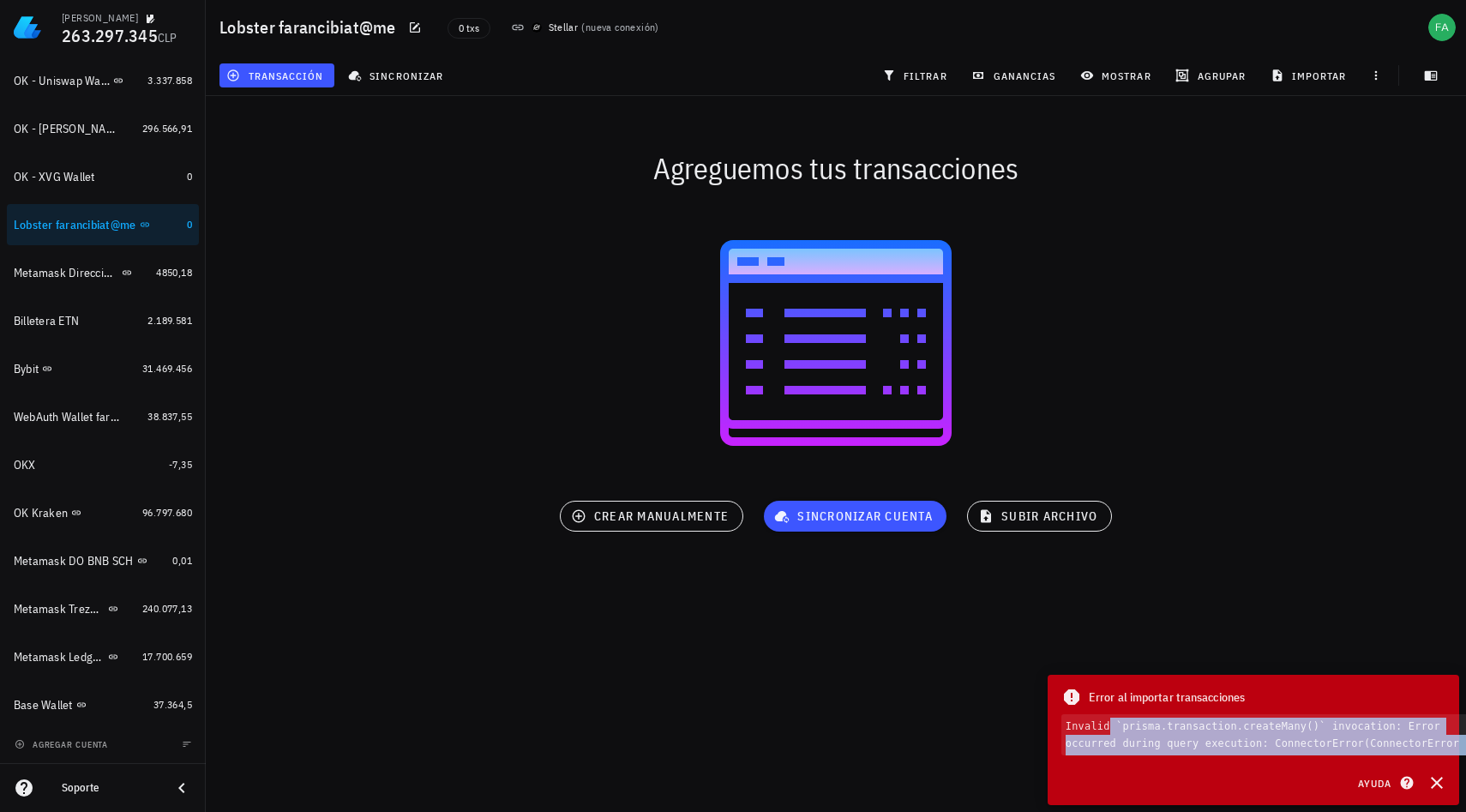
drag, startPoint x: 1069, startPoint y: 728, endPoint x: 1458, endPoint y: 752, distance: 389.7
click at [1458, 752] on code "Invalid `prisma.transaction.createMany()` invocation: Error occurred during que…" at bounding box center [1272, 735] width 421 height 41
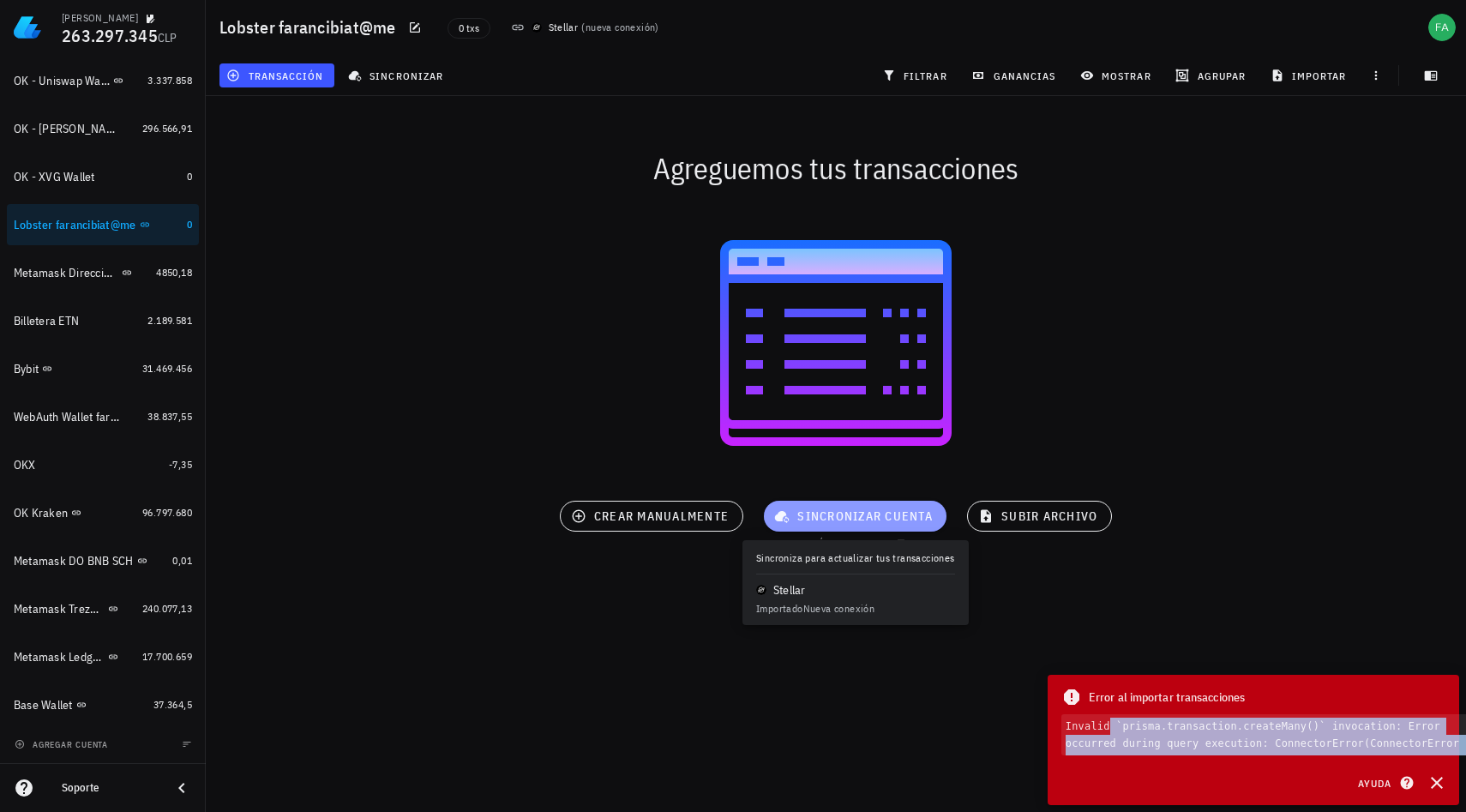
click at [827, 518] on span "sincronizar cuenta" at bounding box center [856, 516] width 156 height 16
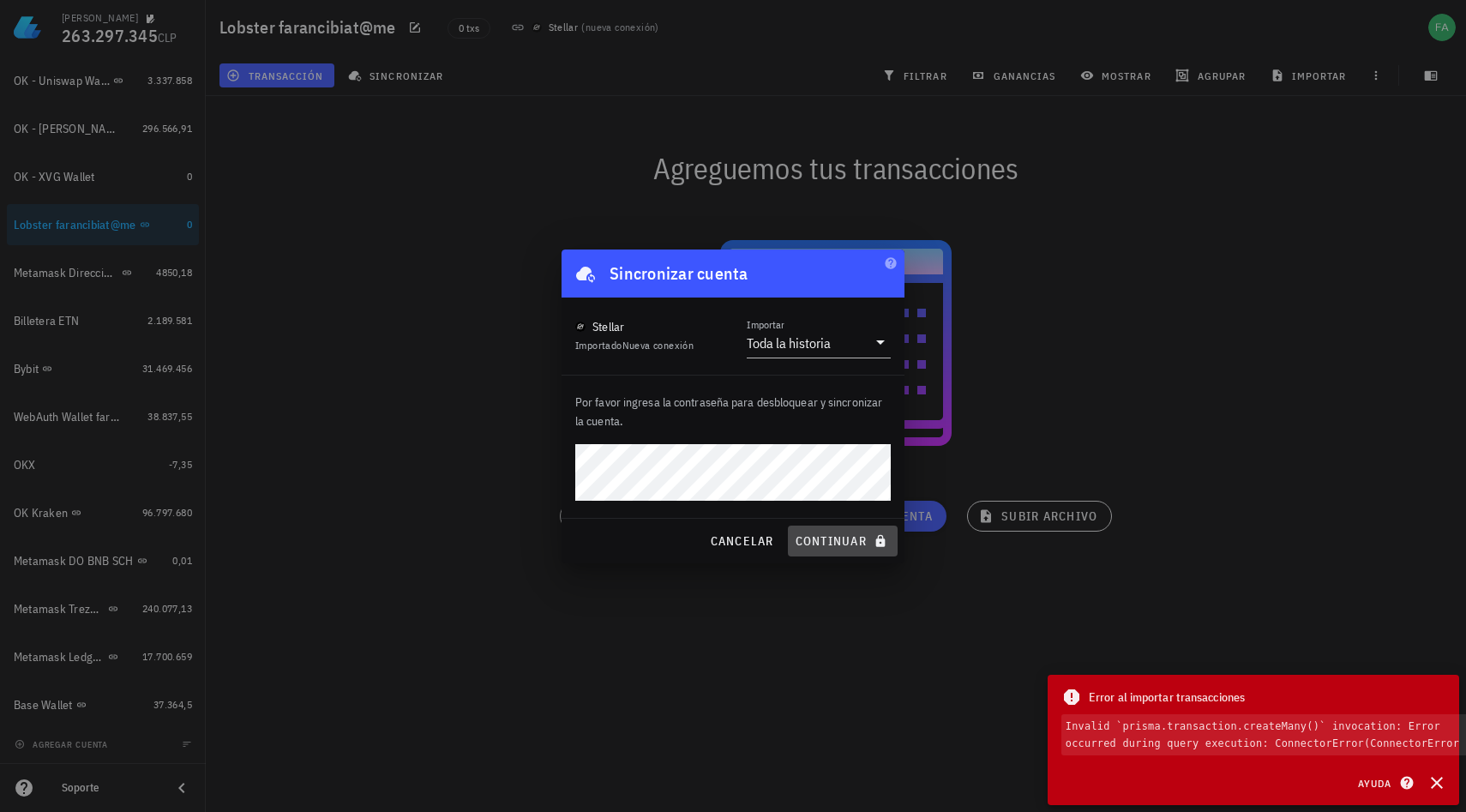
click at [861, 537] on span "continuar" at bounding box center [843, 541] width 96 height 16
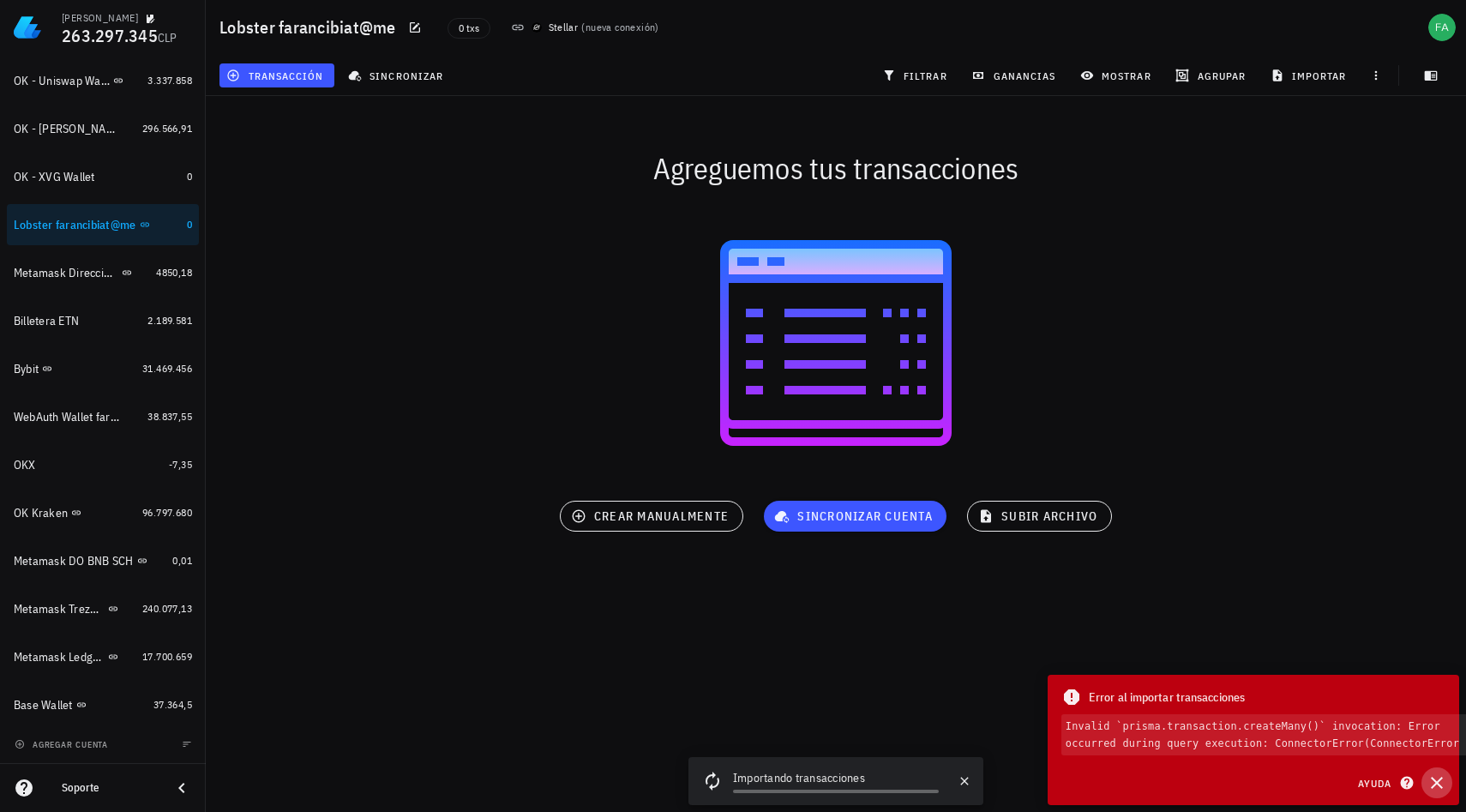
click at [1438, 781] on icon "button" at bounding box center [1437, 783] width 12 height 12
click at [1439, 781] on icon "button" at bounding box center [1437, 783] width 12 height 12
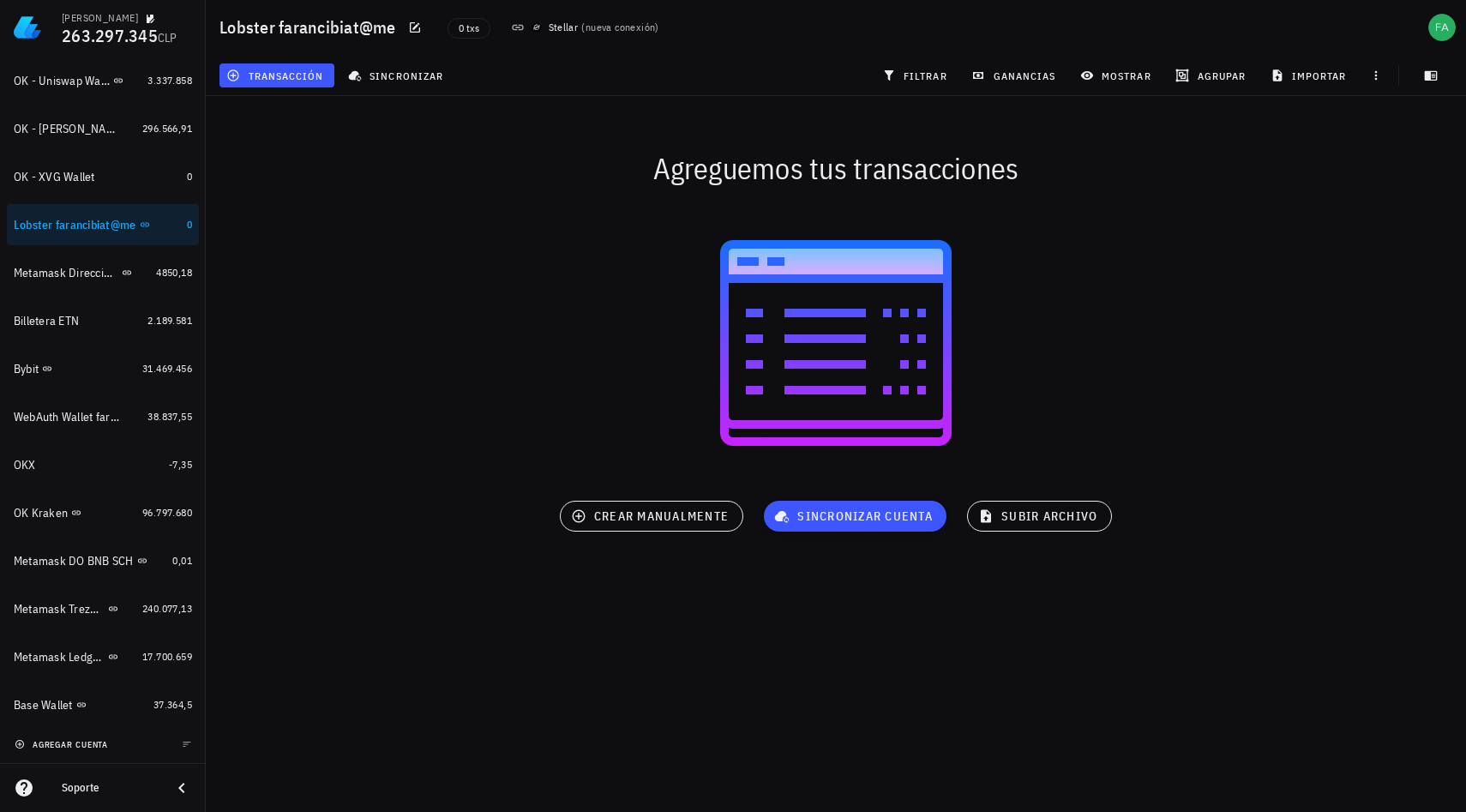
click at [87, 745] on span "agregar cuenta" at bounding box center [63, 744] width 90 height 11
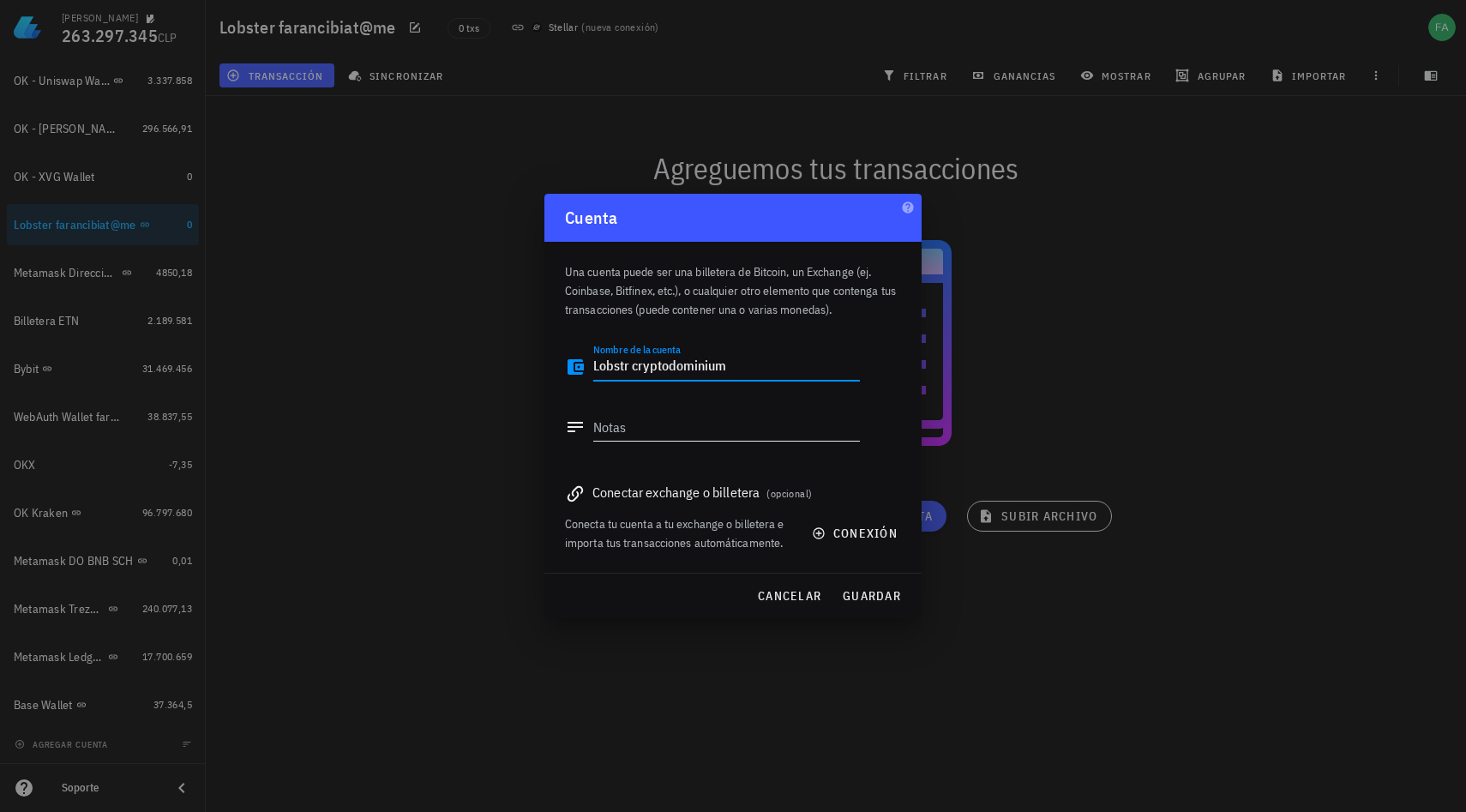
type textarea "Lobstr cryptodominium"
click at [663, 423] on textarea "Notas" at bounding box center [726, 427] width 267 height 28
paste textarea "GCOGDXVUWIN4LXWSDUJOPOQFWD3N7HTTKHJVRIPENDXVTNYPIBURD6V7"
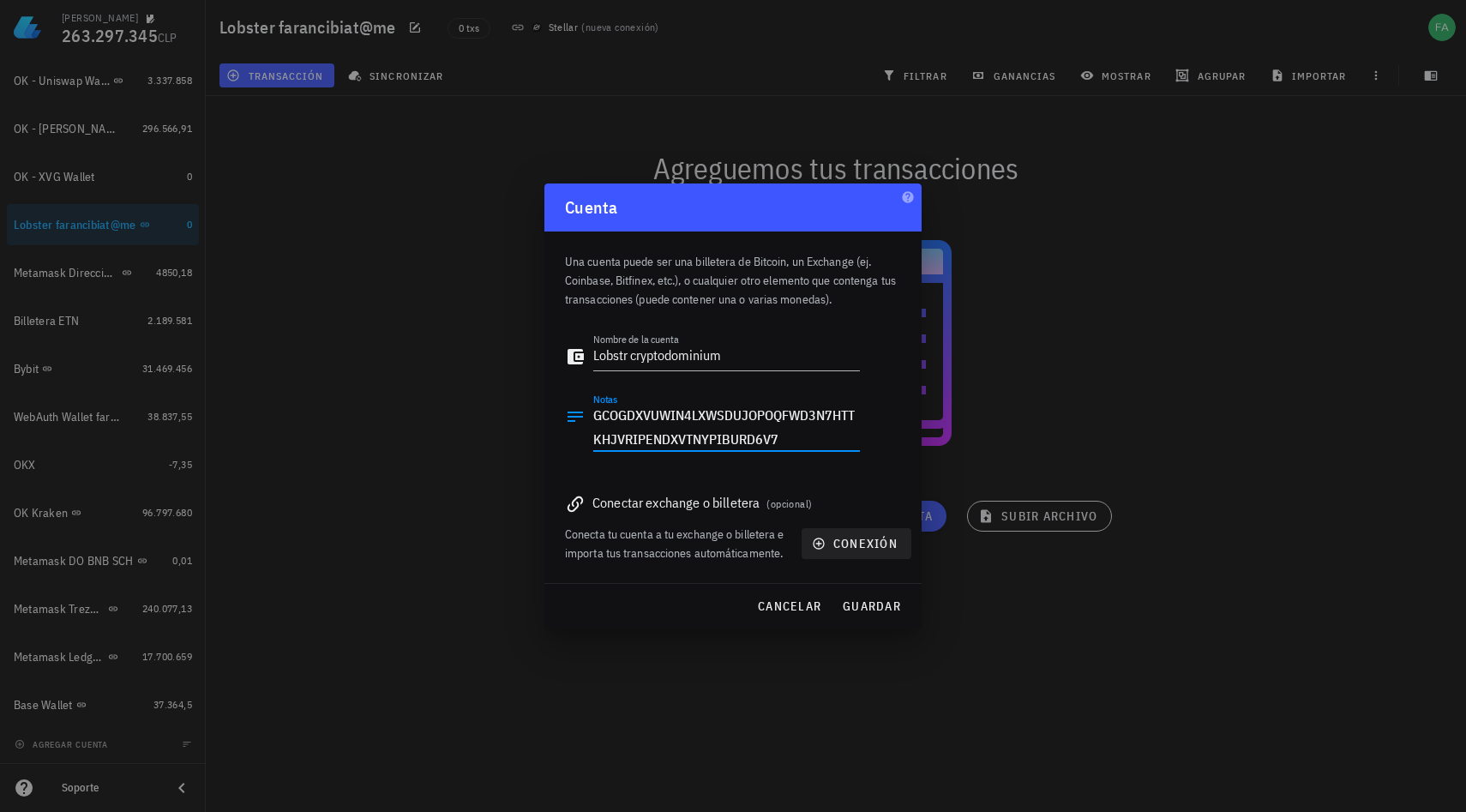
type textarea "GCOGDXVUWIN4LXWSDUJOPOQFWD3N7HTTKHJVRIPENDXVTNYPIBURD6V7"
click at [856, 542] on span "conexión" at bounding box center [856, 543] width 83 height 16
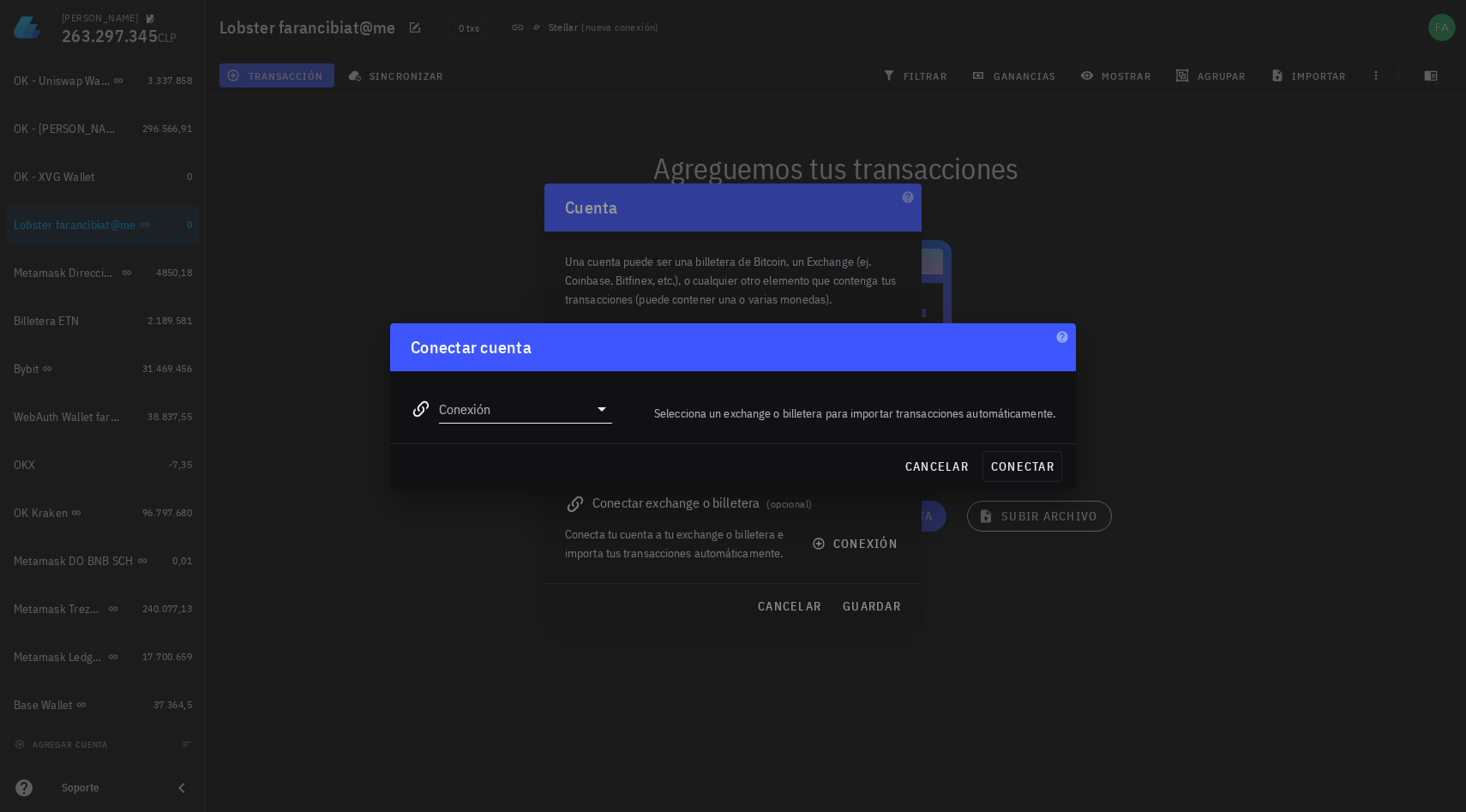
click at [597, 406] on icon at bounding box center [603, 409] width 21 height 21
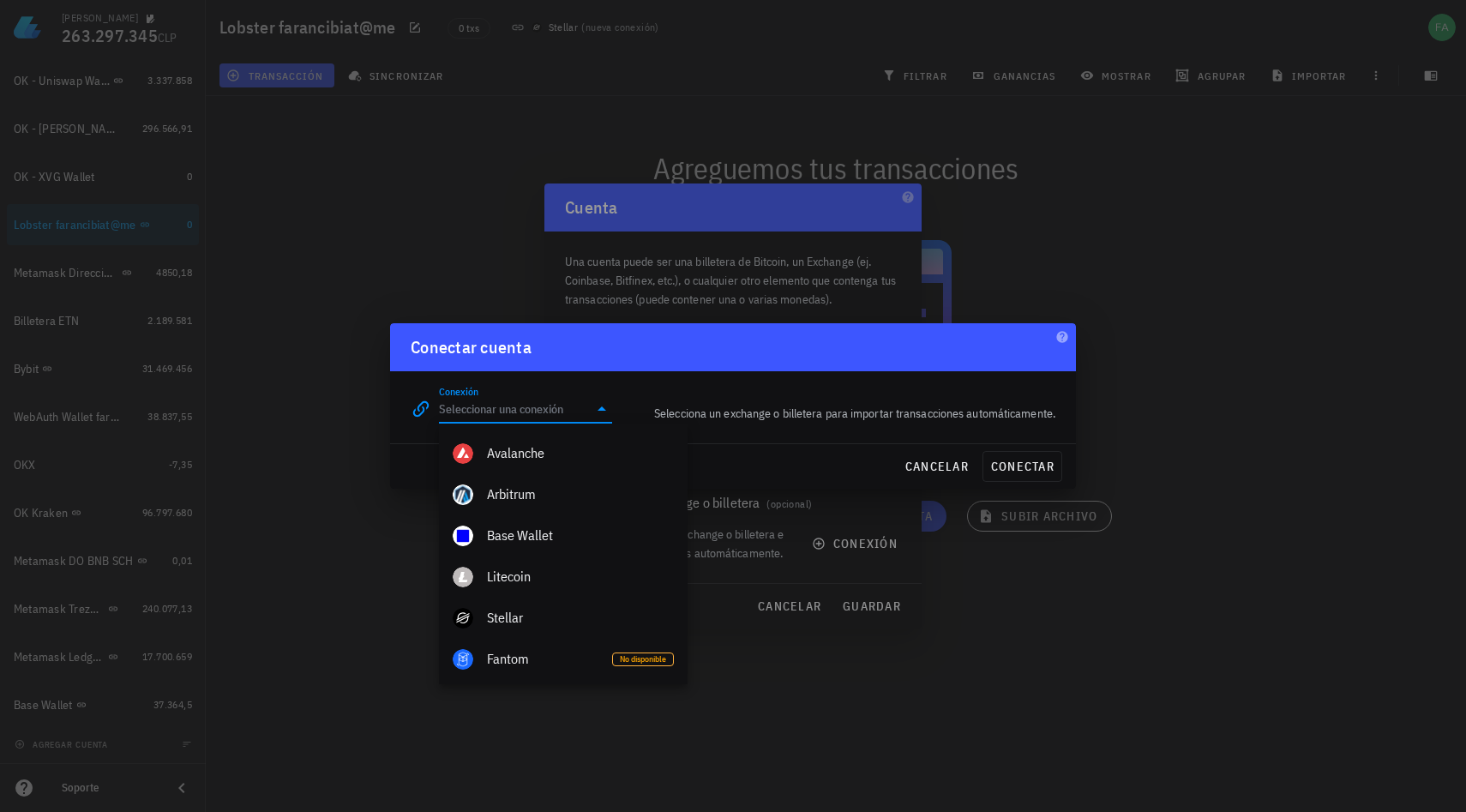
scroll to position [970, 0]
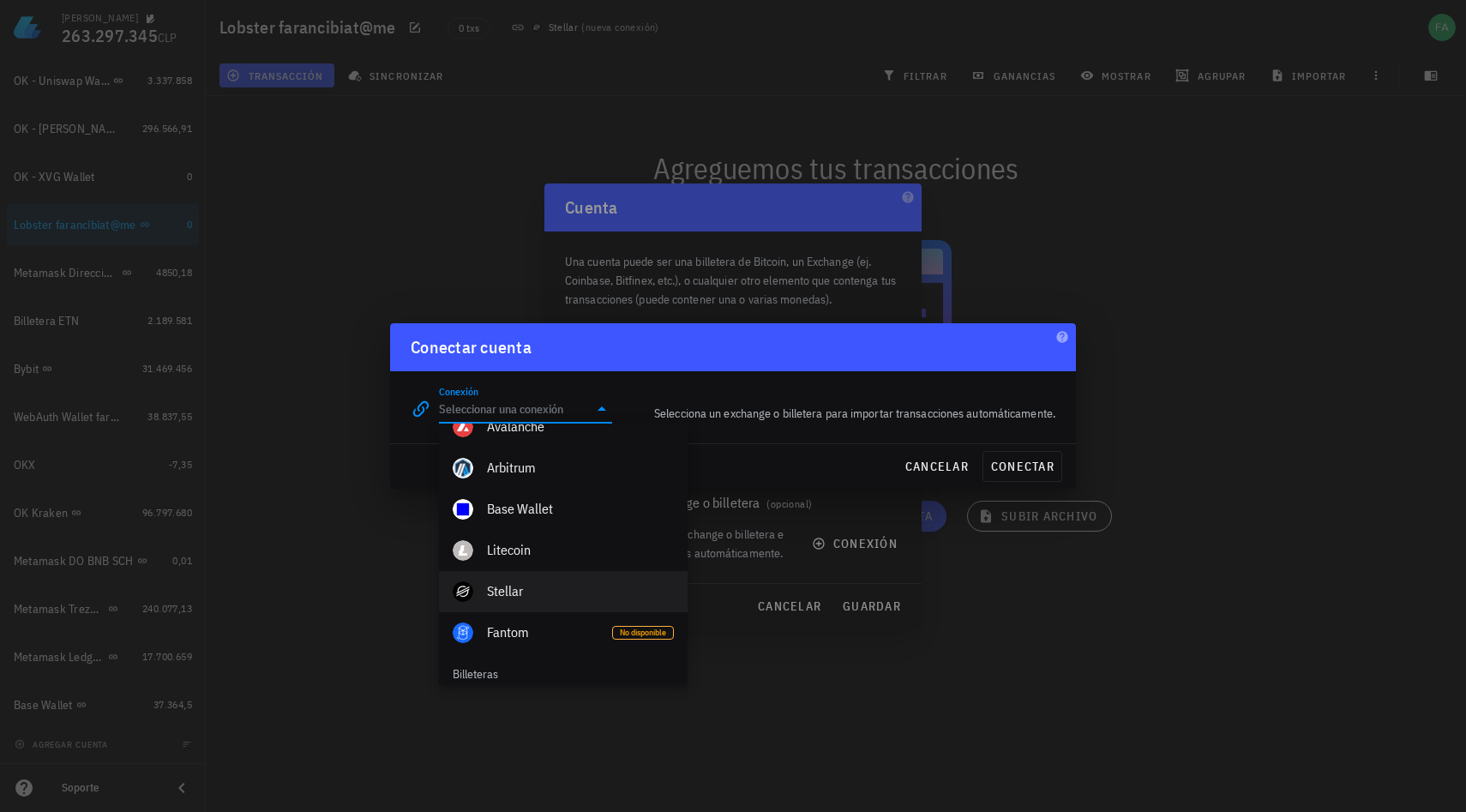
click at [524, 588] on div "Stellar" at bounding box center [580, 591] width 187 height 17
type input "Stellar"
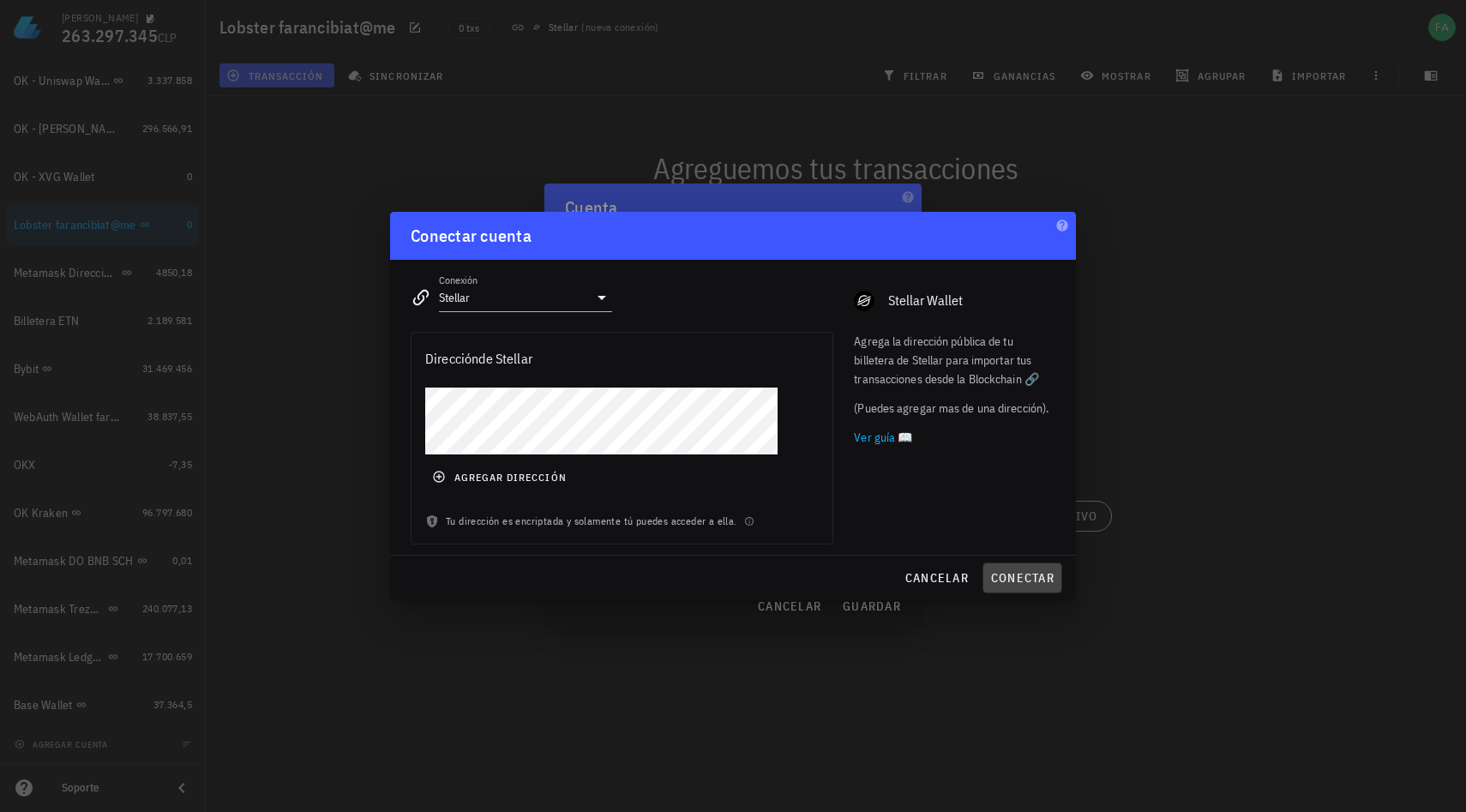
click at [1012, 574] on span "conectar" at bounding box center [1023, 578] width 64 height 16
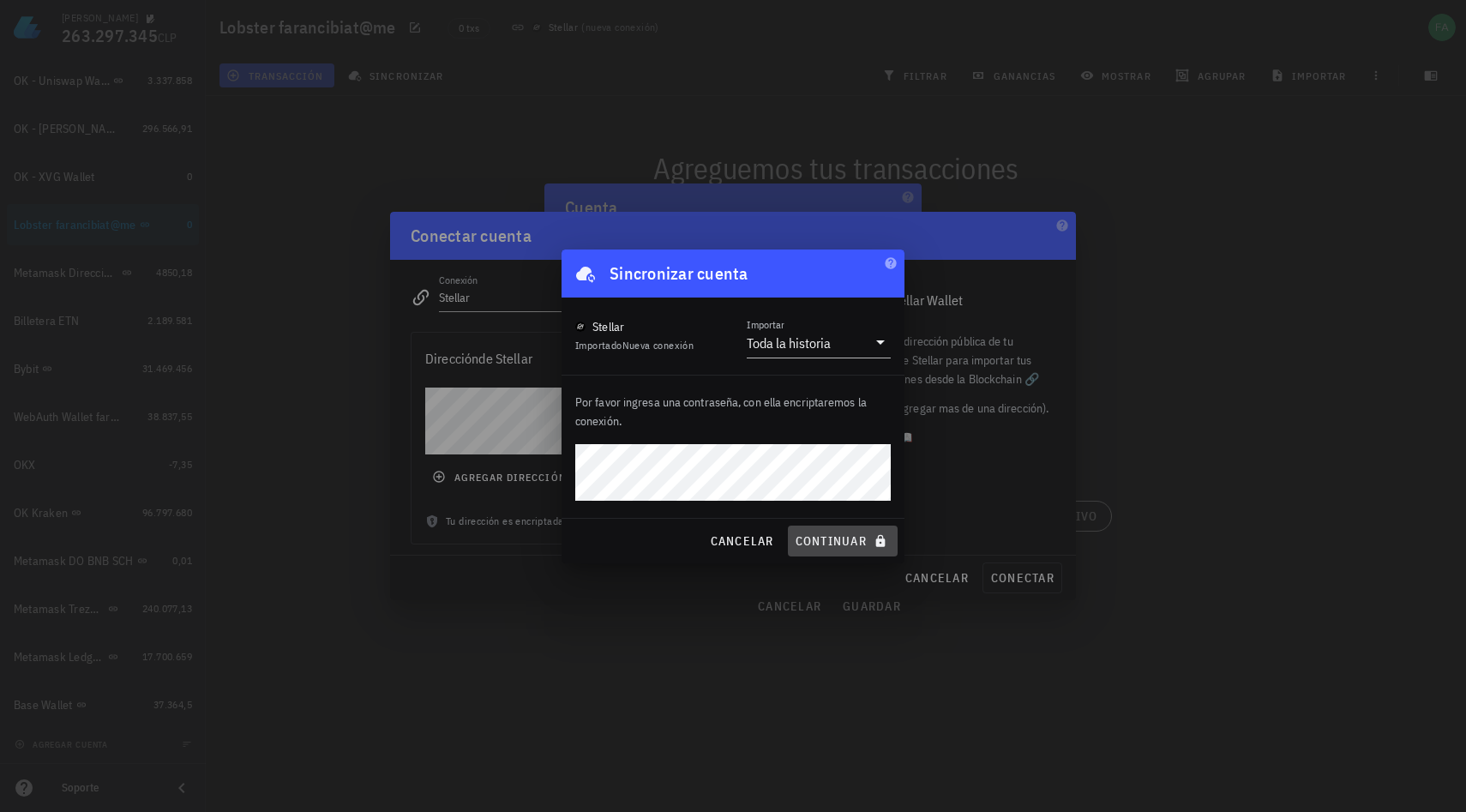
click at [836, 541] on span "continuar" at bounding box center [843, 541] width 96 height 16
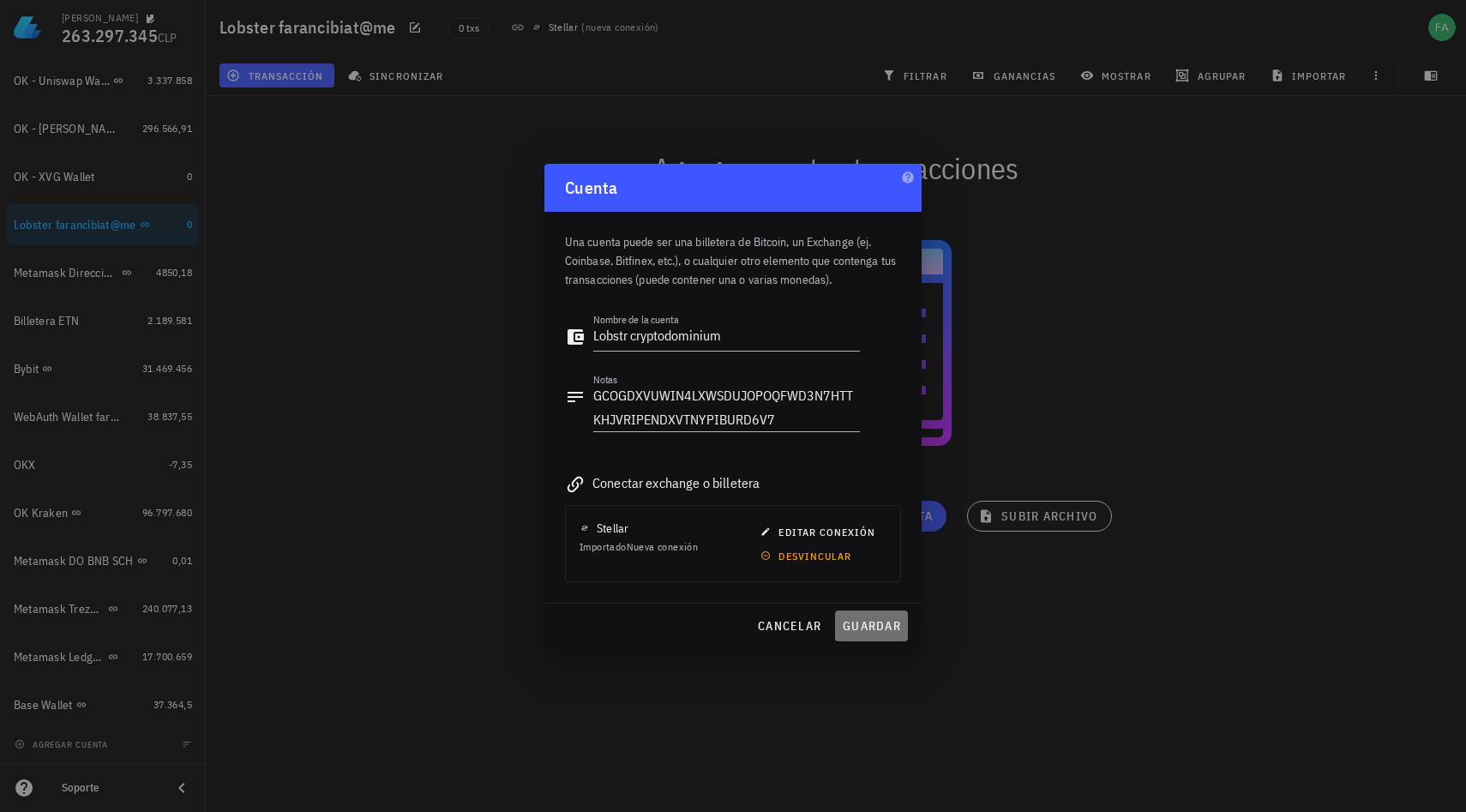
click at [882, 627] on span "guardar" at bounding box center [871, 626] width 59 height 16
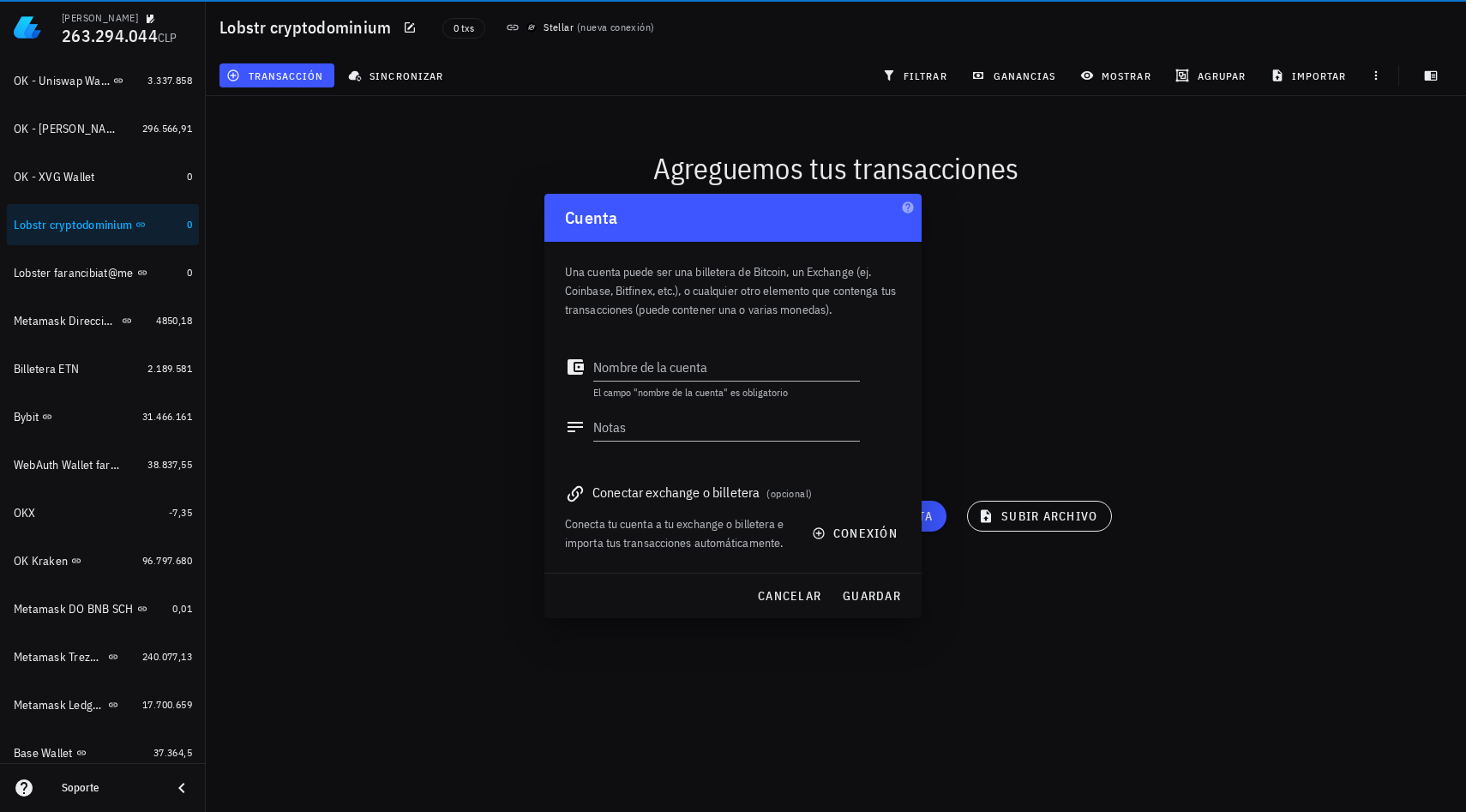
scroll to position [1291, 0]
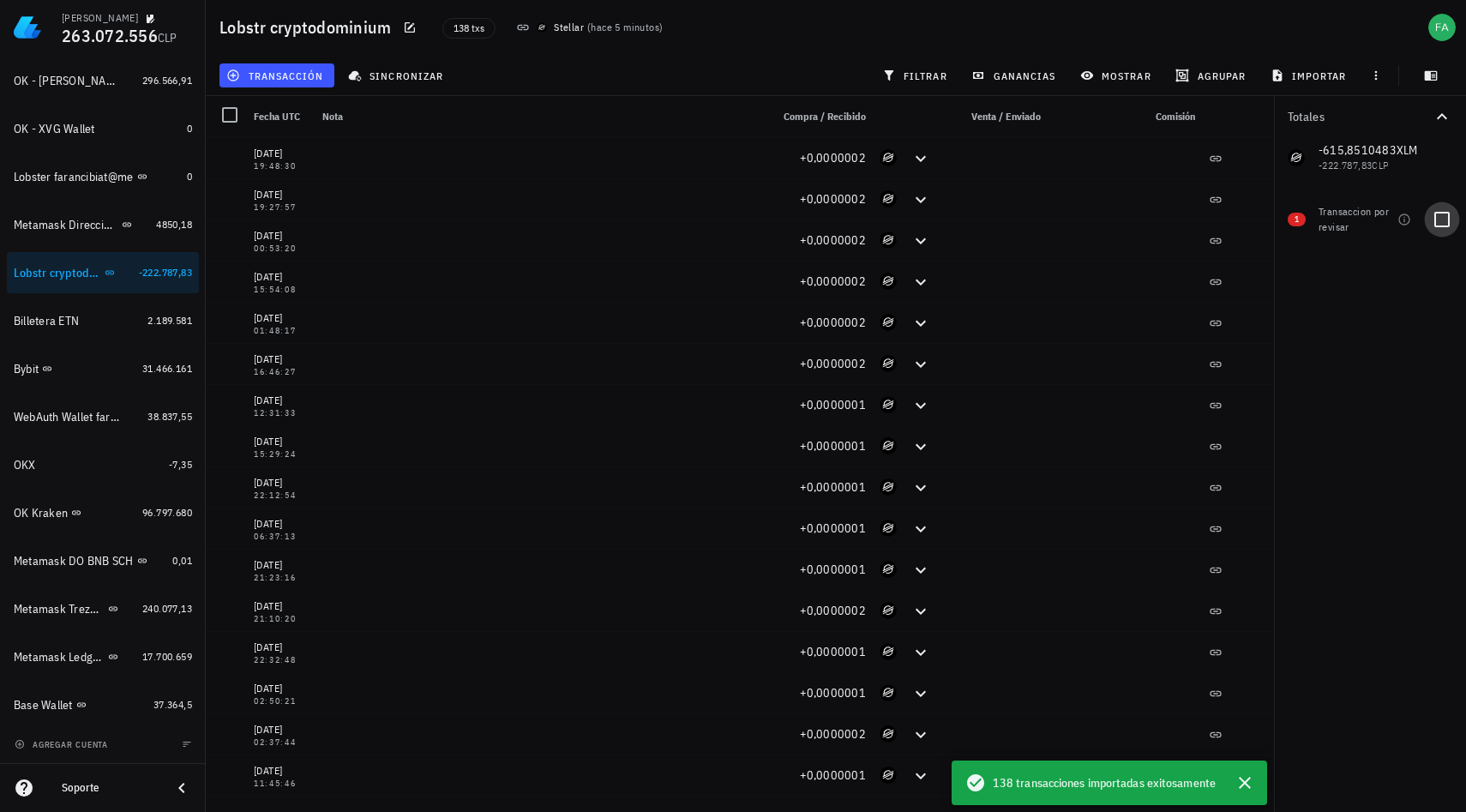
click at [1436, 219] on div at bounding box center [1443, 220] width 30 height 30
checkbox input "true"
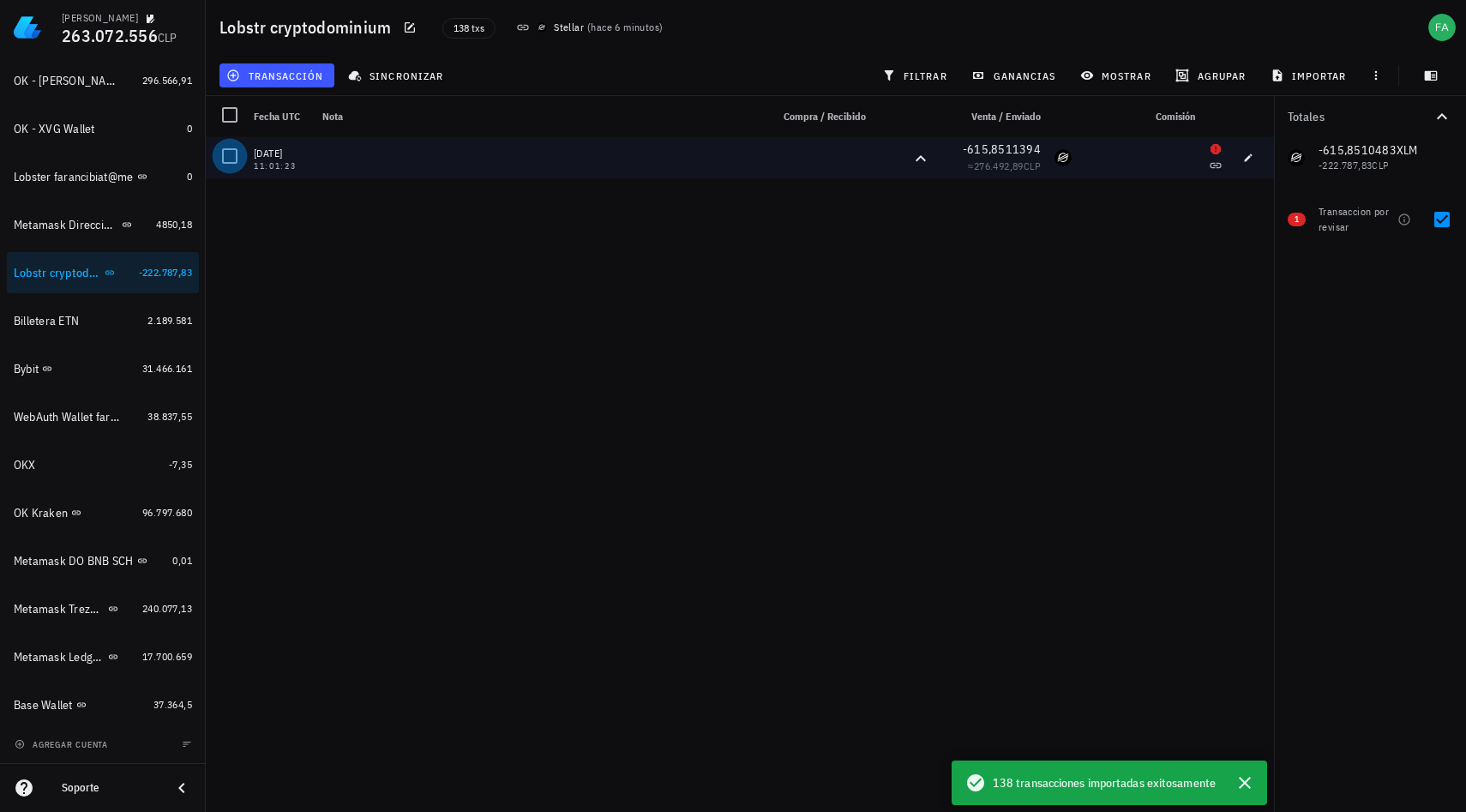
click at [230, 158] on div at bounding box center [230, 156] width 30 height 30
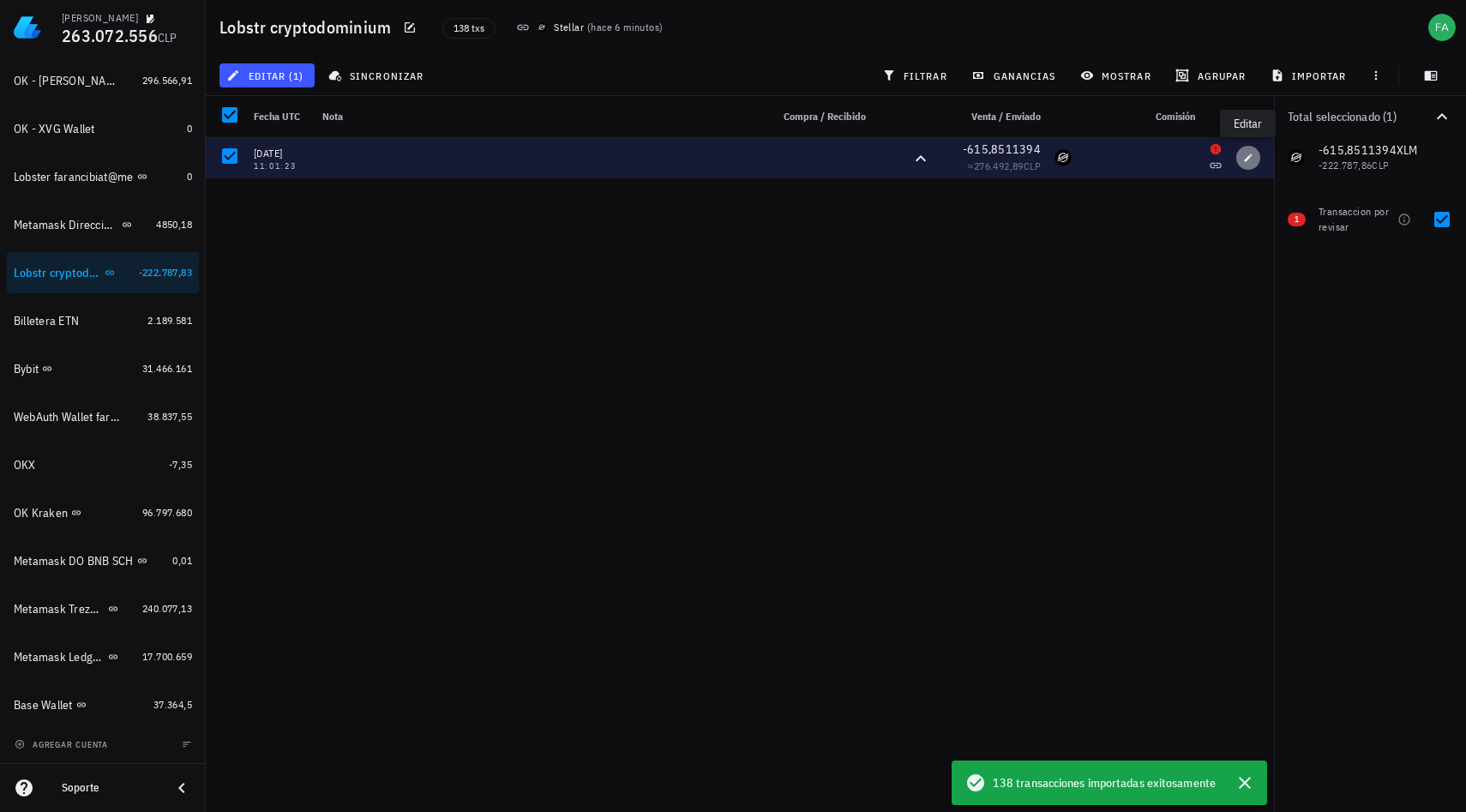
click at [1246, 159] on icon "button" at bounding box center [1249, 157] width 8 height 8
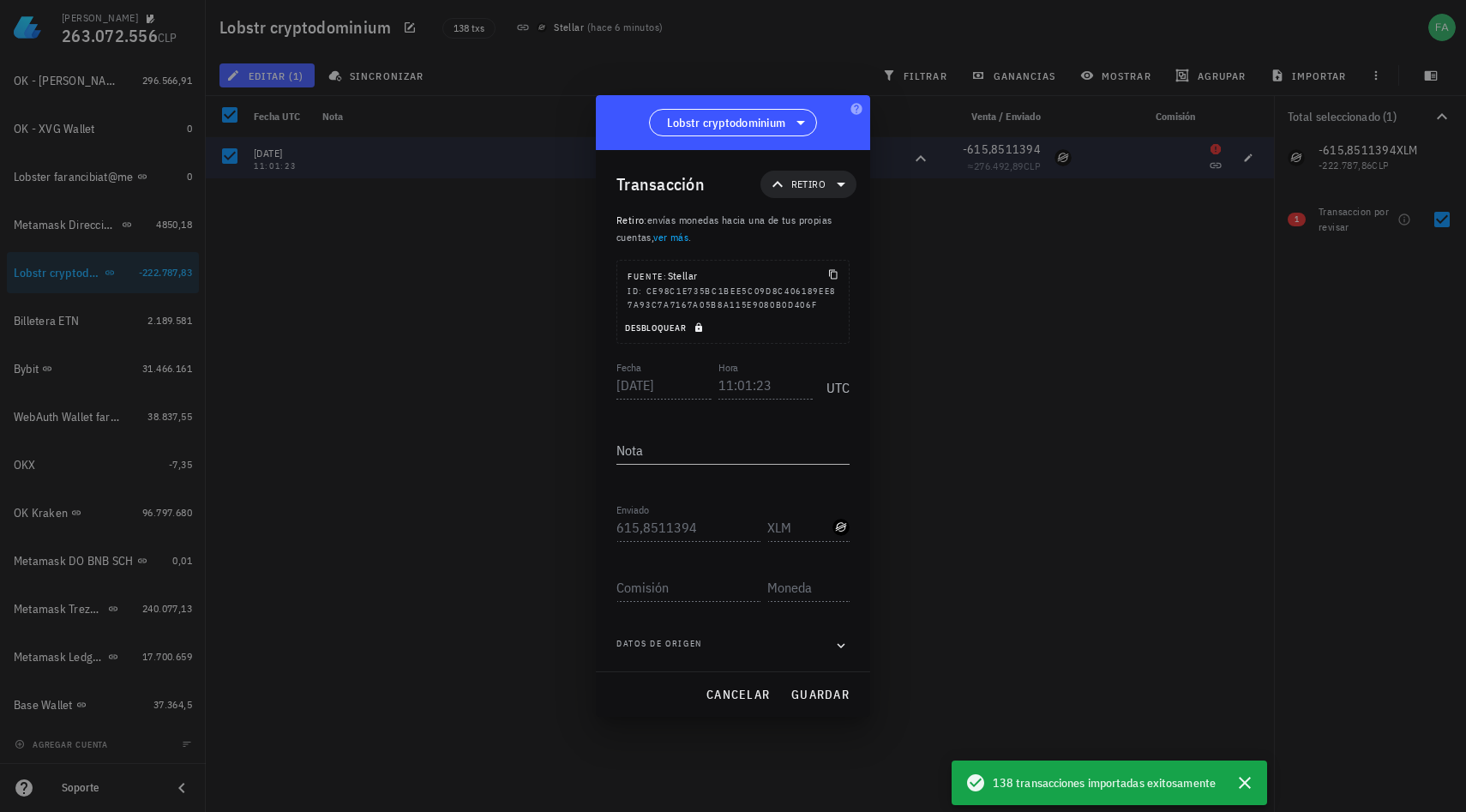
click at [701, 329] on icon "button" at bounding box center [699, 328] width 7 height 10
click at [738, 699] on span "cancelar" at bounding box center [738, 695] width 64 height 16
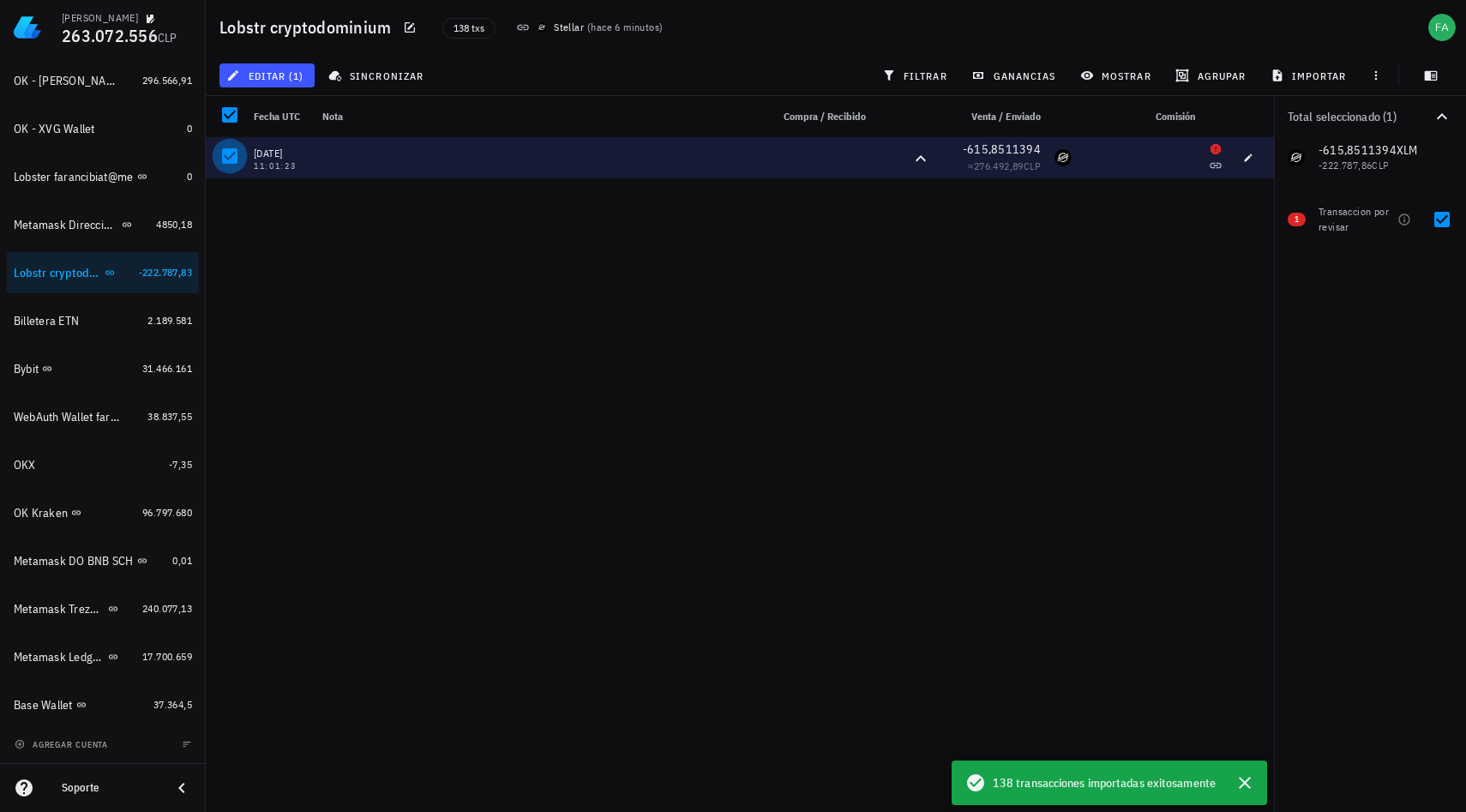
click at [234, 157] on div at bounding box center [230, 156] width 30 height 30
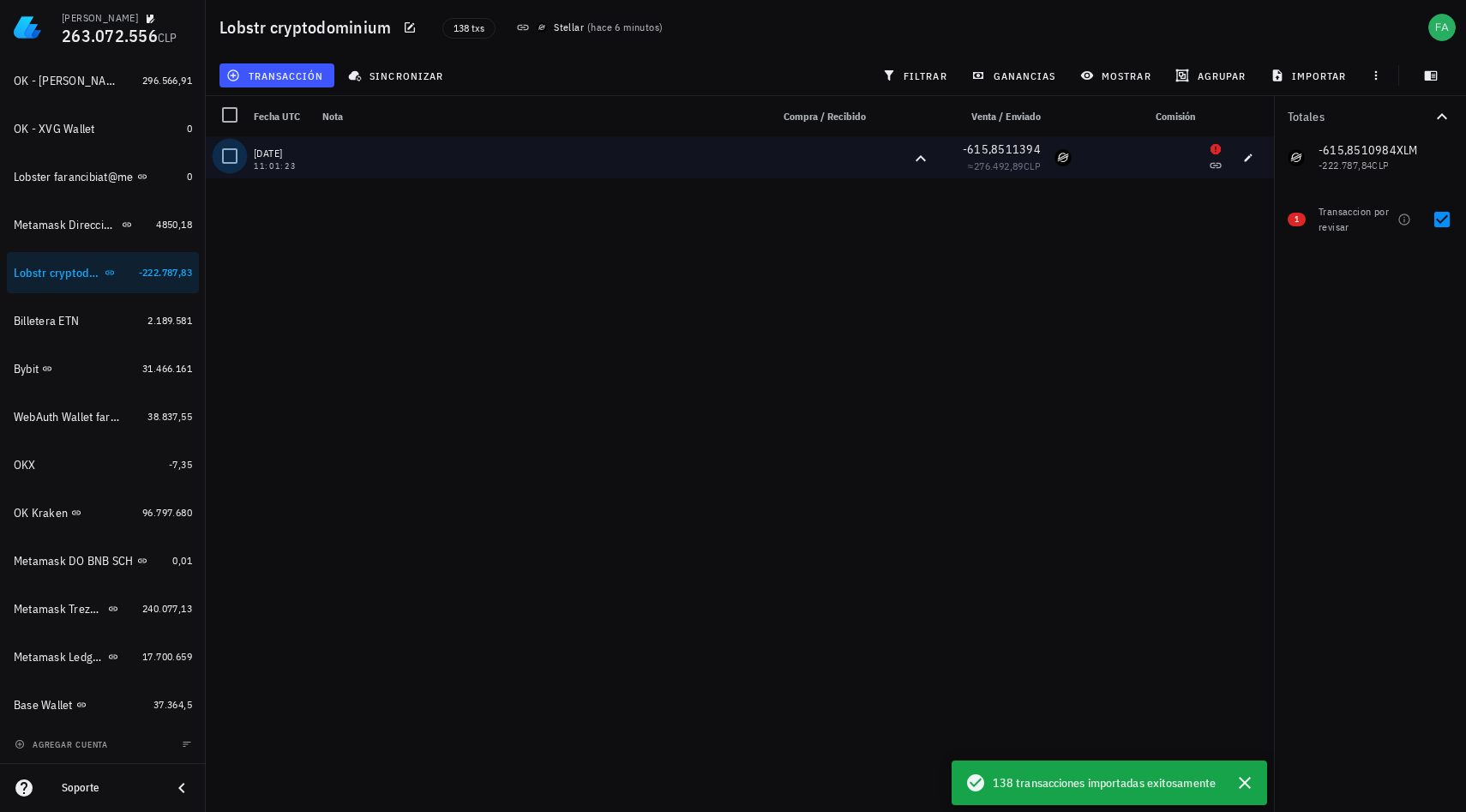
click at [234, 157] on div at bounding box center [230, 156] width 30 height 30
click at [289, 79] on span "editar (1)" at bounding box center [266, 76] width 74 height 14
click at [256, 184] on div "Eliminar" at bounding box center [307, 183] width 176 height 34
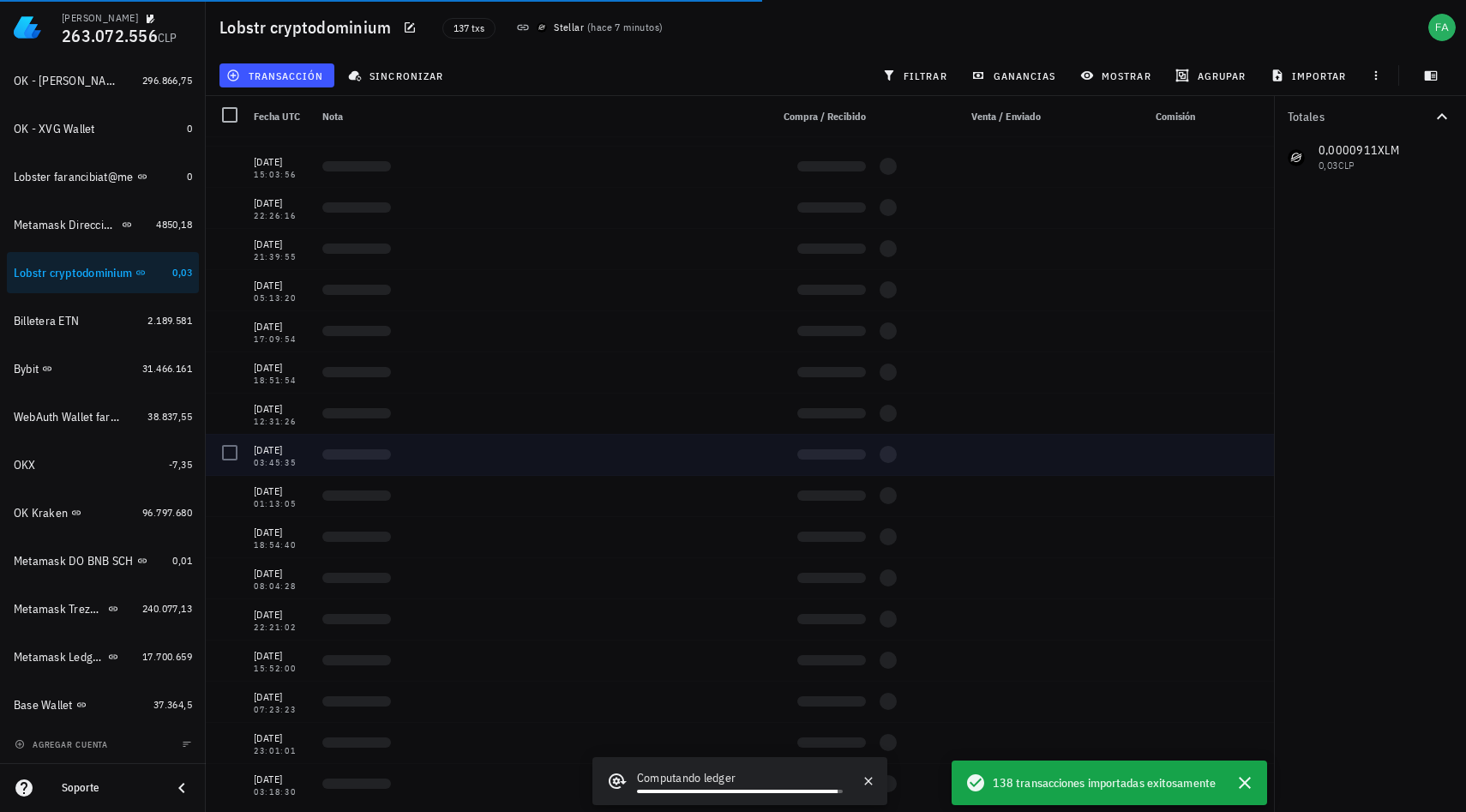
scroll to position [4977, 0]
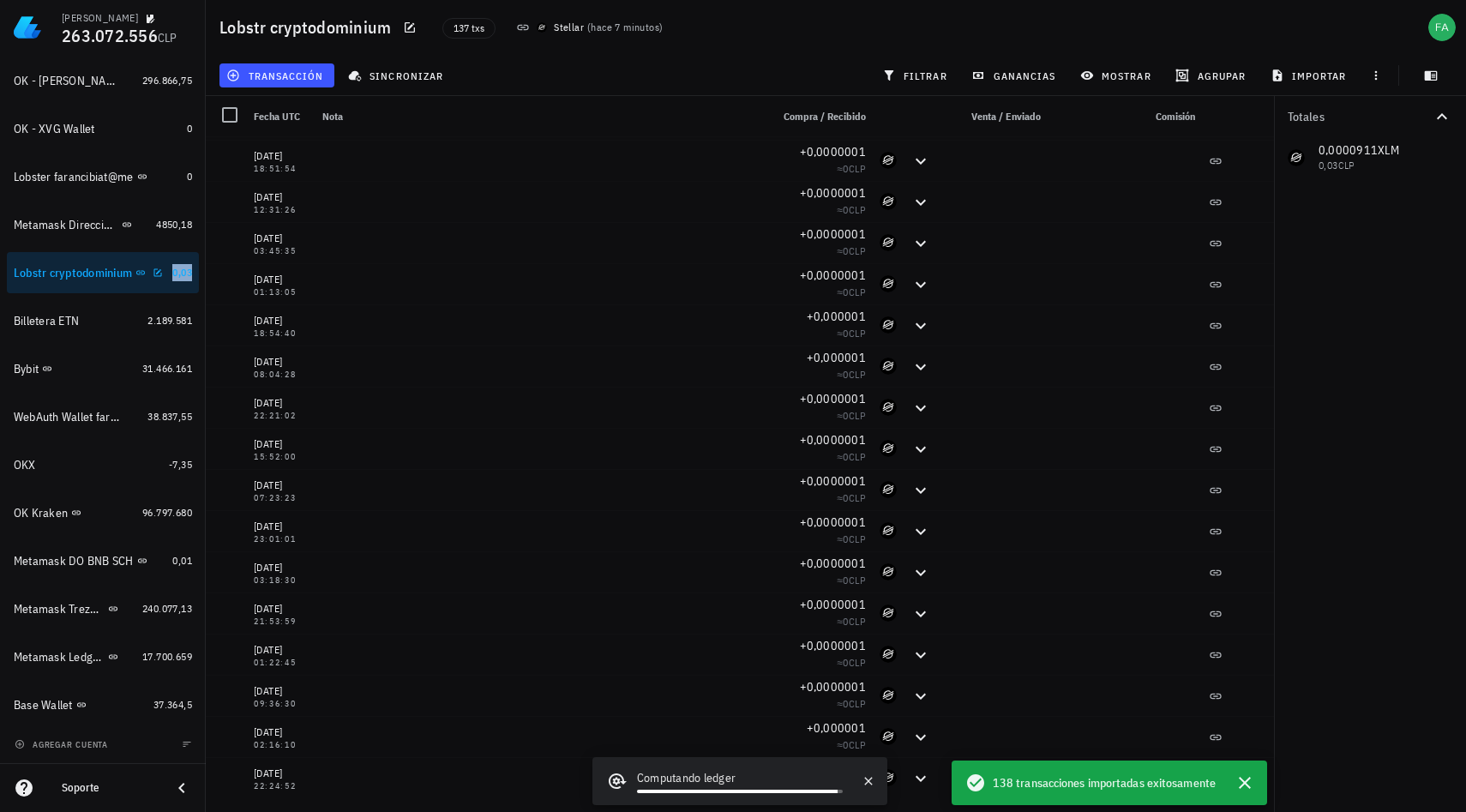
click at [172, 276] on span "0,03" at bounding box center [182, 272] width 20 height 13
click at [75, 277] on div "Lobstr cryptodominium" at bounding box center [73, 273] width 118 height 15
click at [155, 276] on icon "button" at bounding box center [158, 272] width 8 height 8
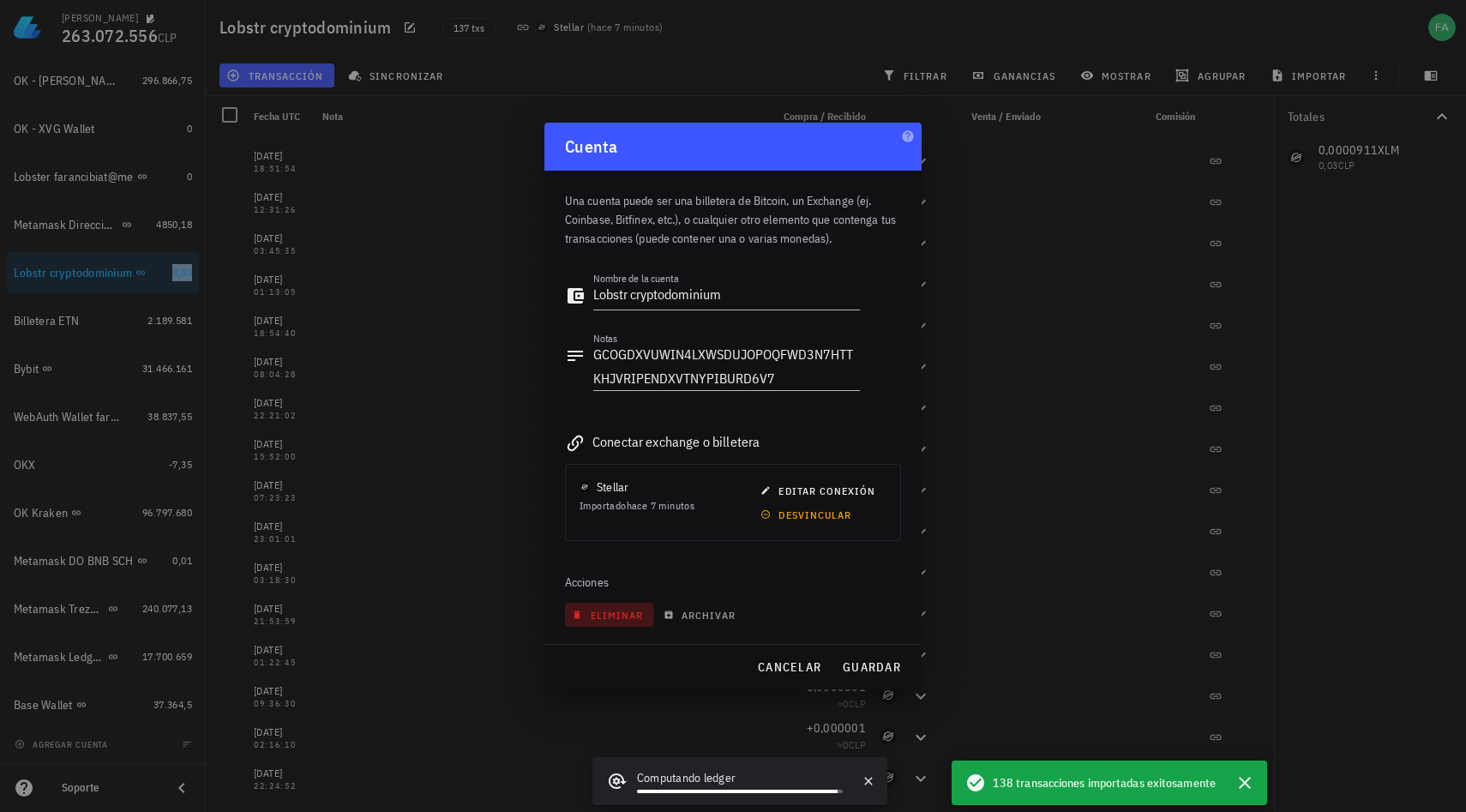
click at [616, 613] on span "eliminar" at bounding box center [610, 615] width 68 height 13
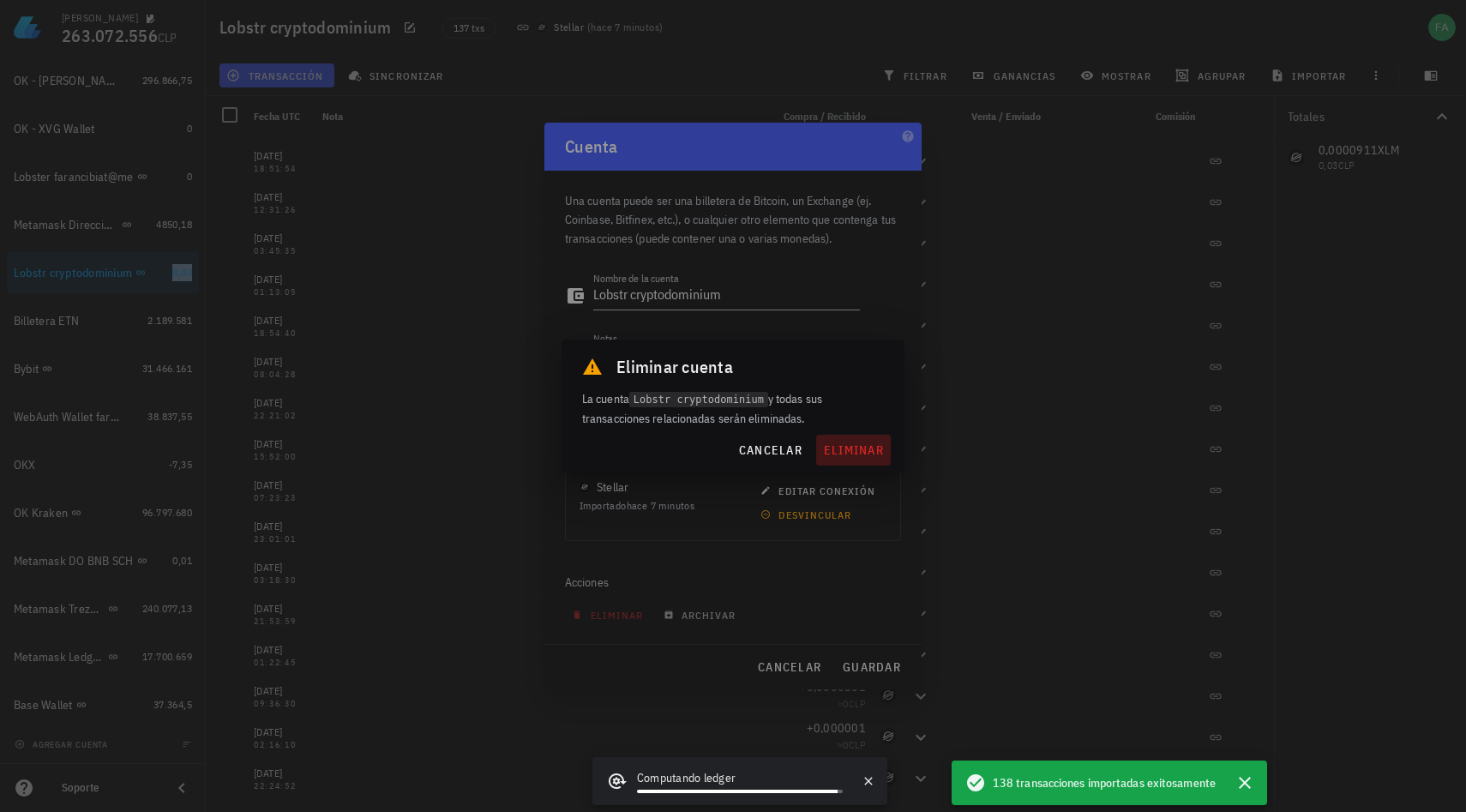
click at [857, 448] on span "eliminar" at bounding box center [854, 450] width 61 height 16
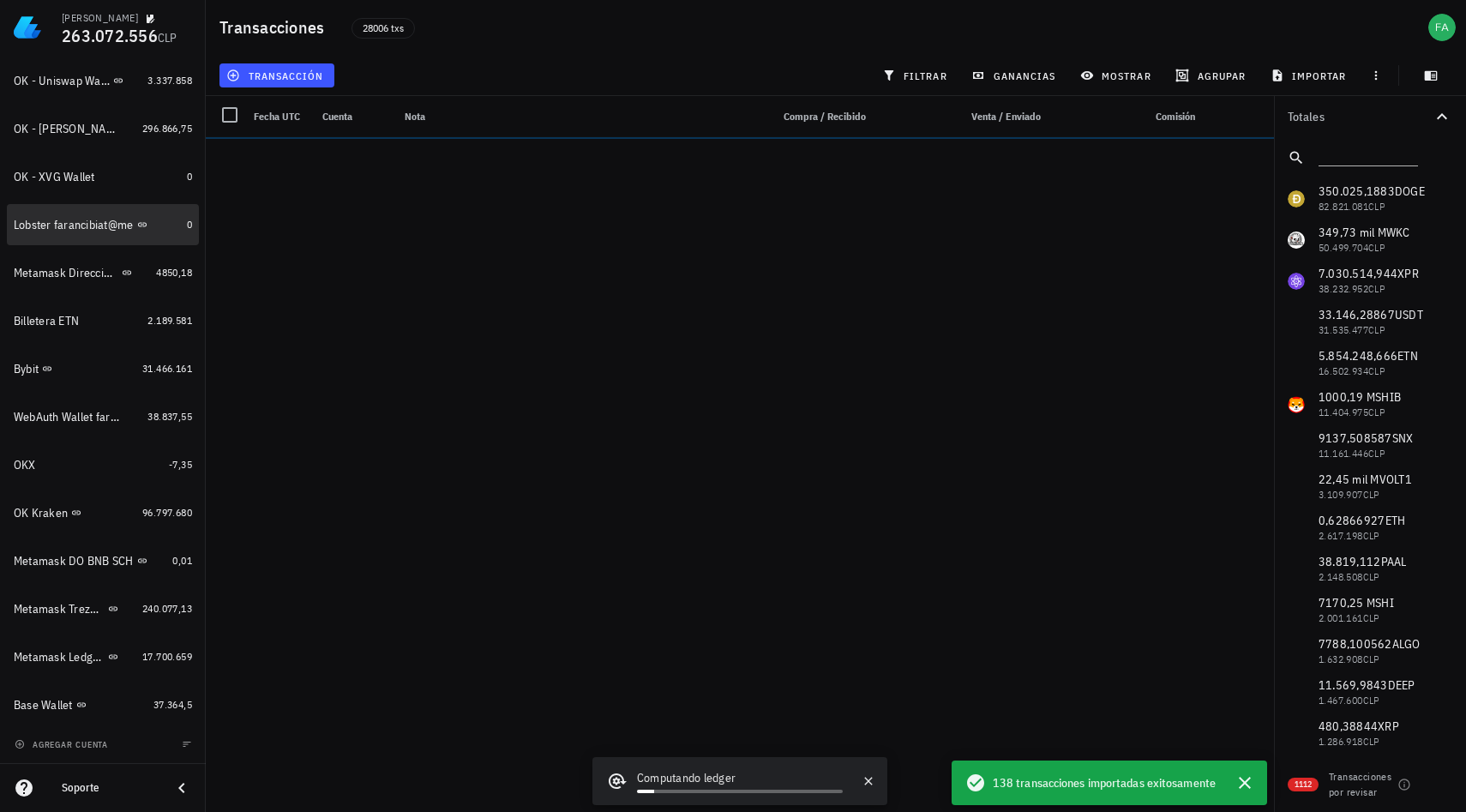
click at [83, 223] on div "Lobster farancibiat@me" at bounding box center [74, 225] width 120 height 15
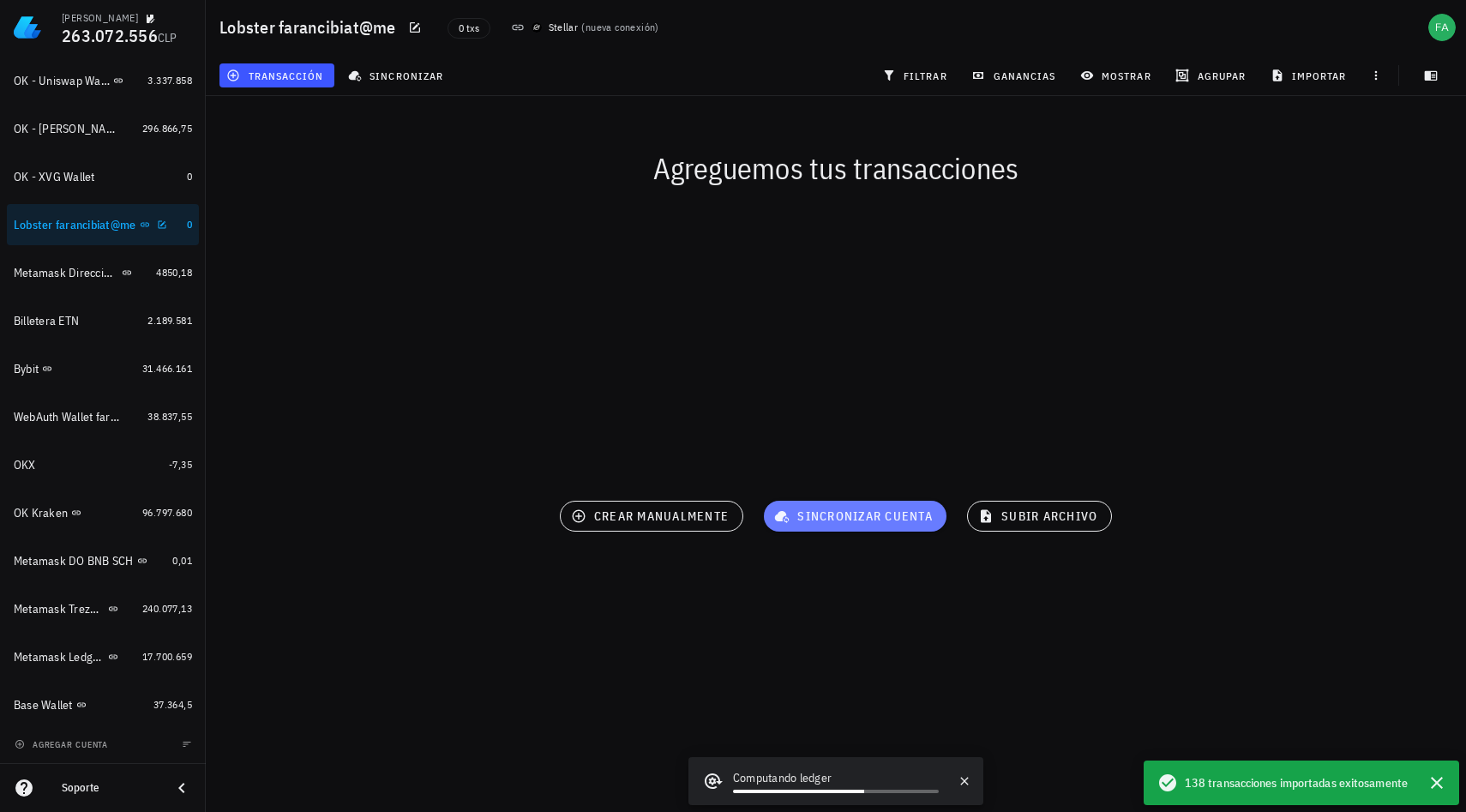
click at [843, 520] on span "sincronizar cuenta" at bounding box center [856, 516] width 156 height 16
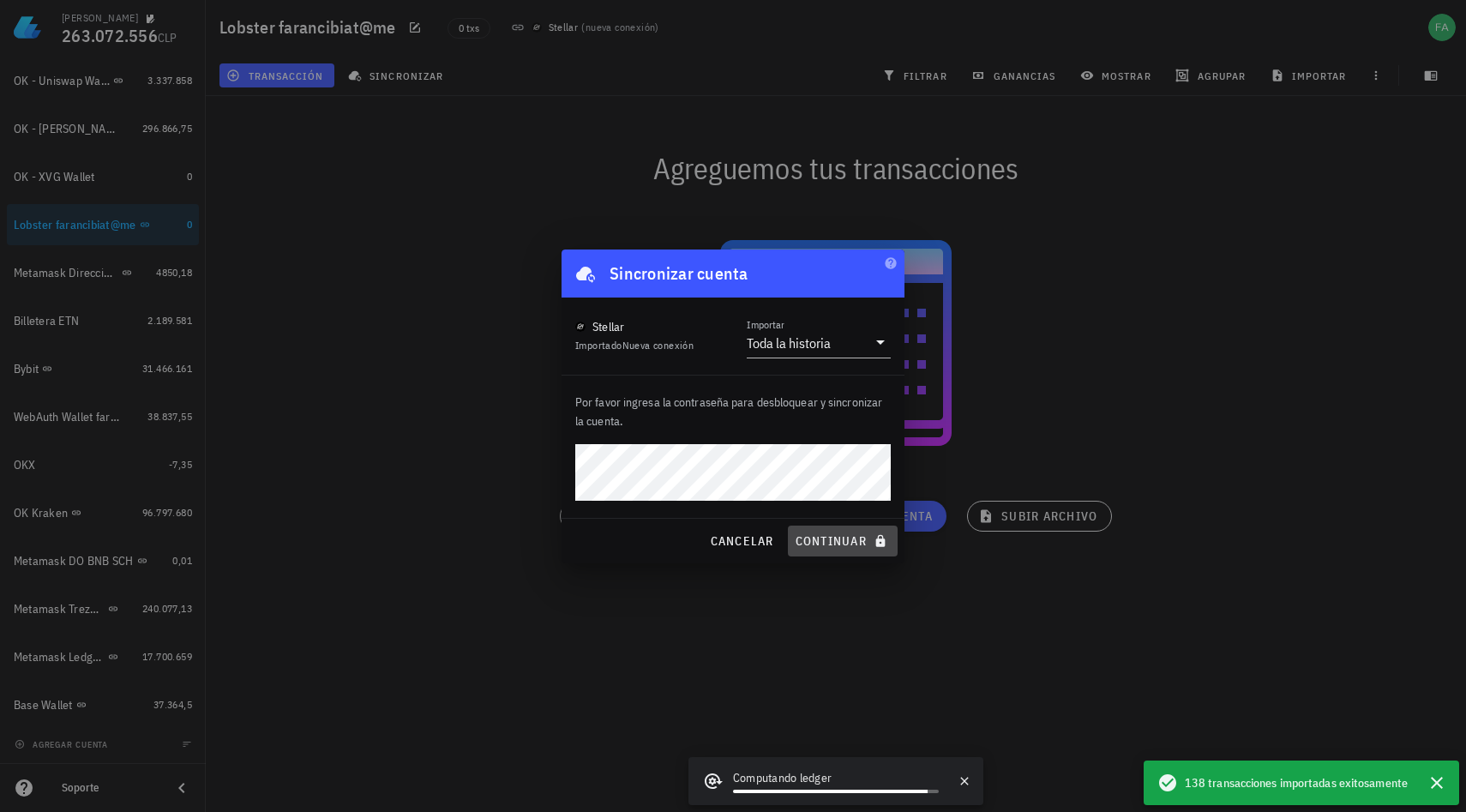
click at [845, 535] on span "continuar" at bounding box center [843, 541] width 96 height 16
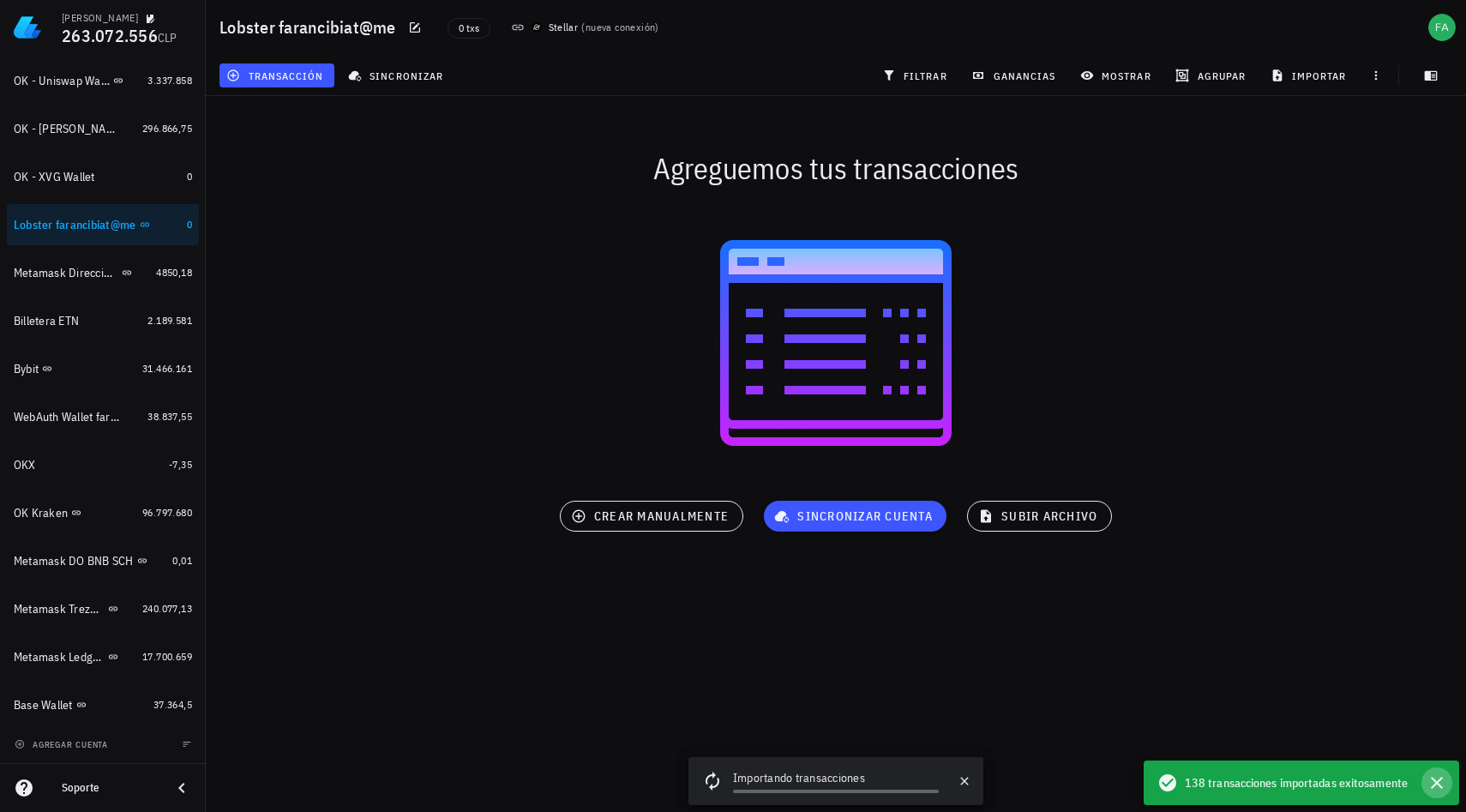
click at [1430, 780] on icon "button" at bounding box center [1437, 783] width 21 height 21
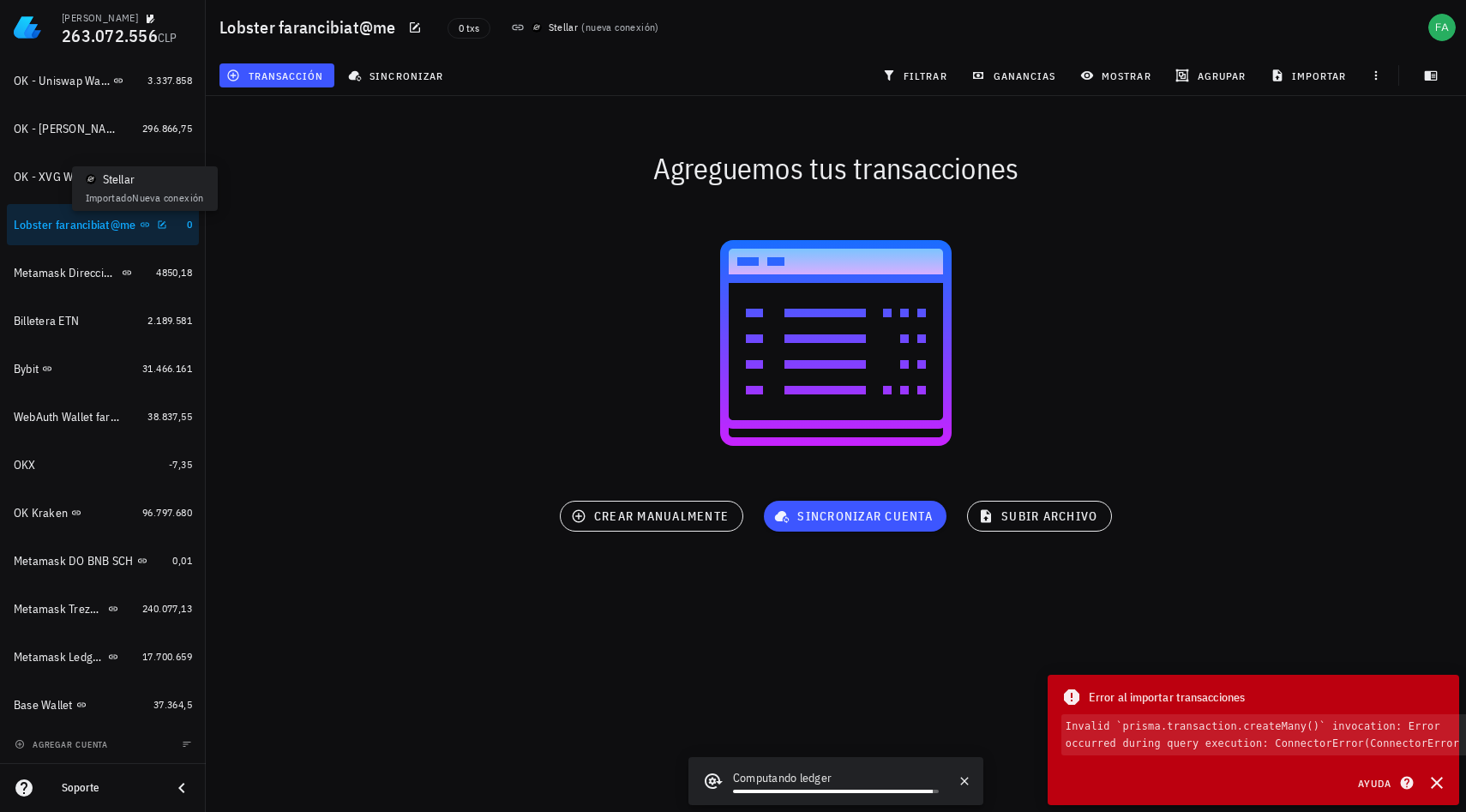
click at [144, 223] on icon at bounding box center [145, 223] width 9 height 4
click at [93, 220] on div "Lobster farancibiat@me" at bounding box center [75, 225] width 123 height 15
click at [160, 220] on icon "button" at bounding box center [162, 224] width 10 height 10
type textarea "Lobster farancibiat@me"
type textarea "GBJ6YGEYEROLQP4UT5VU2VGLLP3DSQ2IVLF7IJ52KWTJEJERX6KWEV2T"
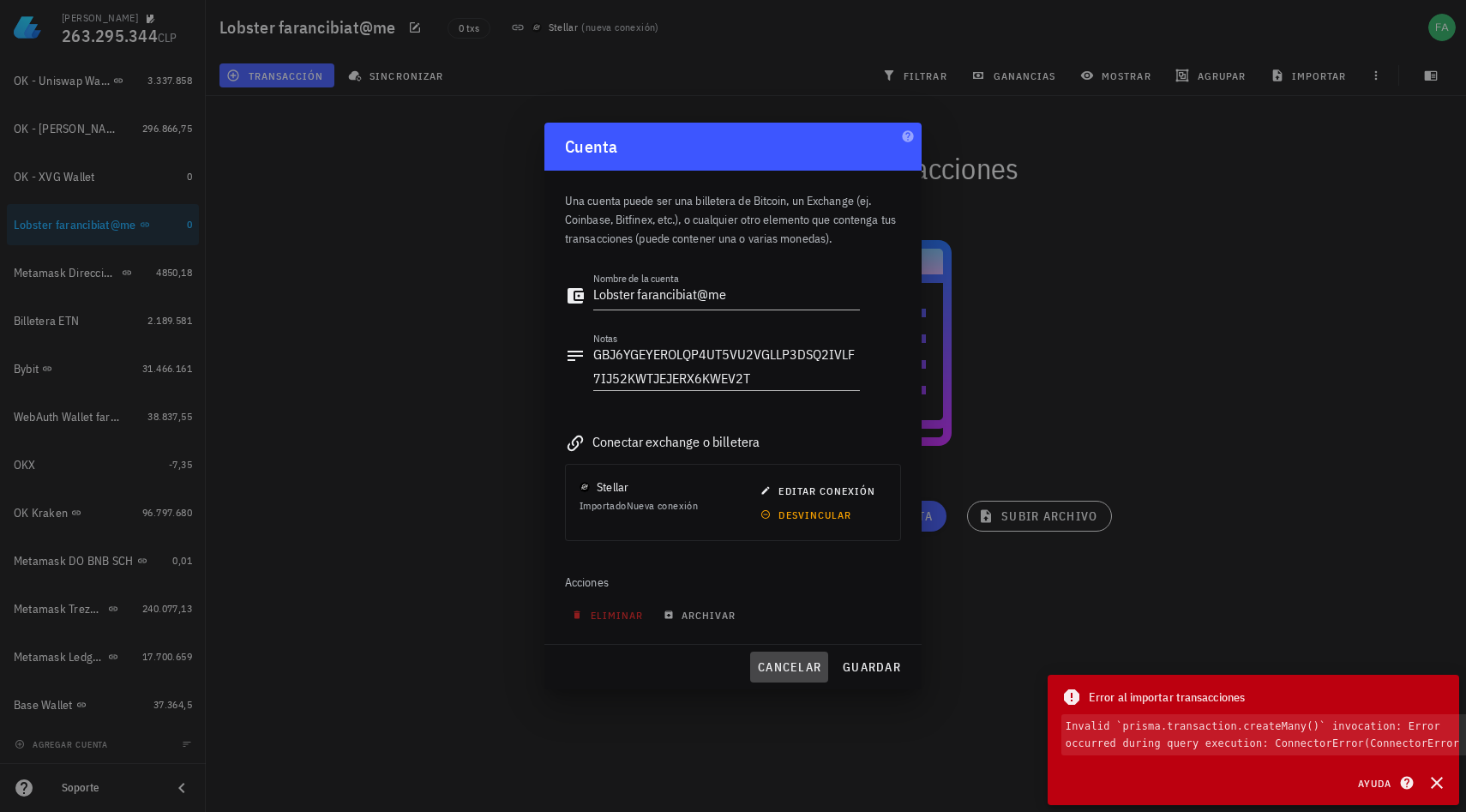
click at [788, 667] on span "cancelar" at bounding box center [790, 667] width 64 height 16
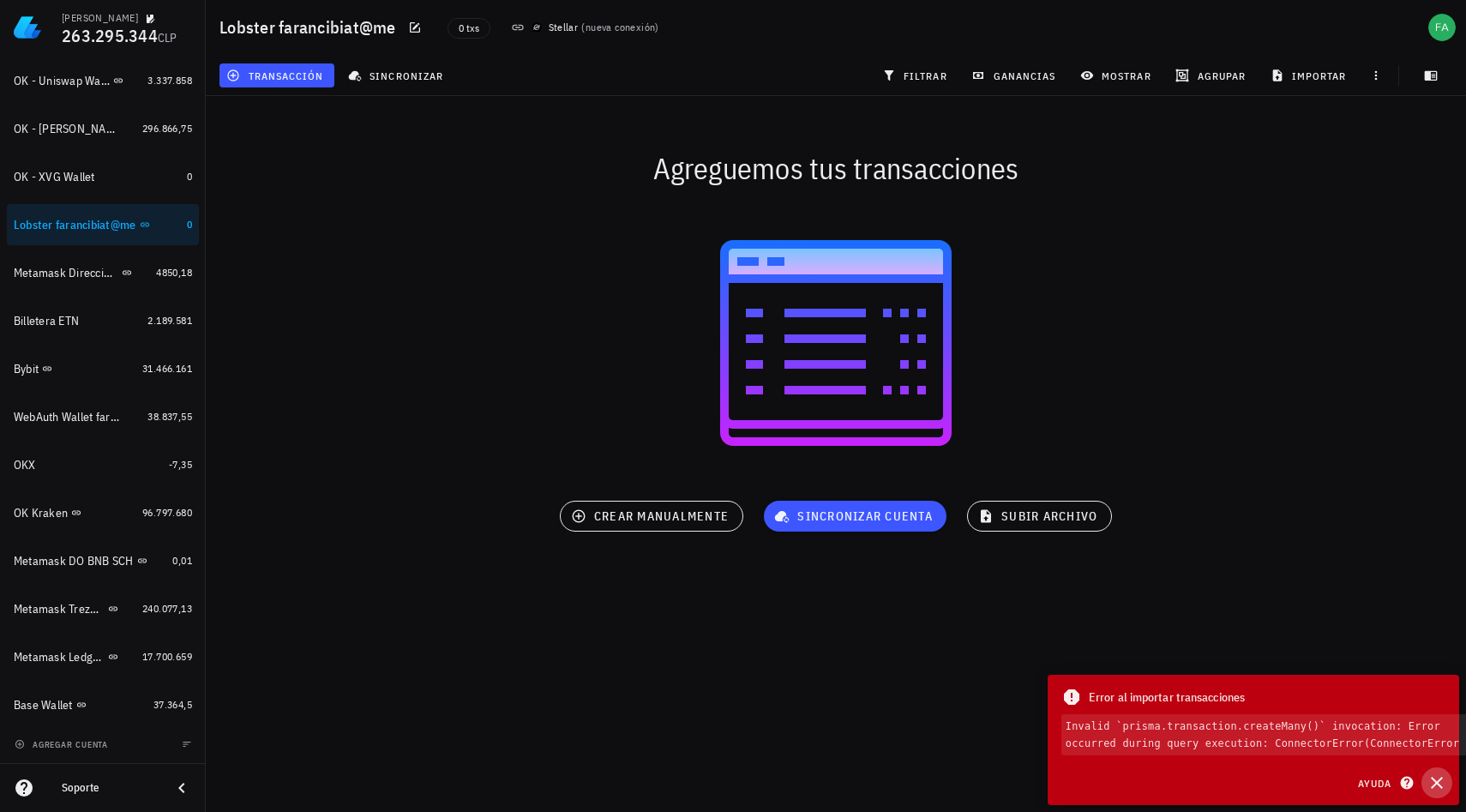
click at [1436, 782] on icon "button" at bounding box center [1437, 783] width 12 height 12
